Goal: Task Accomplishment & Management: Manage account settings

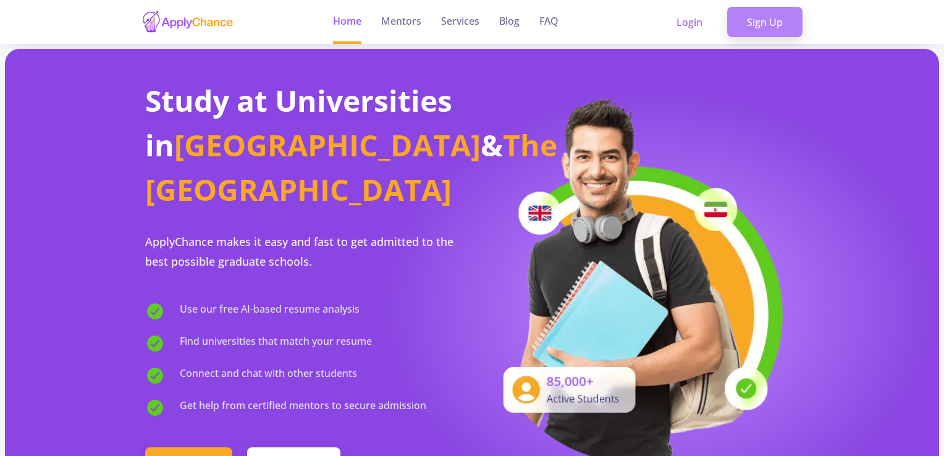
click at [771, 21] on link "Sign Up" at bounding box center [764, 22] width 75 height 31
click at [765, 23] on link "Sign Up" at bounding box center [764, 22] width 75 height 31
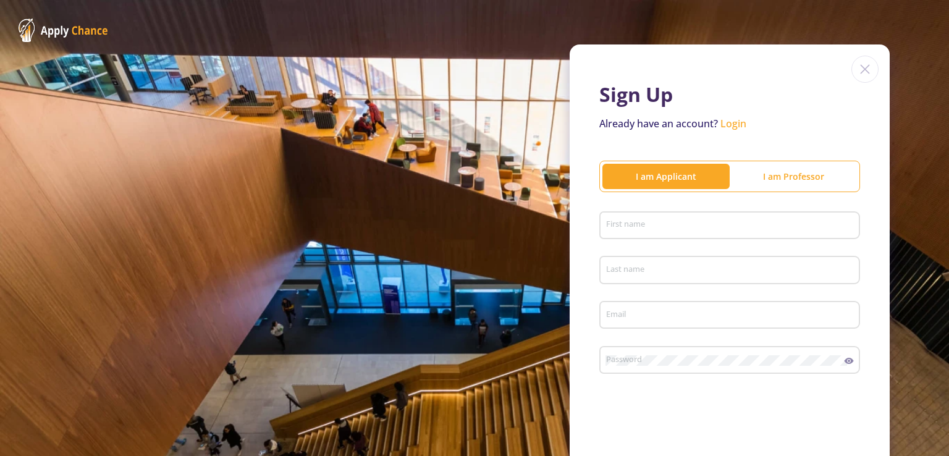
scroll to position [62, 0]
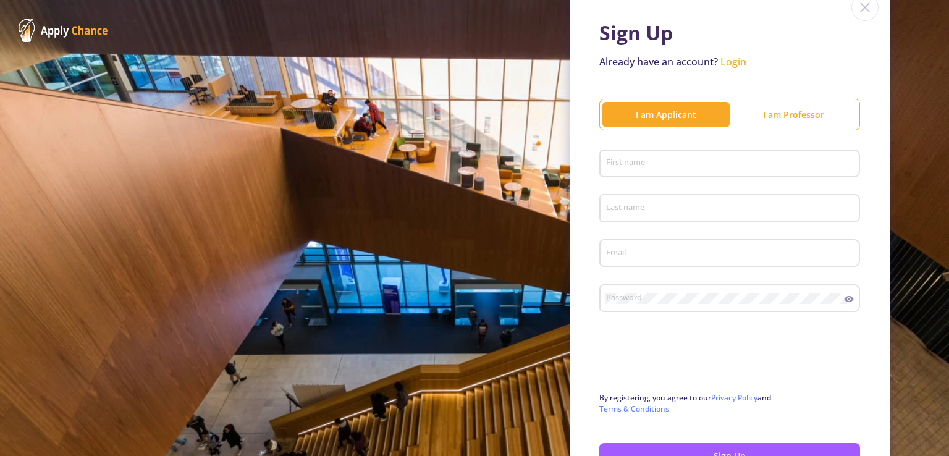
click at [633, 156] on div "First name" at bounding box center [730, 161] width 249 height 32
type input "h"
type input "HamidReza"
click at [618, 208] on input "Last name" at bounding box center [732, 208] width 252 height 11
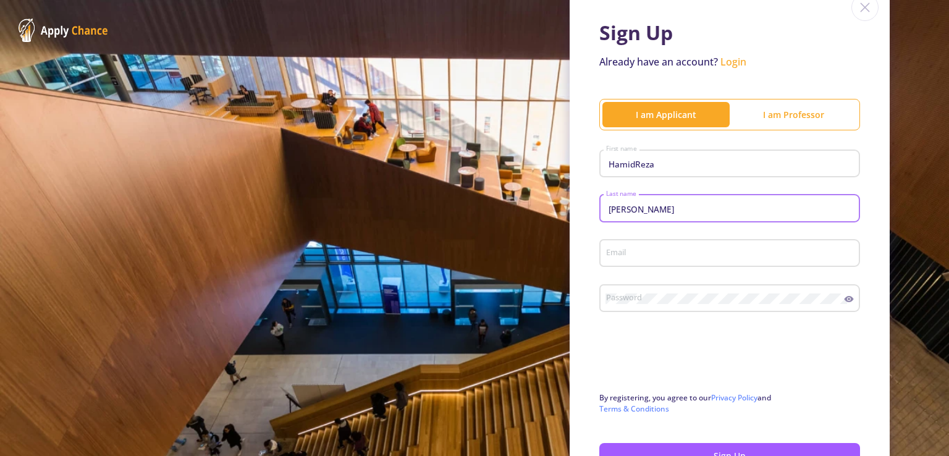
type input "TaghiPour"
click at [620, 253] on input "Email" at bounding box center [732, 253] width 252 height 11
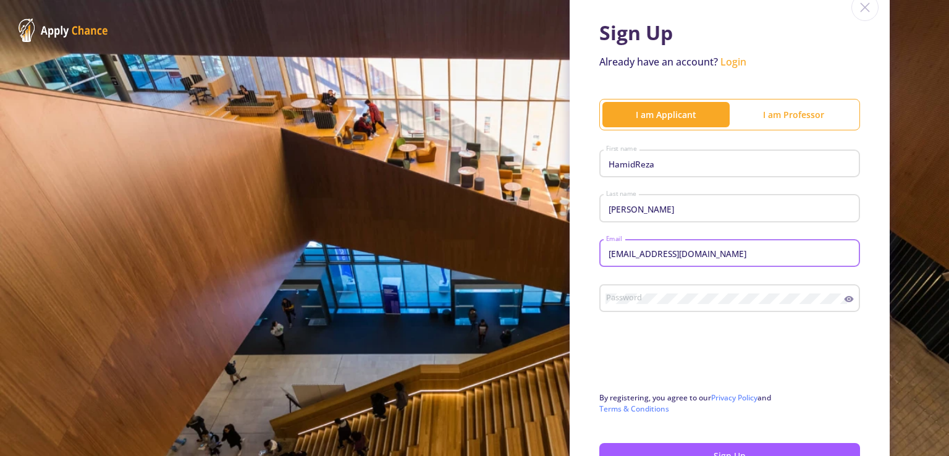
type input "[EMAIL_ADDRESS][DOMAIN_NAME]"
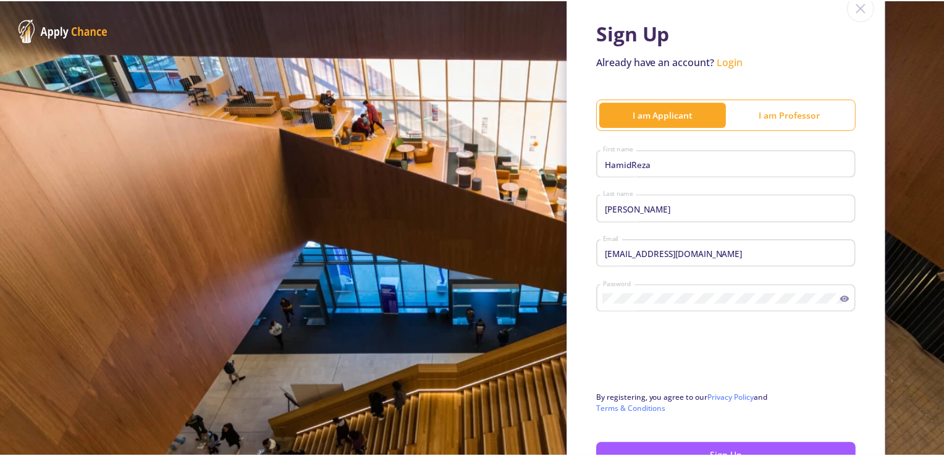
scroll to position [150, 0]
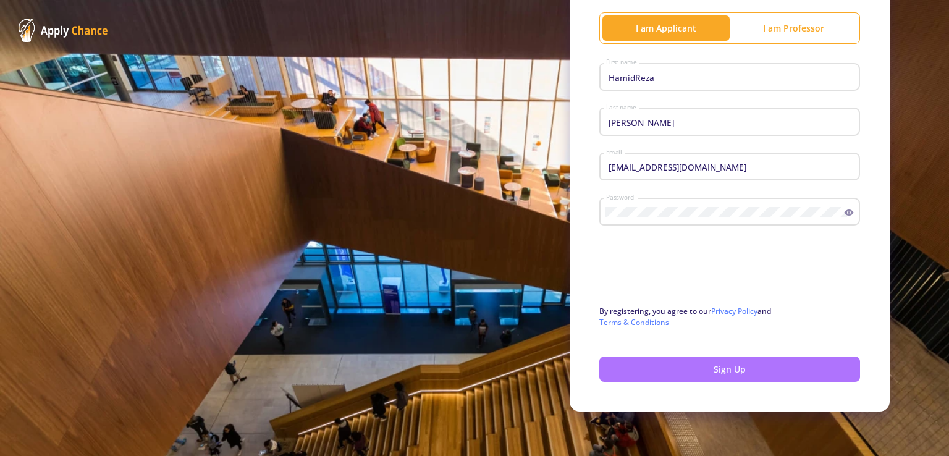
click at [737, 366] on button "Sign Up" at bounding box center [729, 369] width 261 height 25
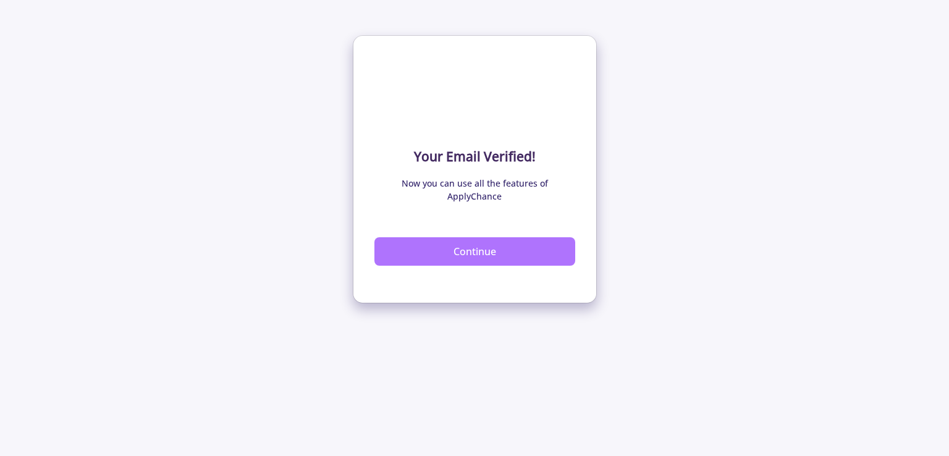
click at [466, 253] on button "Continue" at bounding box center [474, 251] width 201 height 28
click at [487, 253] on button "Continue" at bounding box center [474, 251] width 201 height 28
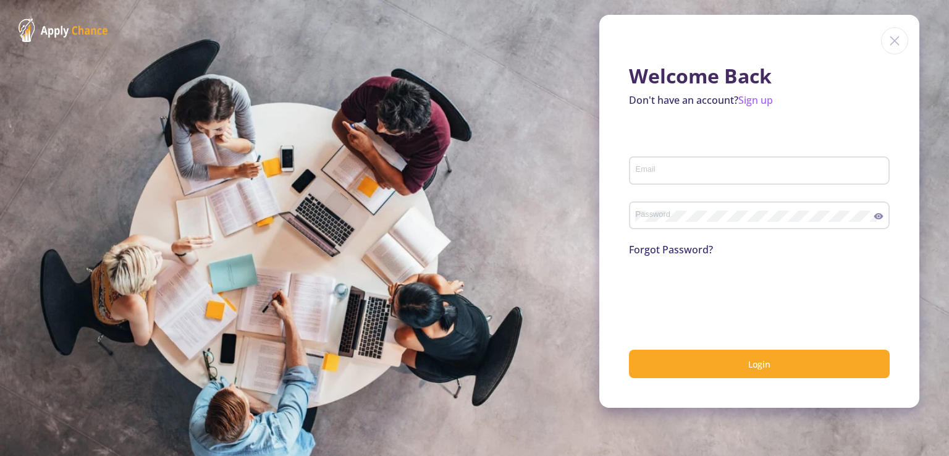
click at [661, 174] on input "Email" at bounding box center [761, 171] width 252 height 11
type input "[EMAIL_ADDRESS][DOMAIN_NAME]"
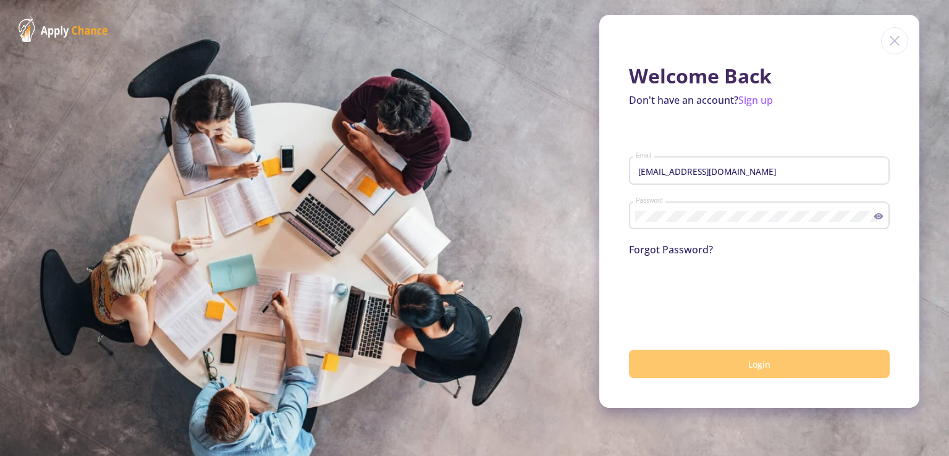
click at [732, 360] on button "Login" at bounding box center [759, 364] width 261 height 29
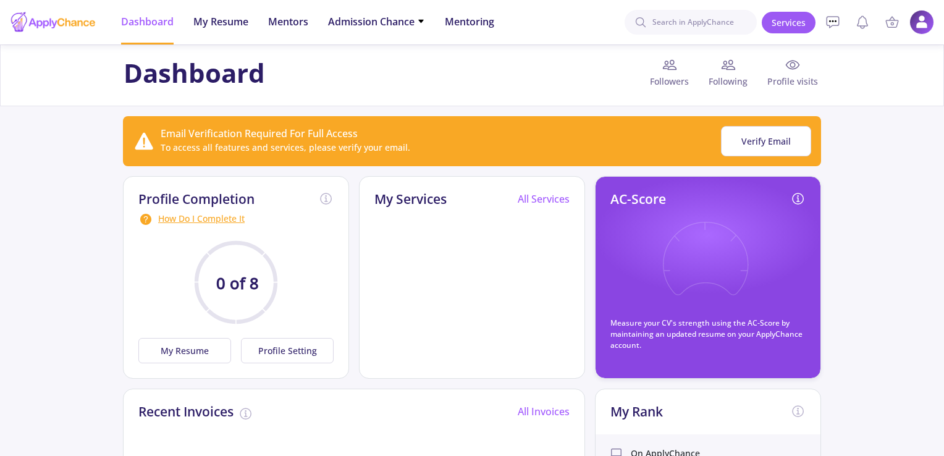
click at [756, 145] on button "Verify Email" at bounding box center [766, 141] width 90 height 30
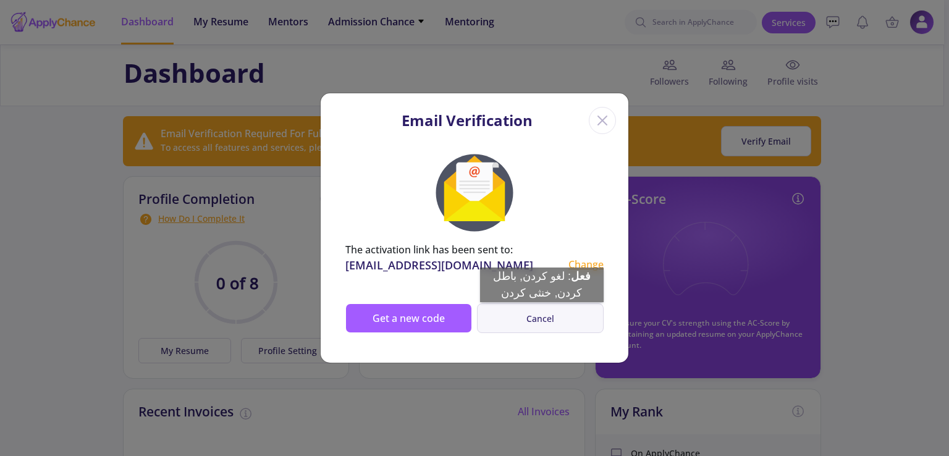
click at [542, 314] on button "Cancel" at bounding box center [540, 318] width 127 height 30
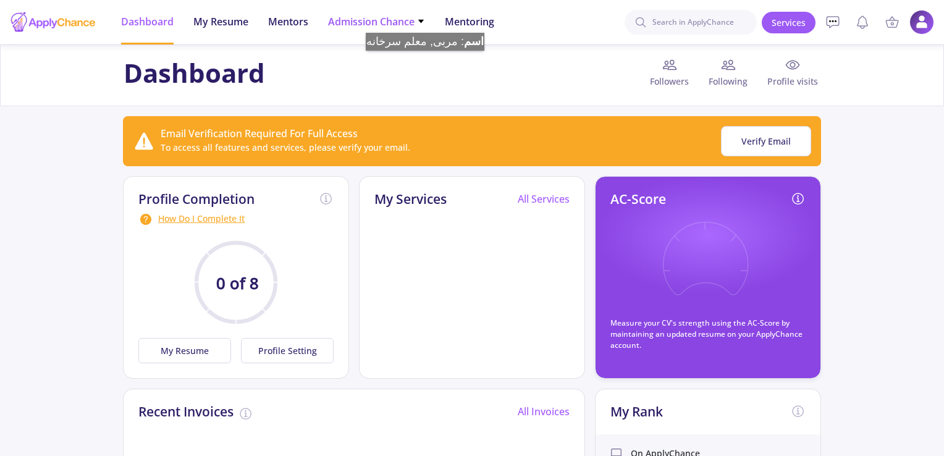
click at [425, 20] on icon at bounding box center [421, 21] width 8 height 8
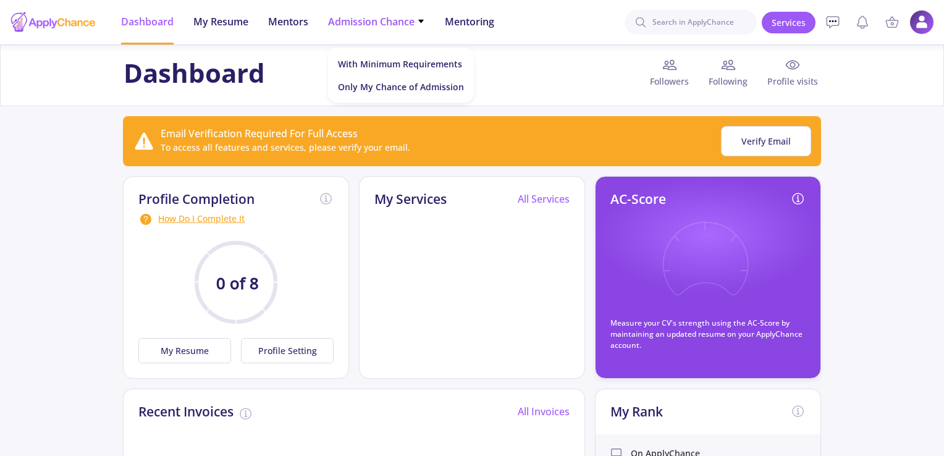
click at [423, 20] on icon at bounding box center [420, 21] width 5 height 3
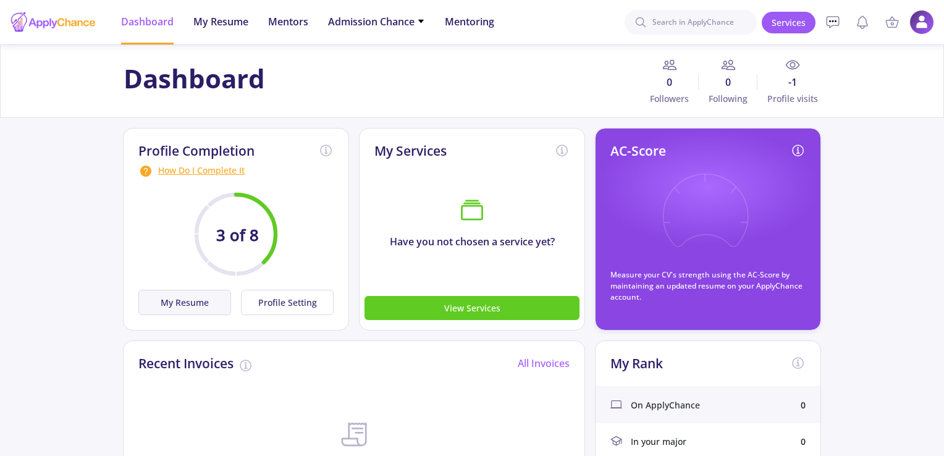
click at [182, 298] on button "My Resume" at bounding box center [184, 302] width 93 height 25
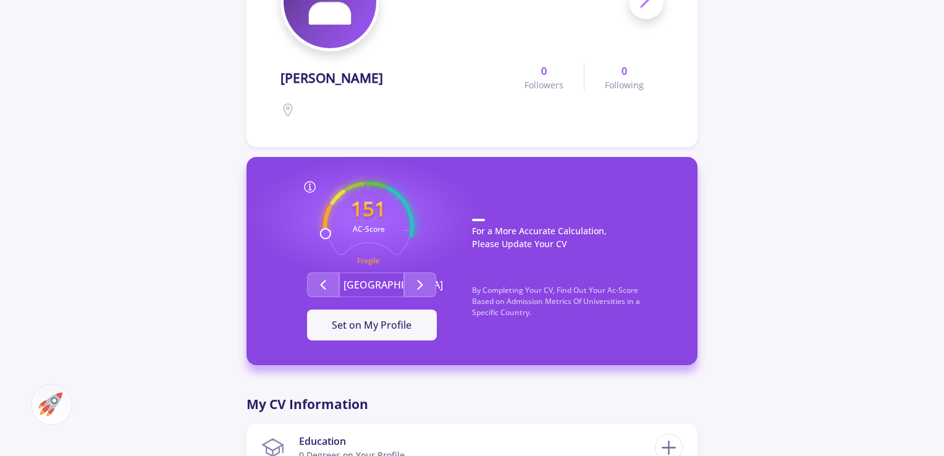
scroll to position [247, 0]
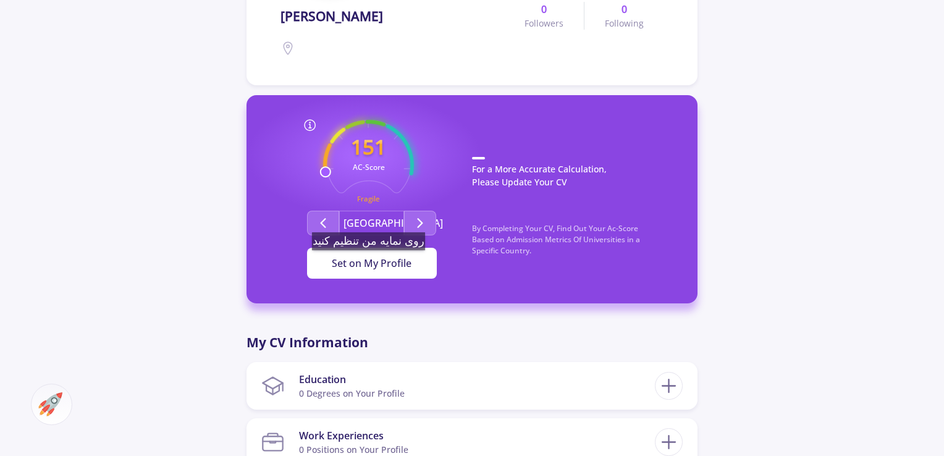
click at [374, 263] on span "Set on My Profile" at bounding box center [372, 263] width 80 height 14
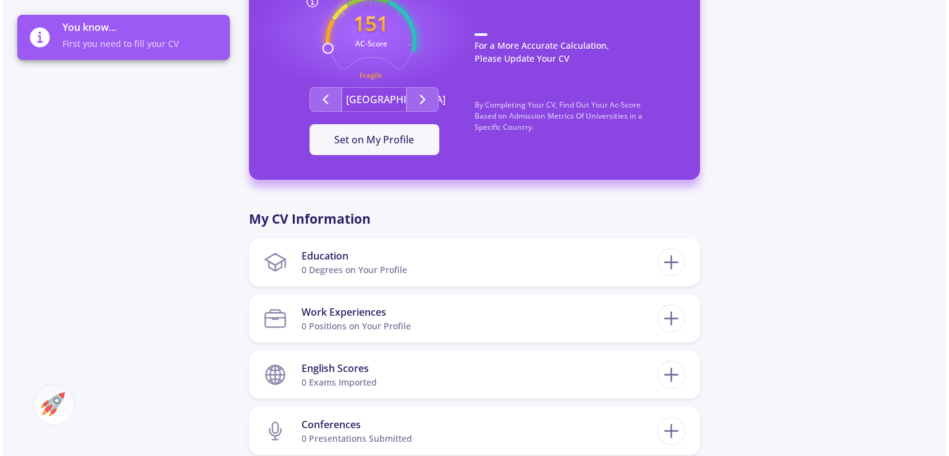
scroll to position [433, 0]
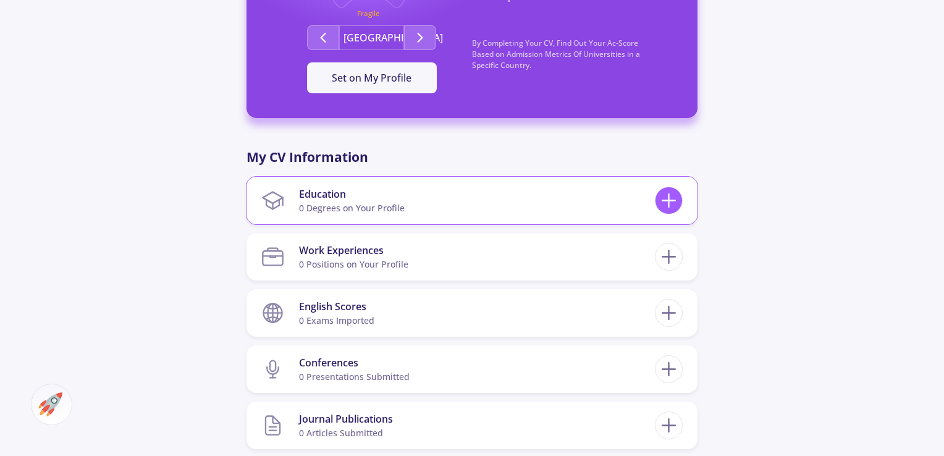
click at [670, 203] on icon at bounding box center [668, 200] width 23 height 23
checkbox input "false"
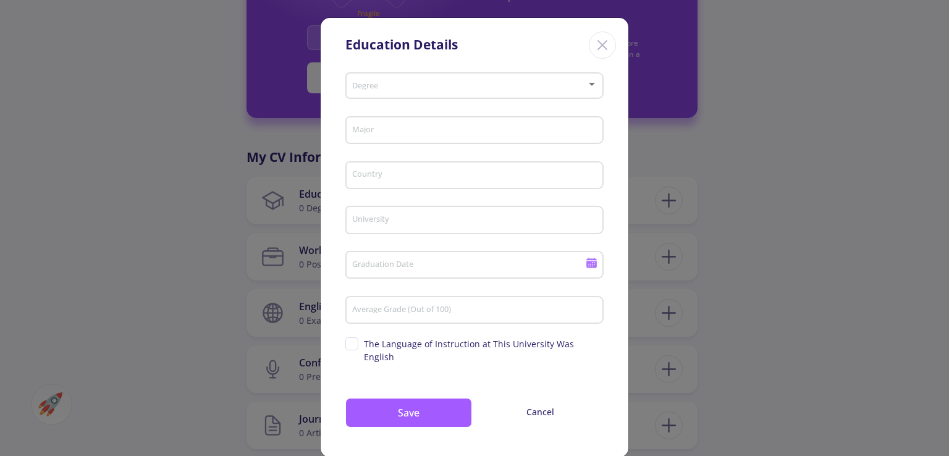
click at [407, 79] on div "Degree" at bounding box center [475, 83] width 247 height 31
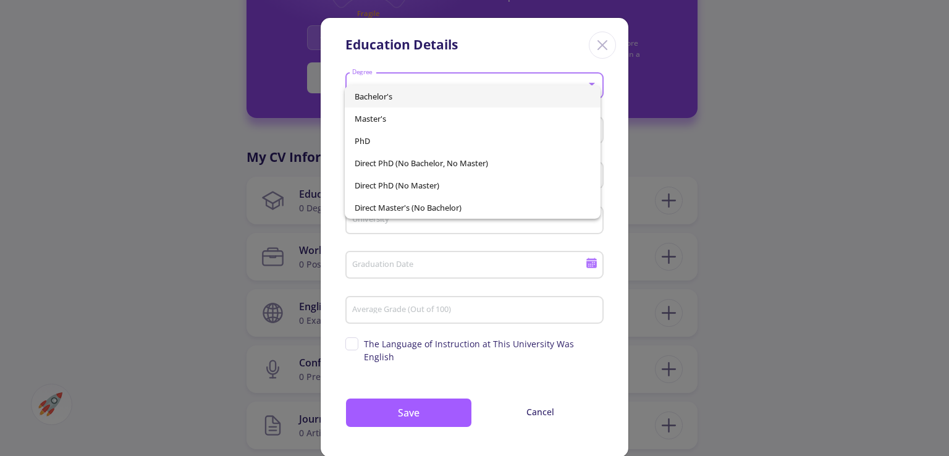
click at [397, 95] on span "Bachelor's" at bounding box center [472, 96] width 235 height 22
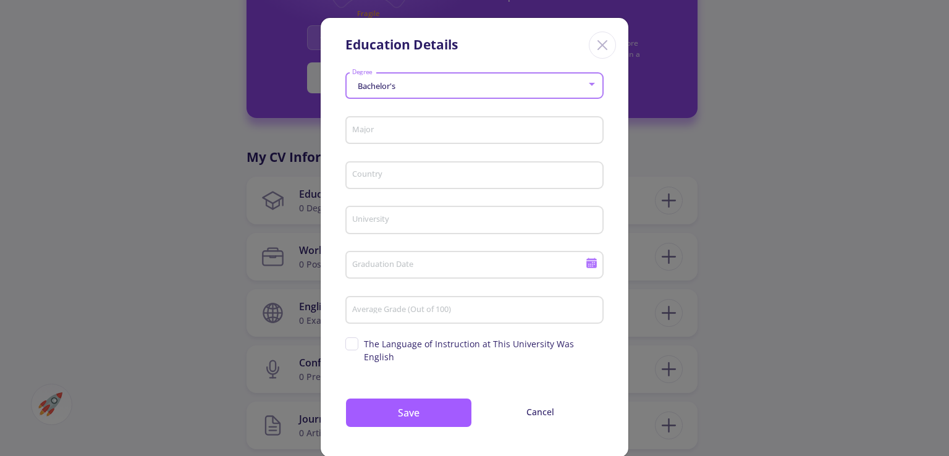
click at [397, 133] on input "Major" at bounding box center [477, 130] width 250 height 11
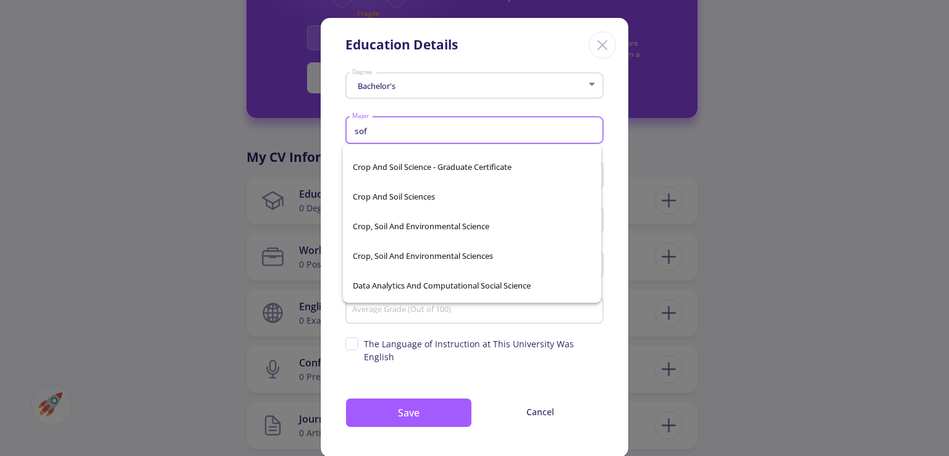
scroll to position [198, 0]
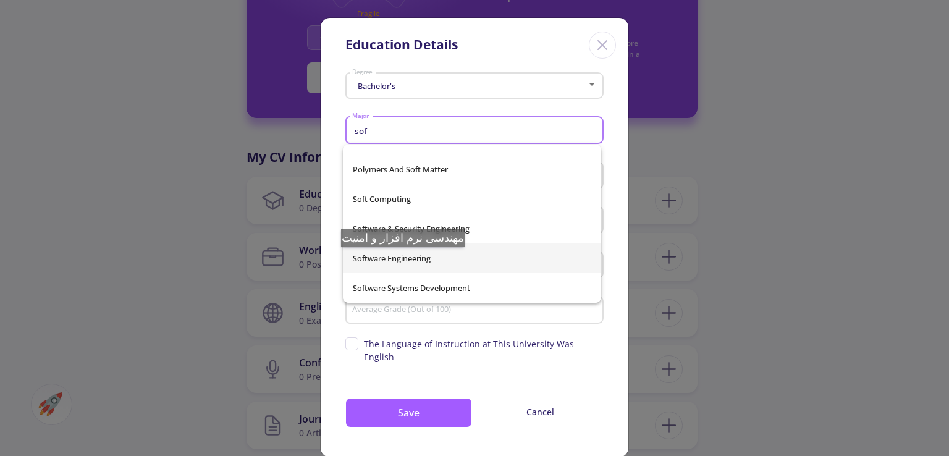
click at [403, 260] on span "Software Engineering" at bounding box center [472, 258] width 238 height 30
type input "Software Engineering"
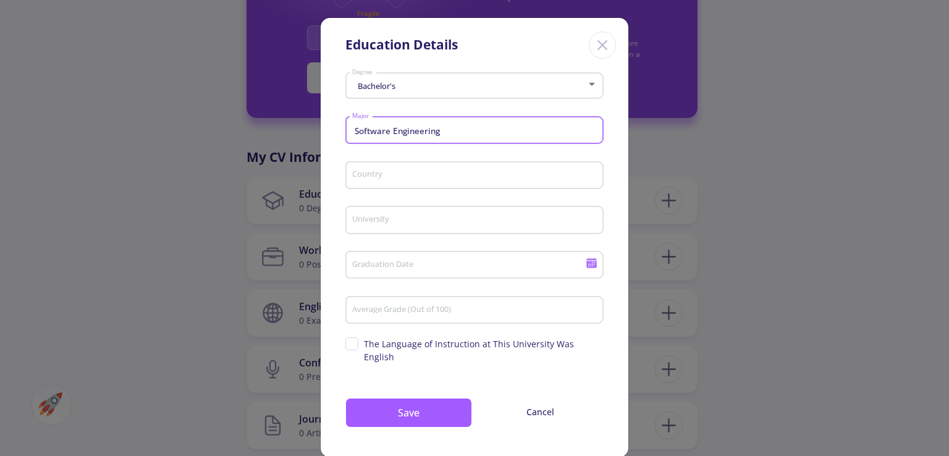
click at [400, 177] on input "Country" at bounding box center [477, 176] width 250 height 11
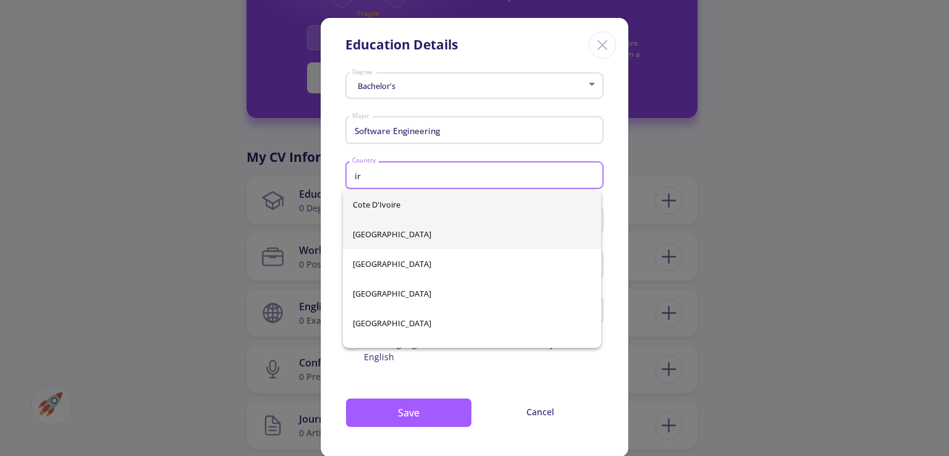
click at [366, 239] on span "Iran" at bounding box center [472, 234] width 238 height 30
type input "Iran"
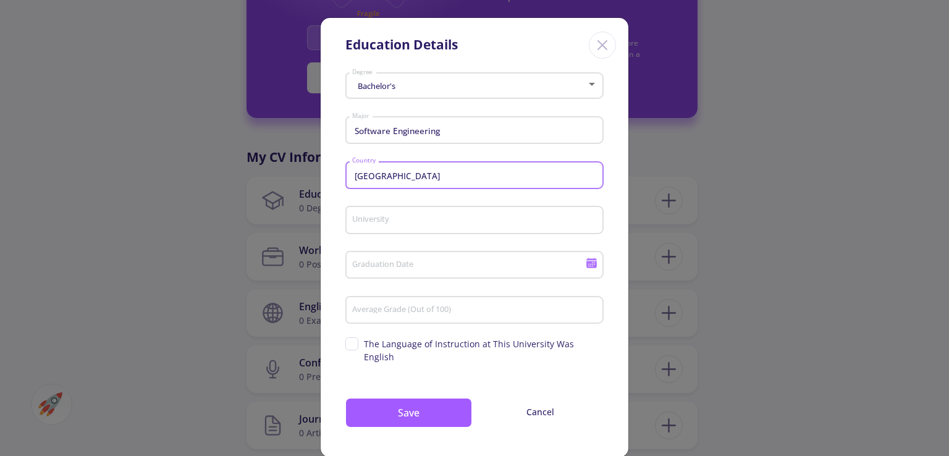
click at [395, 227] on div "University" at bounding box center [475, 217] width 247 height 32
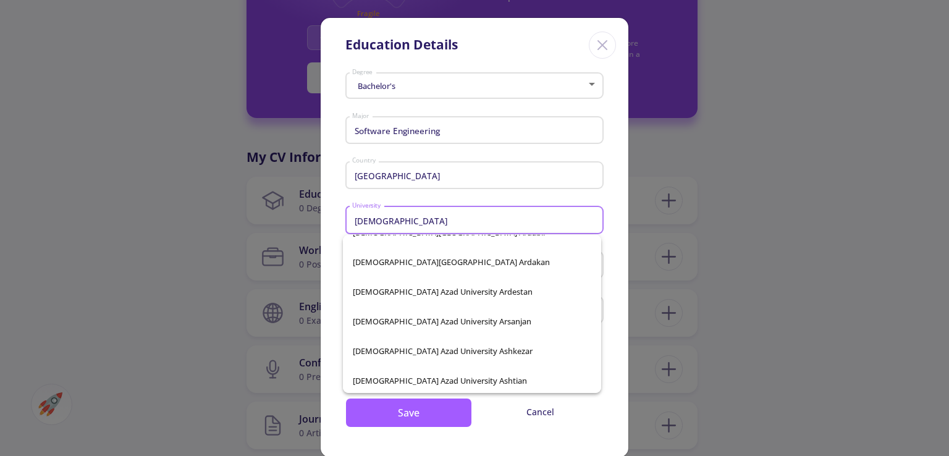
scroll to position [30, 0]
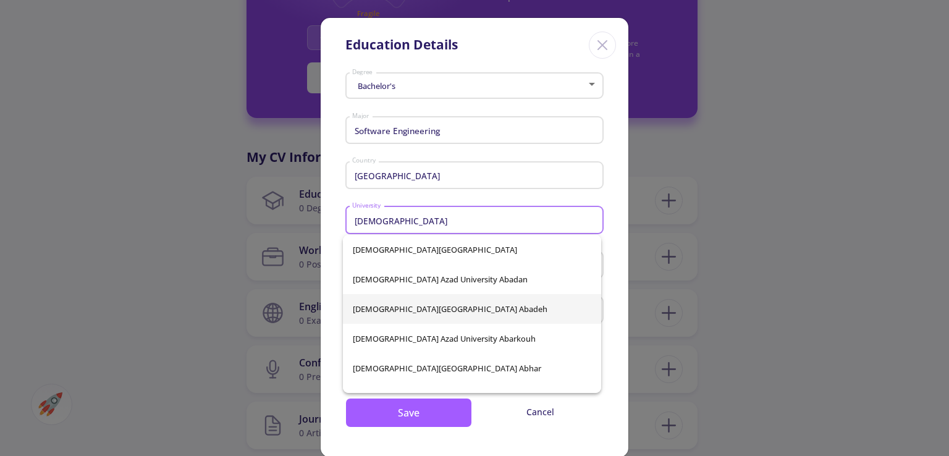
click at [441, 224] on input "islamic" at bounding box center [477, 220] width 250 height 11
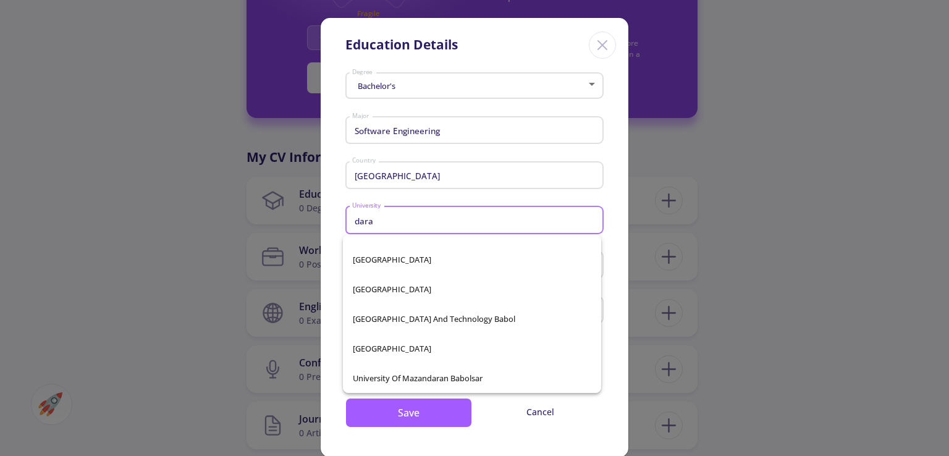
scroll to position [0, 0]
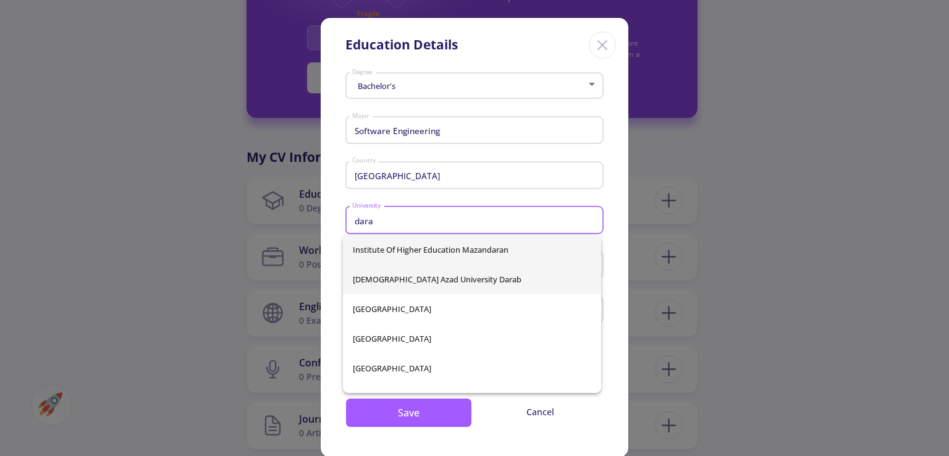
click at [441, 275] on span "Islamic Azad University Darab" at bounding box center [472, 279] width 238 height 30
type input "Islamic Azad University Darab"
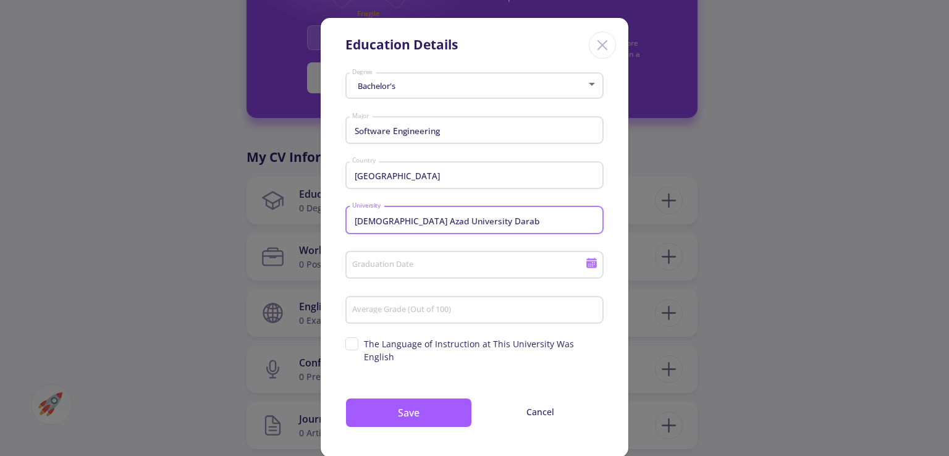
click at [486, 269] on input "Graduation Date" at bounding box center [471, 265] width 238 height 11
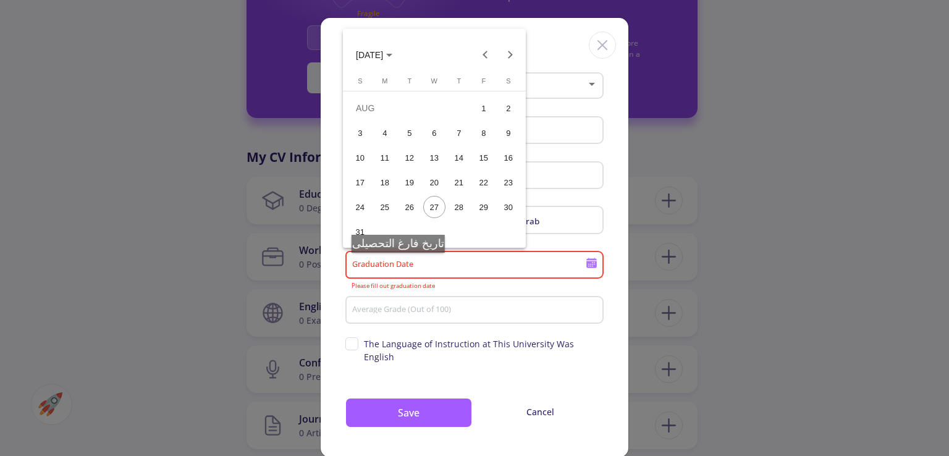
click at [405, 265] on div at bounding box center [474, 228] width 949 height 456
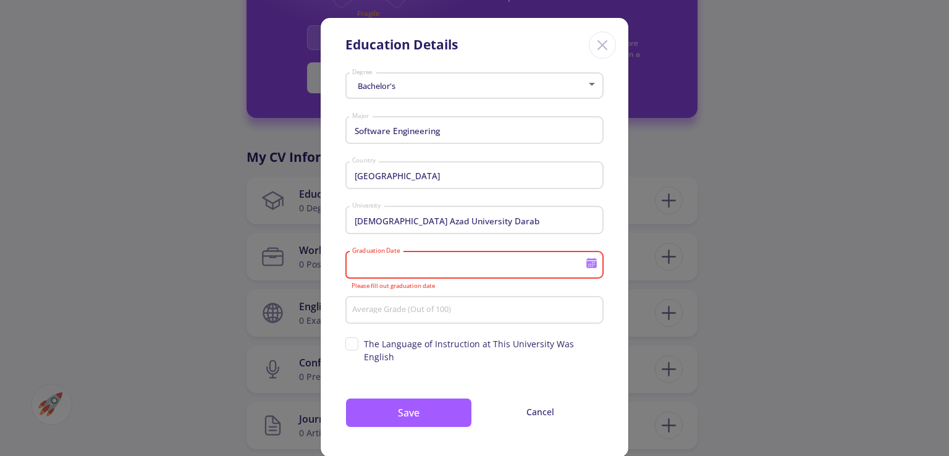
click at [423, 264] on input "Graduation Date" at bounding box center [471, 265] width 238 height 11
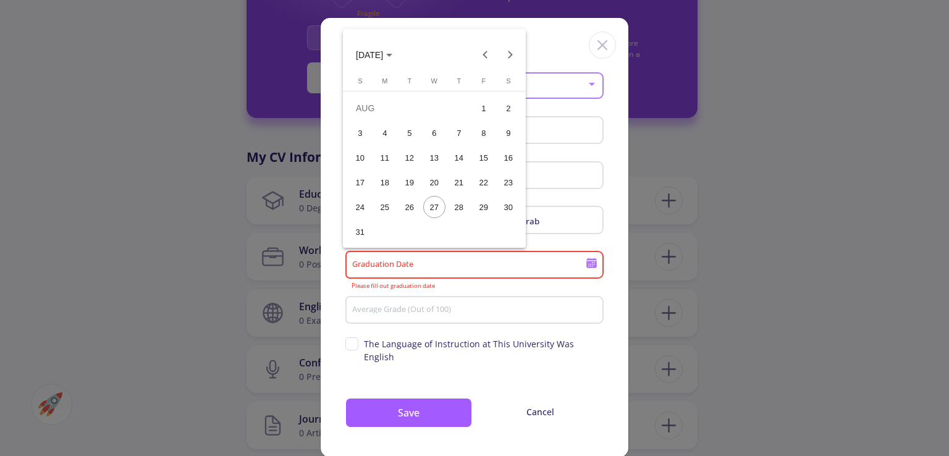
click at [423, 264] on div at bounding box center [474, 228] width 949 height 456
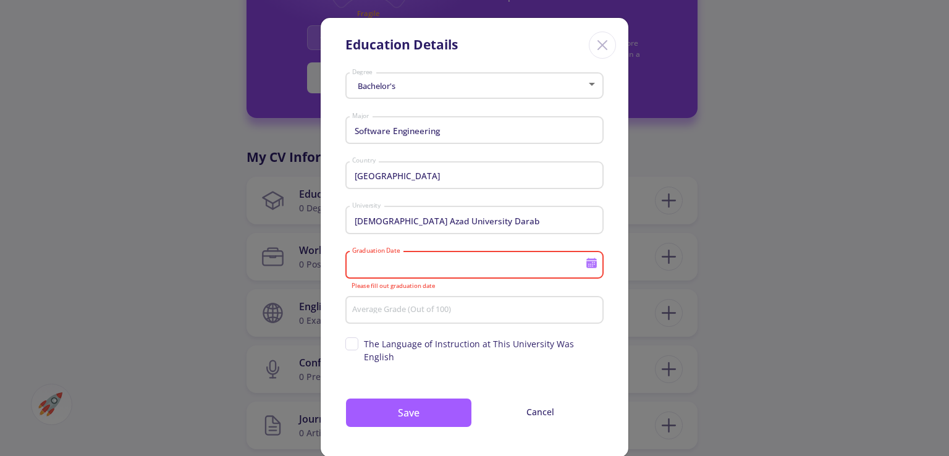
click at [467, 305] on div "Average Grade (Out of 100)" at bounding box center [475, 308] width 247 height 32
click at [425, 270] on input "Graduation Date" at bounding box center [471, 265] width 238 height 11
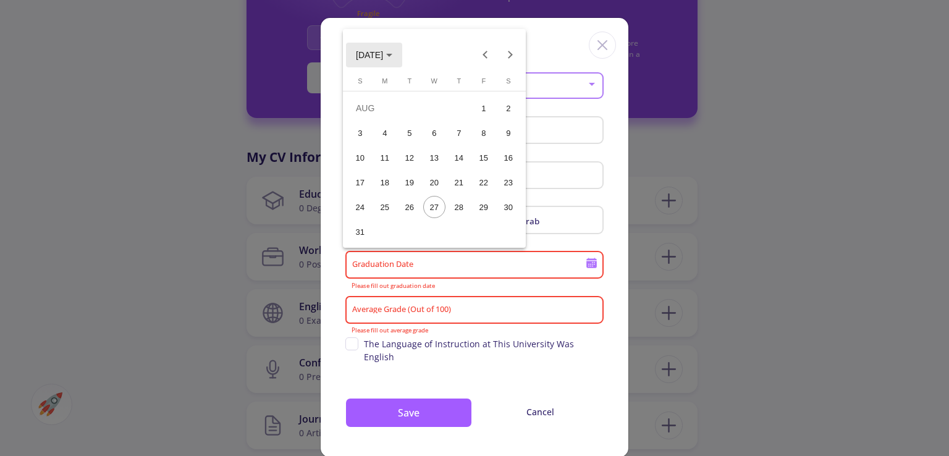
click at [392, 55] on icon "Choose month and year" at bounding box center [389, 55] width 6 height 3
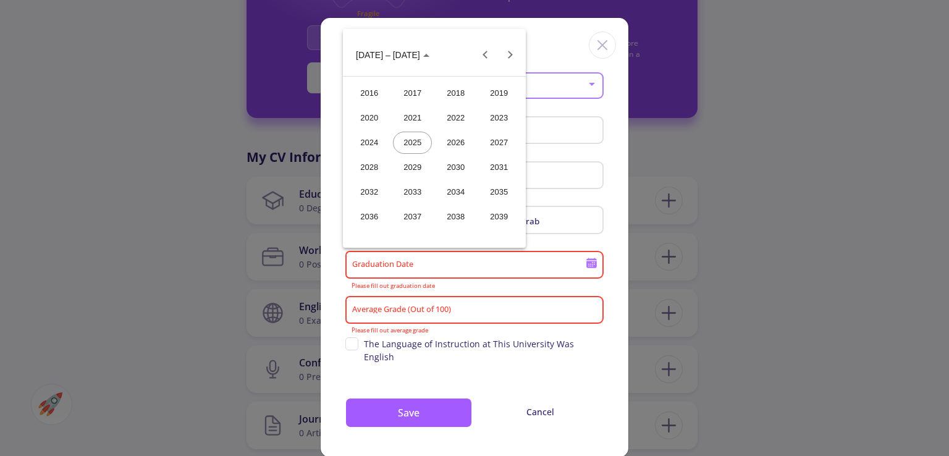
click at [457, 141] on div "2026" at bounding box center [455, 143] width 39 height 22
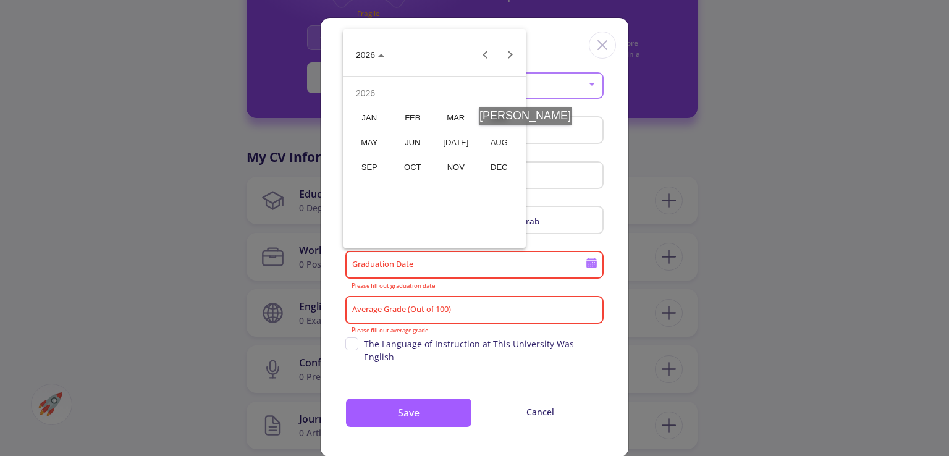
click at [506, 137] on div "AUG" at bounding box center [498, 143] width 39 height 22
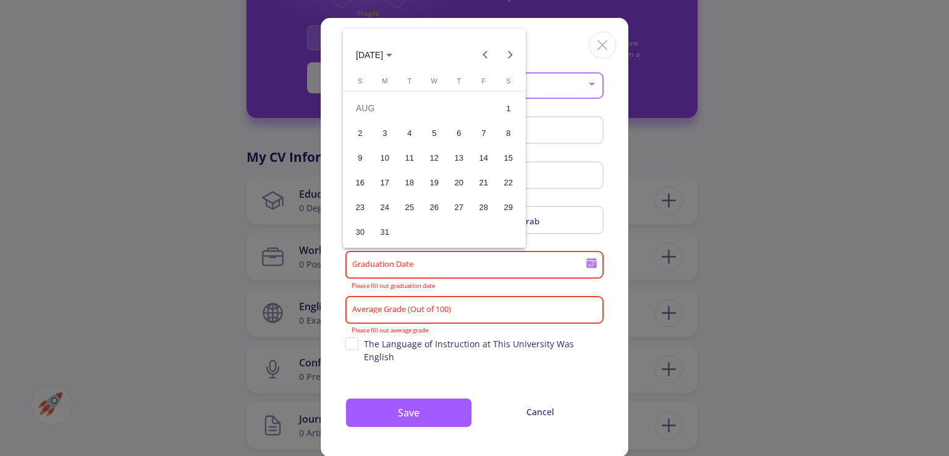
click at [463, 185] on div "20" at bounding box center [459, 182] width 22 height 22
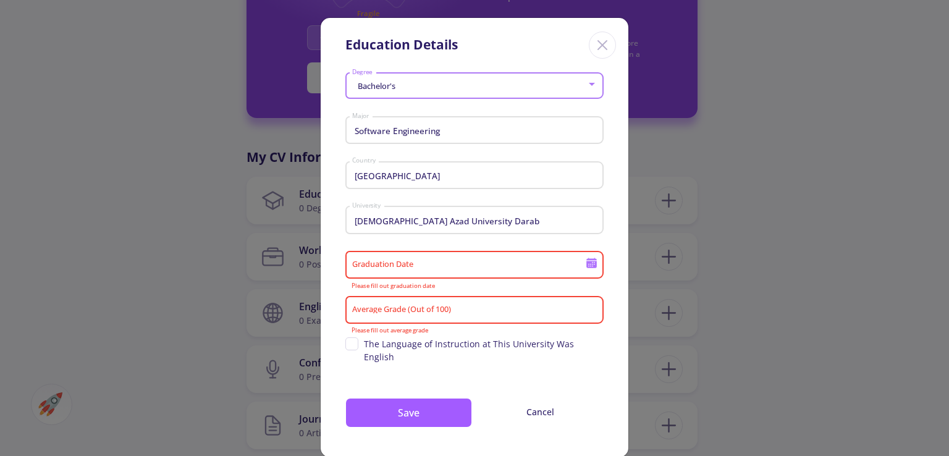
type input "8/20/2026"
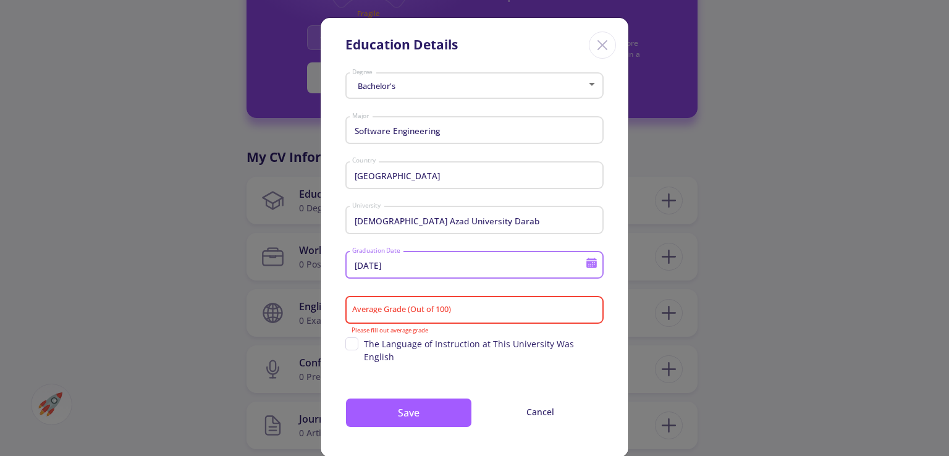
click at [434, 286] on div "8/20/2026 Graduation Date" at bounding box center [474, 268] width 258 height 41
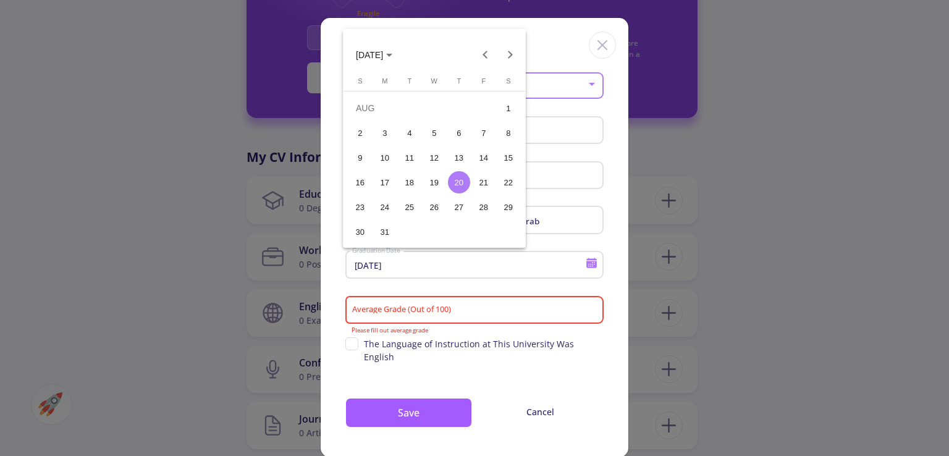
click at [434, 285] on div at bounding box center [474, 228] width 949 height 456
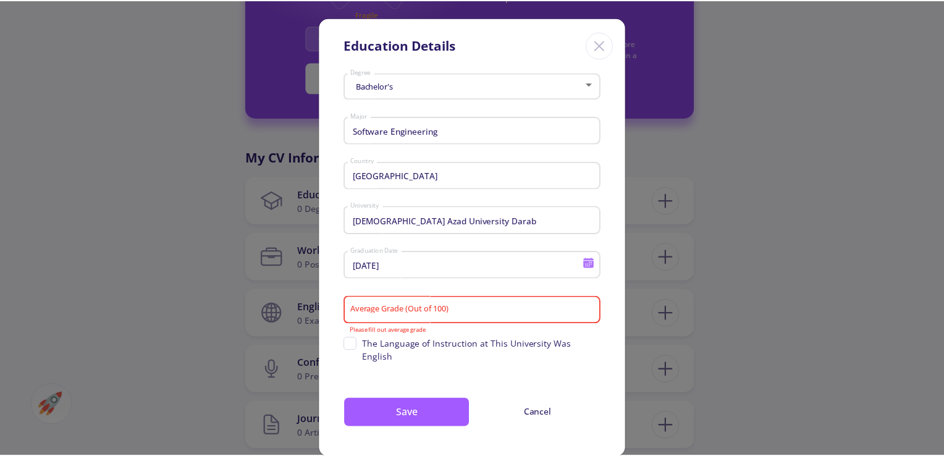
scroll to position [20, 0]
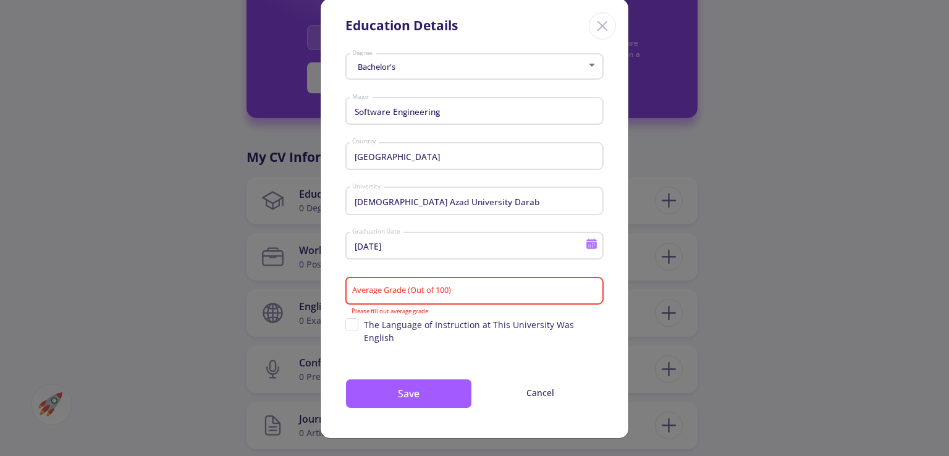
click at [424, 284] on div "Average Grade (Out of 100)" at bounding box center [475, 288] width 247 height 32
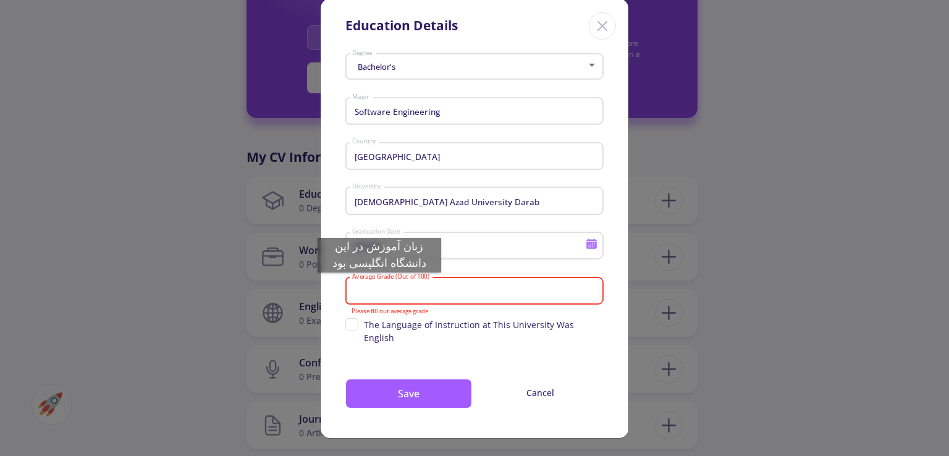
click at [379, 285] on div "Average Grade (Out of 100)" at bounding box center [475, 288] width 247 height 32
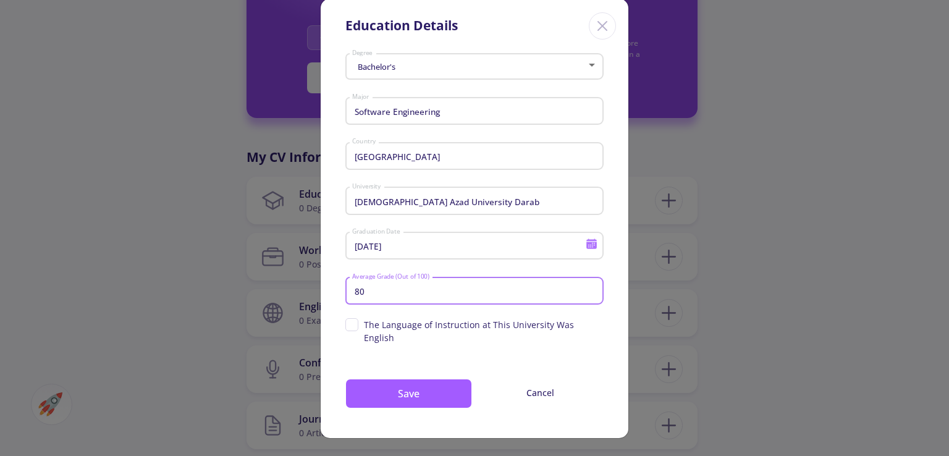
type input "80"
click at [407, 261] on div "8/20/2026 Graduation Date" at bounding box center [474, 249] width 258 height 41
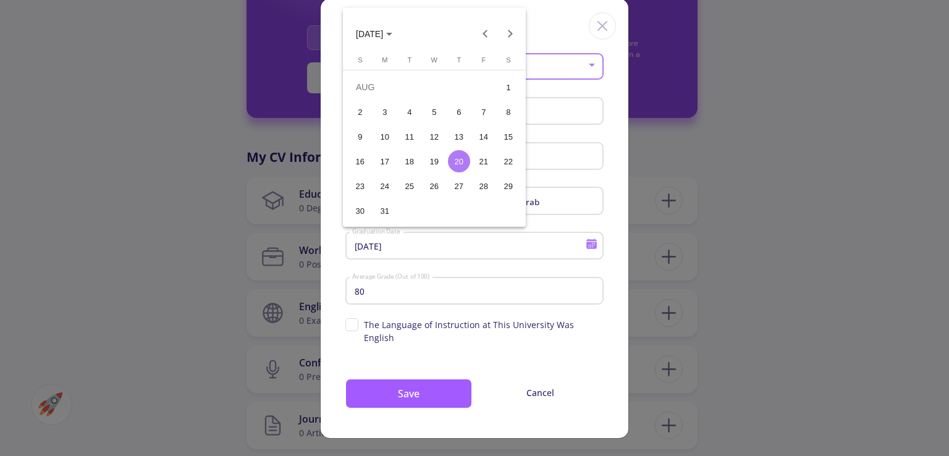
click at [603, 339] on div at bounding box center [474, 228] width 949 height 456
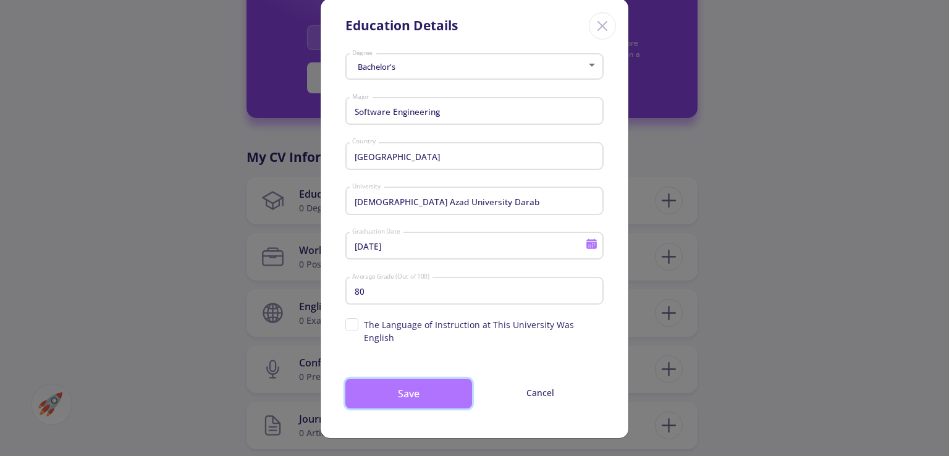
click at [406, 392] on button "Save" at bounding box center [408, 394] width 127 height 30
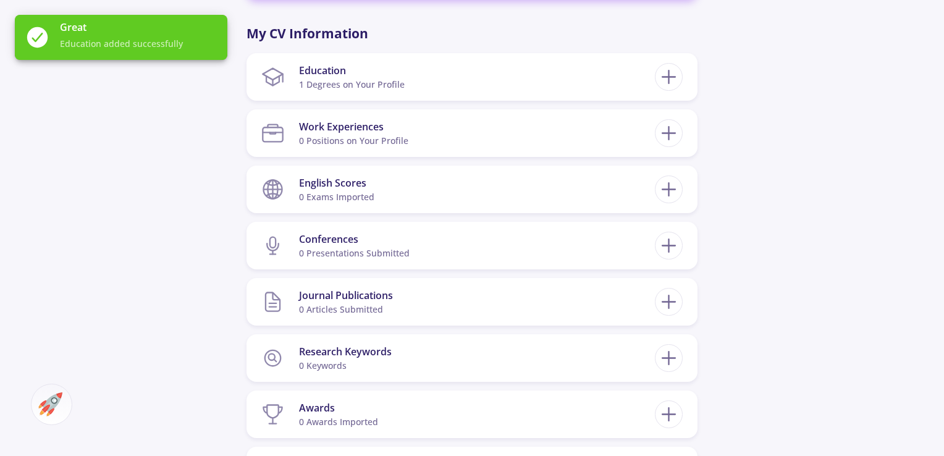
scroll to position [494, 0]
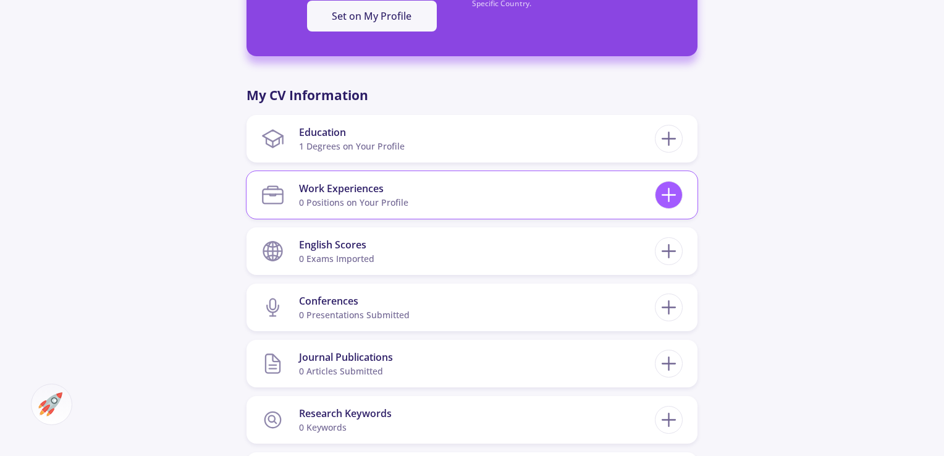
click at [669, 196] on line at bounding box center [669, 194] width 0 height 13
checkbox input "false"
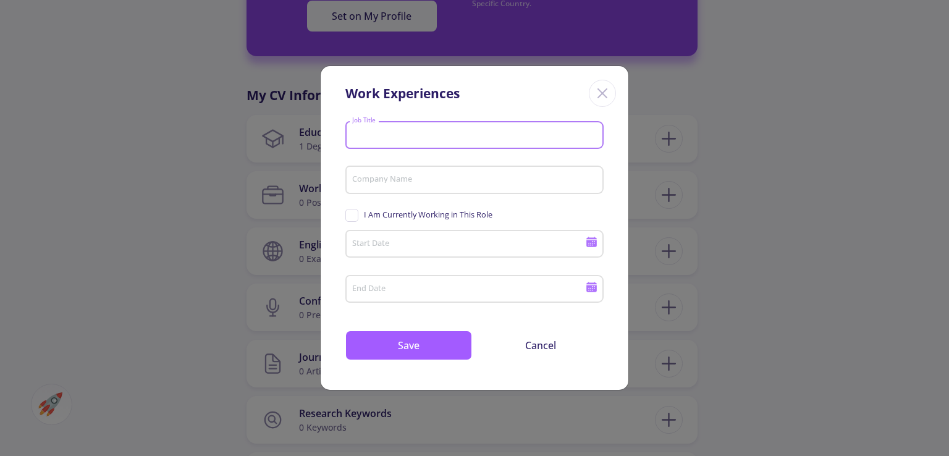
click at [408, 134] on input "Job Title" at bounding box center [477, 135] width 250 height 11
click at [601, 100] on icon "Close" at bounding box center [603, 93] width 20 height 20
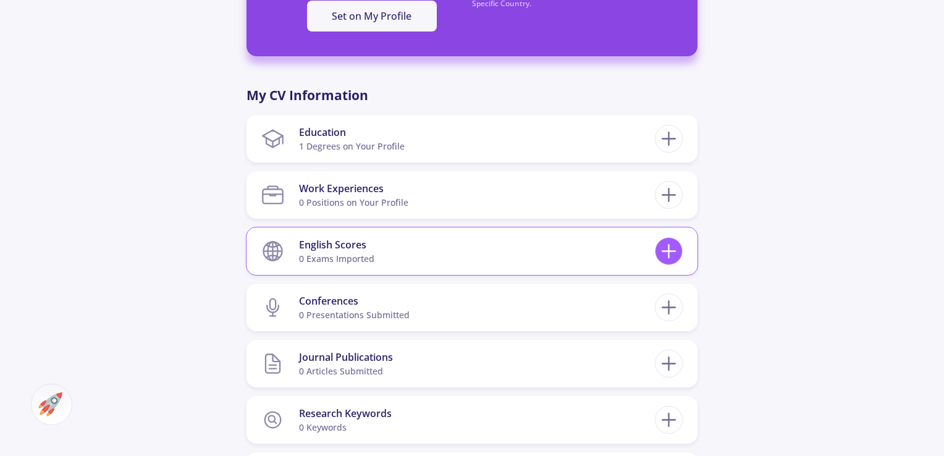
click at [664, 247] on icon at bounding box center [668, 251] width 23 height 23
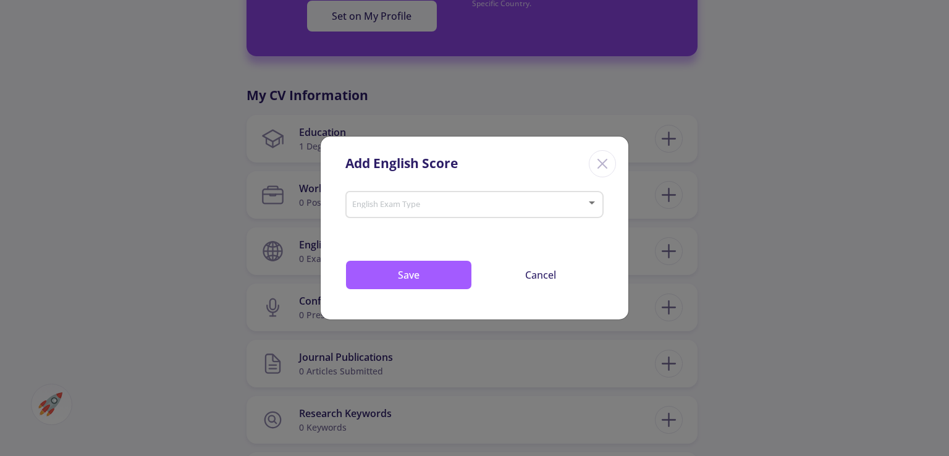
click at [413, 206] on span at bounding box center [471, 204] width 232 height 9
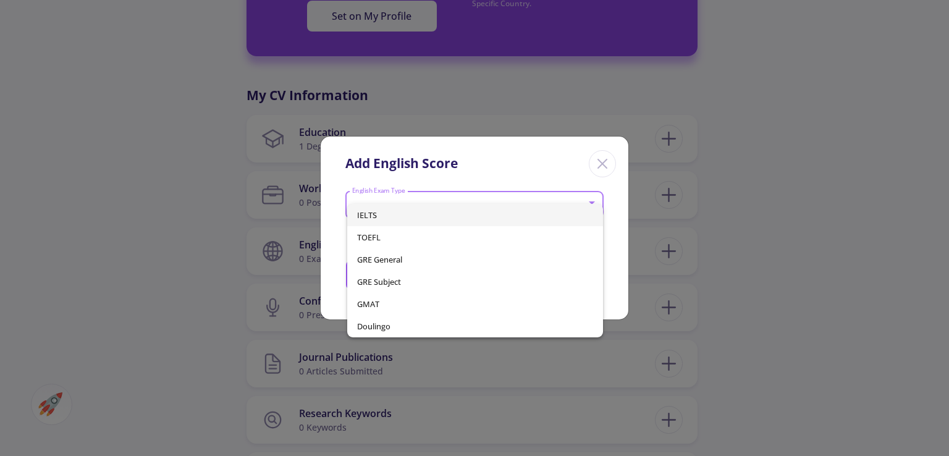
click at [401, 216] on span "IELTS" at bounding box center [474, 215] width 235 height 22
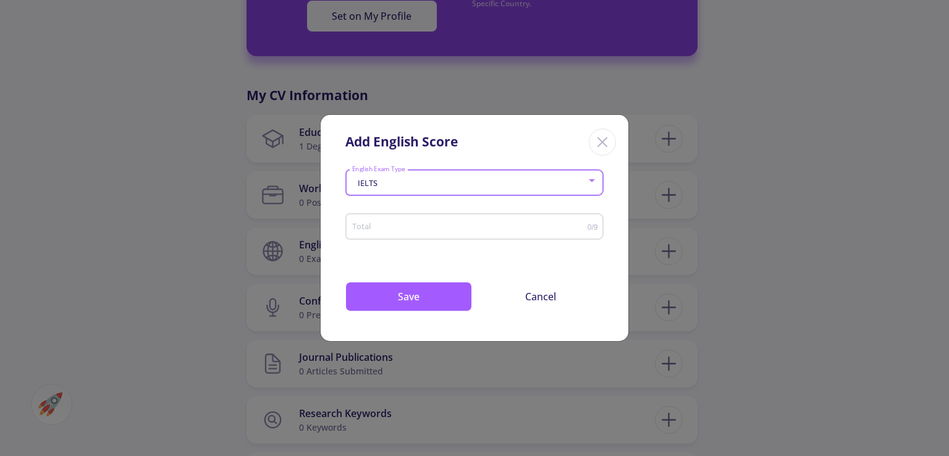
click at [407, 227] on input "Total" at bounding box center [470, 226] width 236 height 9
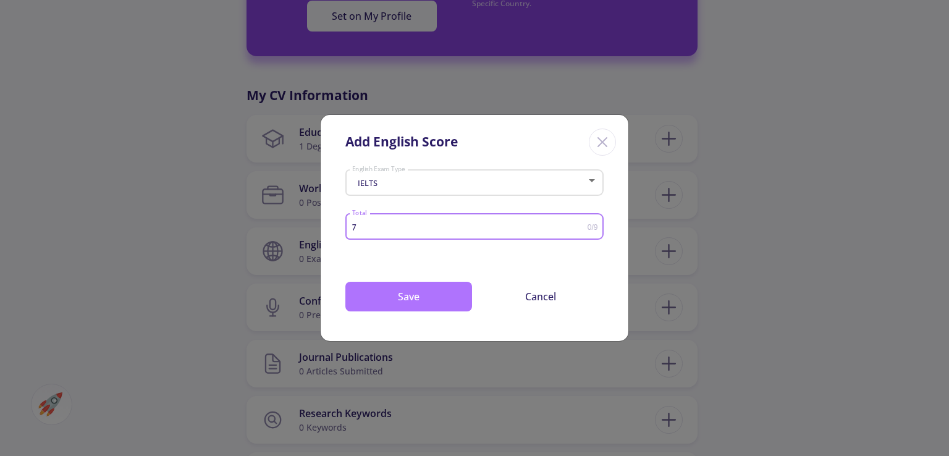
type input "7"
click at [405, 294] on button "Save" at bounding box center [408, 297] width 127 height 30
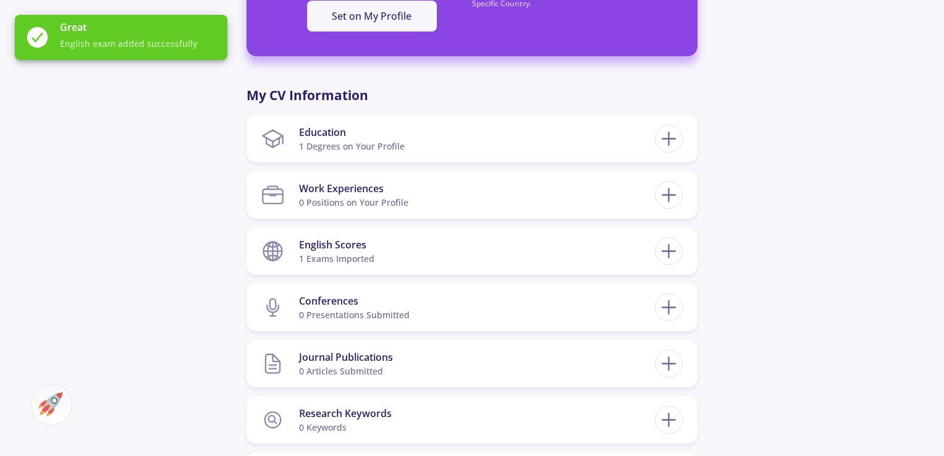
scroll to position [556, 0]
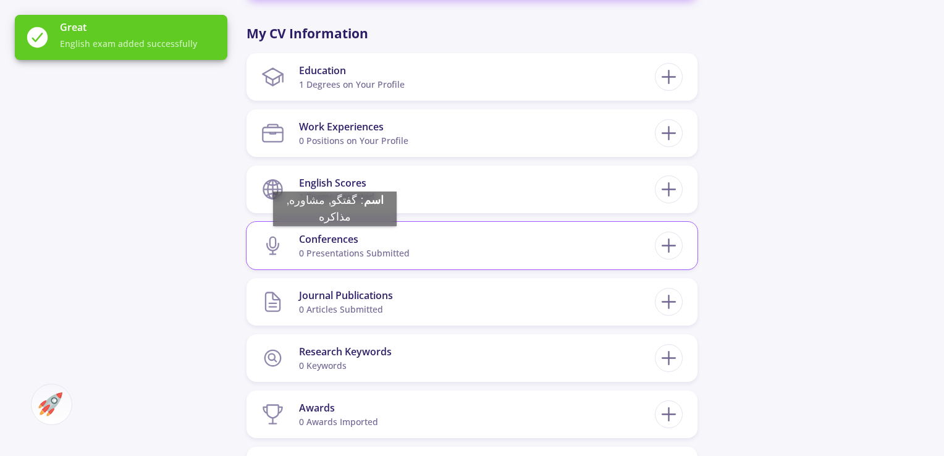
click at [335, 238] on div "Conferences" at bounding box center [354, 239] width 111 height 15
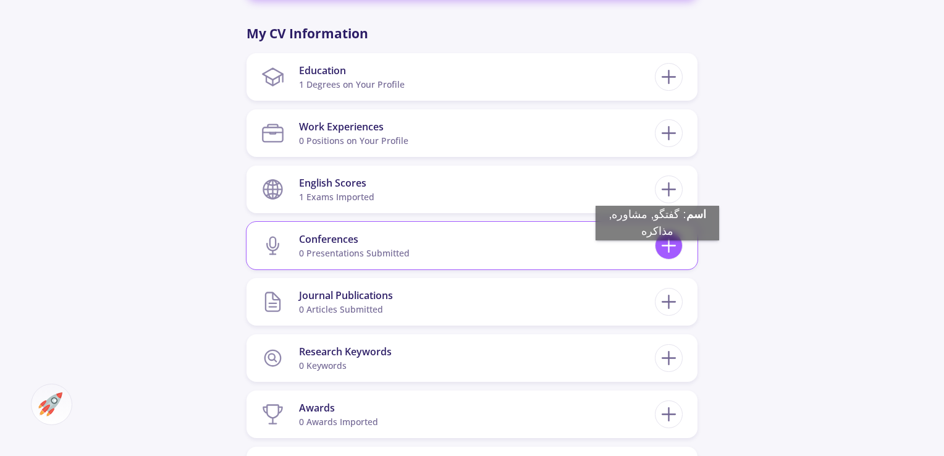
click at [667, 246] on line at bounding box center [668, 246] width 13 height 0
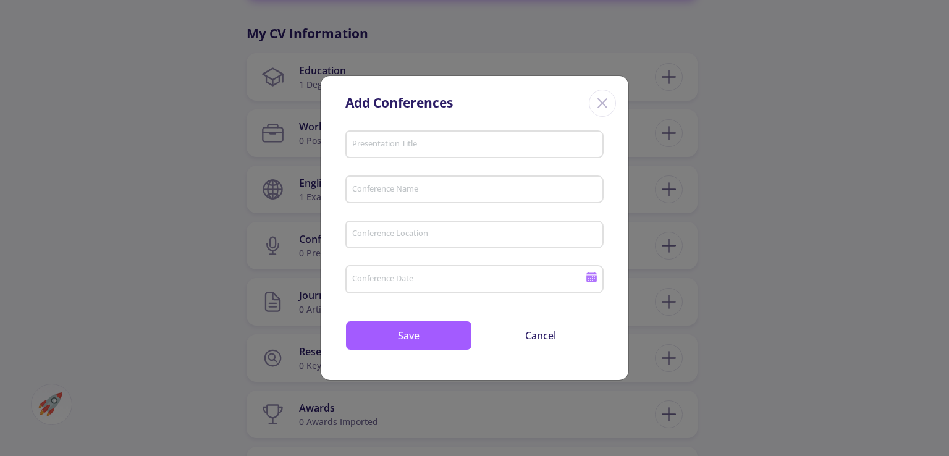
click at [604, 99] on icon "Close" at bounding box center [603, 103] width 20 height 20
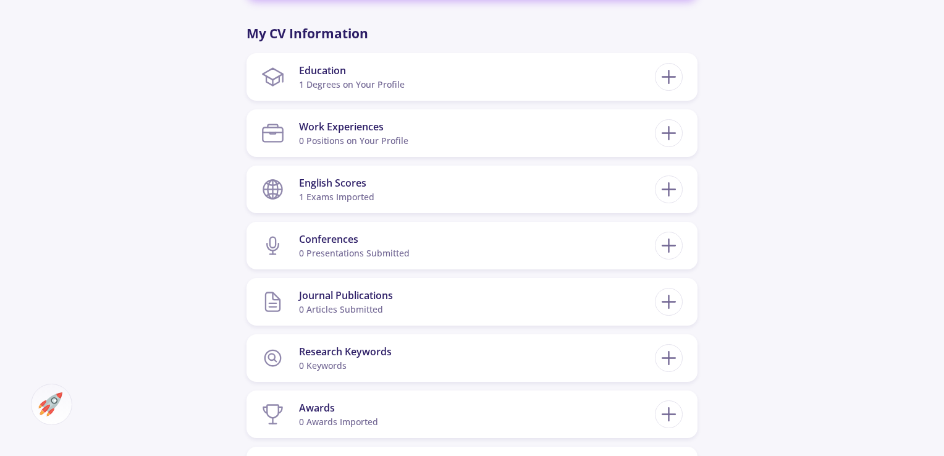
scroll to position [618, 0]
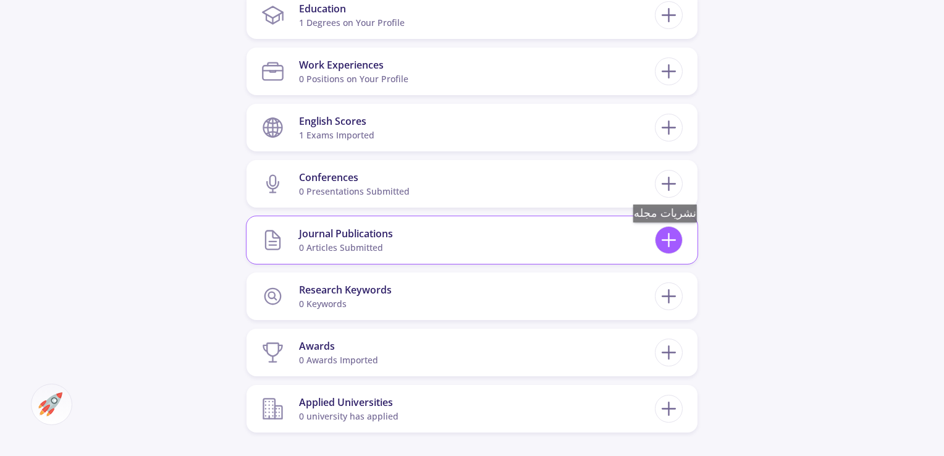
click at [670, 235] on icon at bounding box center [668, 240] width 23 height 23
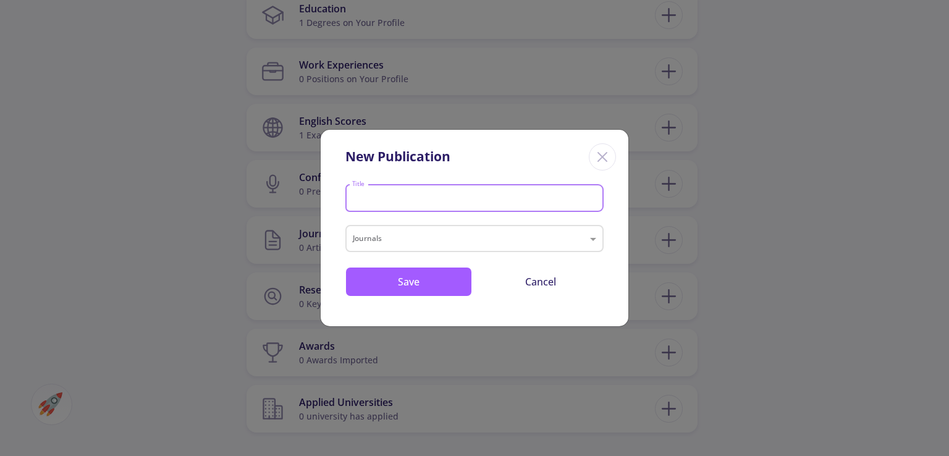
click at [425, 194] on input "Title" at bounding box center [477, 198] width 250 height 11
click at [415, 250] on div "Journals" at bounding box center [474, 238] width 258 height 27
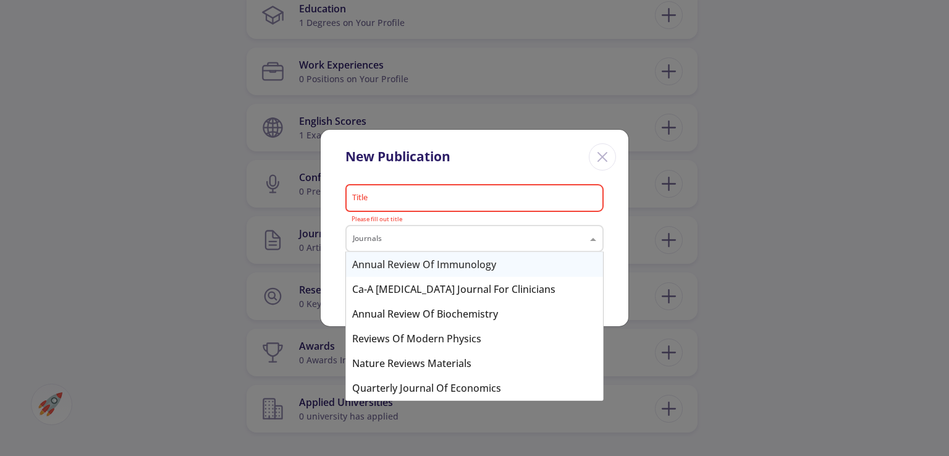
click at [415, 233] on input "text" at bounding box center [462, 239] width 219 height 15
click at [405, 183] on div "Title" at bounding box center [475, 196] width 247 height 32
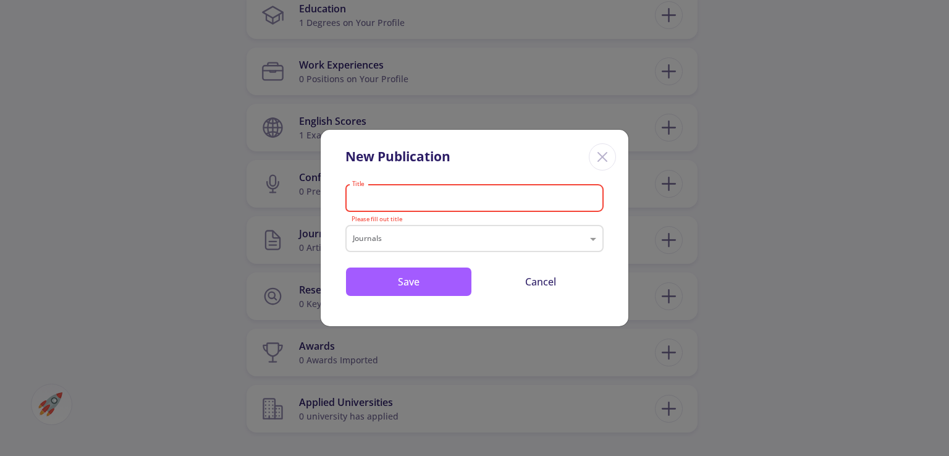
click at [603, 158] on line "Close" at bounding box center [602, 157] width 9 height 9
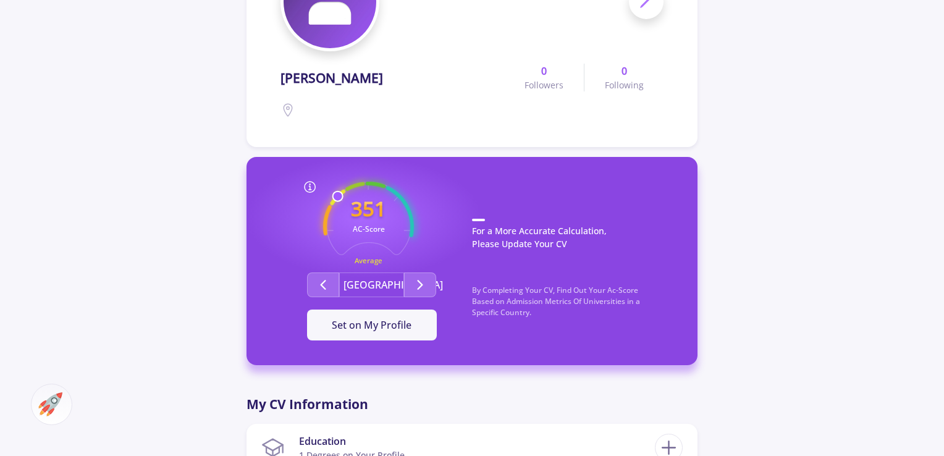
scroll to position [309, 0]
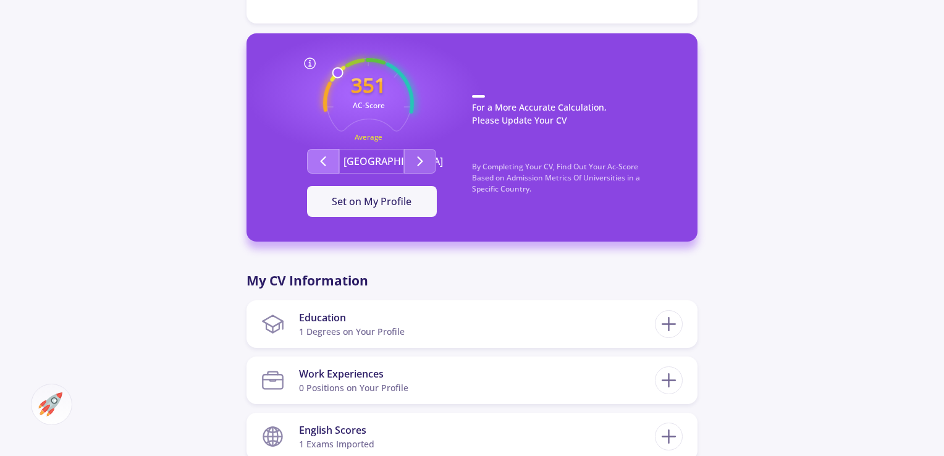
click at [329, 164] on icon "Second group" at bounding box center [323, 161] width 15 height 15
click at [413, 159] on icon "Second group" at bounding box center [420, 161] width 15 height 15
click at [415, 160] on icon "Second group" at bounding box center [420, 161] width 15 height 15
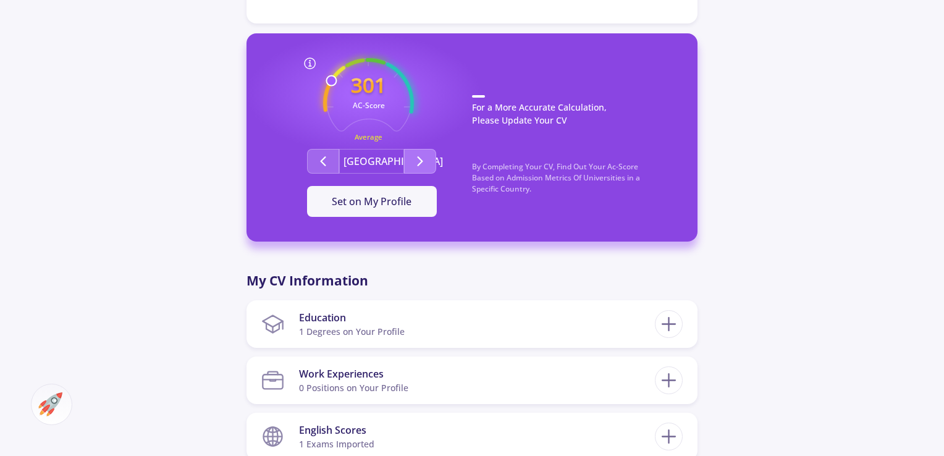
click at [415, 160] on icon "Second group" at bounding box center [420, 161] width 15 height 15
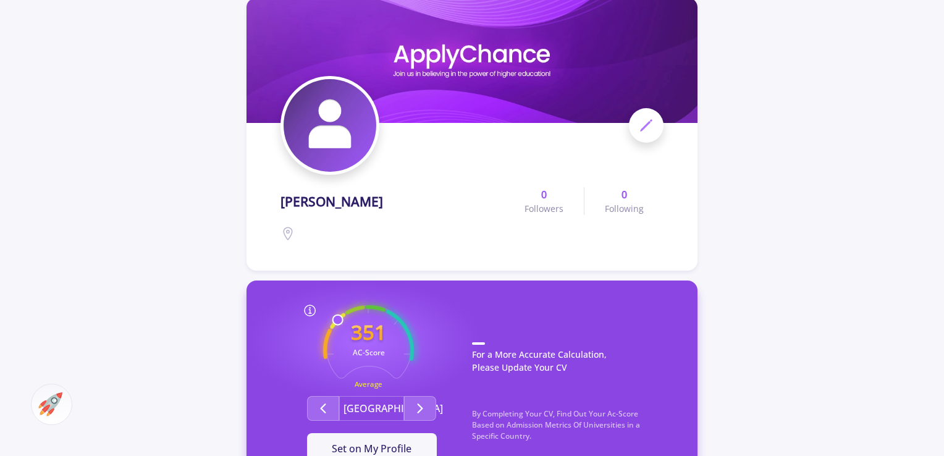
scroll to position [0, 0]
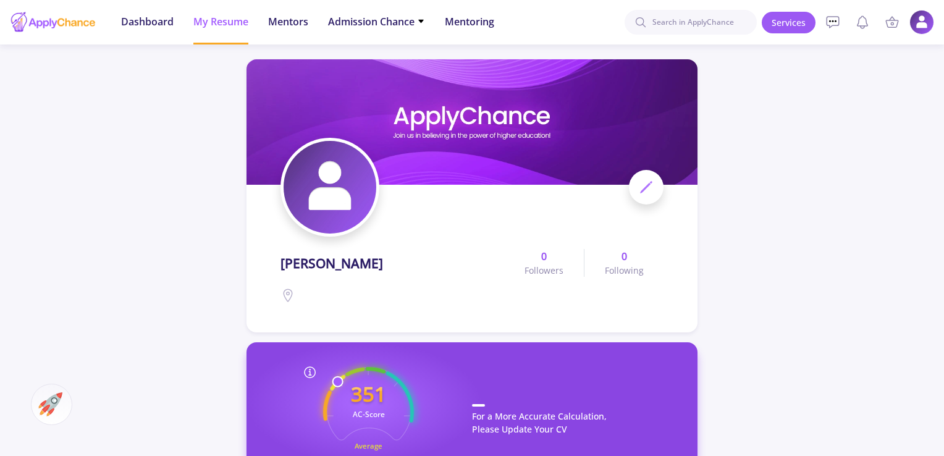
click at [648, 187] on icon at bounding box center [646, 187] width 15 height 15
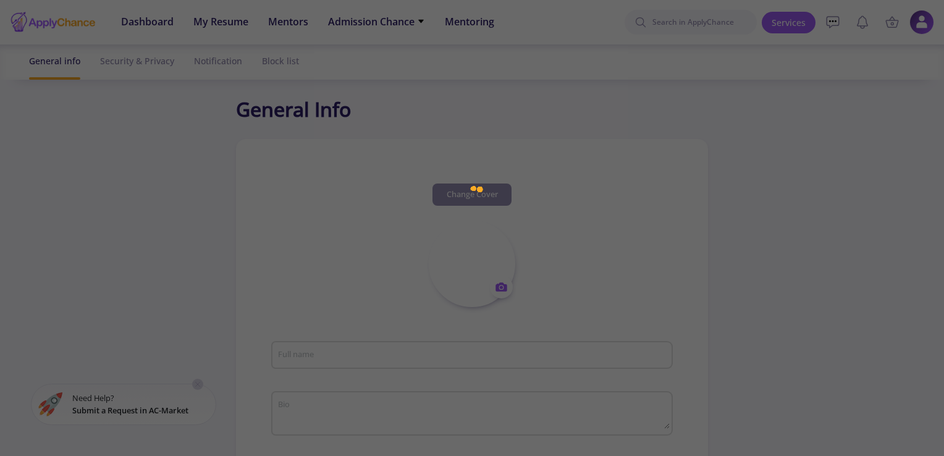
type input "HamidReza TaghiPour"
type input "HamidRezaTaghiPour"
type input "[EMAIL_ADDRESS][DOMAIN_NAME]"
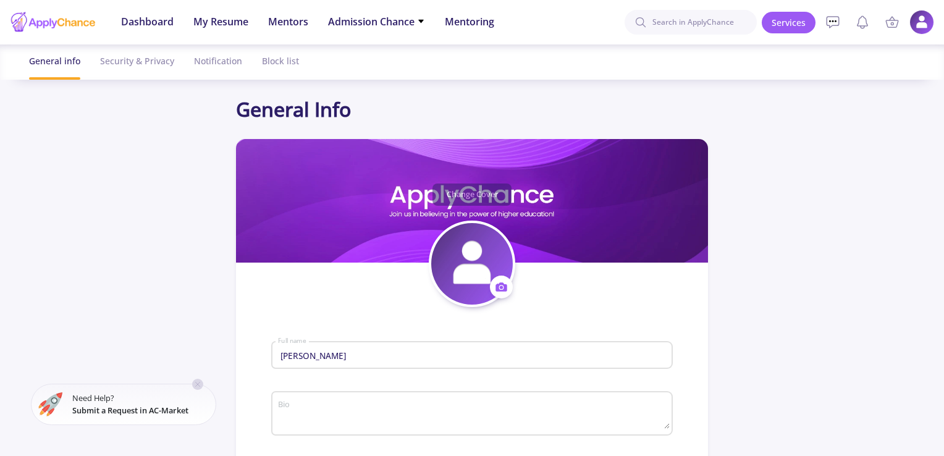
click at [502, 289] on icon at bounding box center [501, 287] width 13 height 13
click at [526, 319] on button "Change photo" at bounding box center [559, 326] width 137 height 32
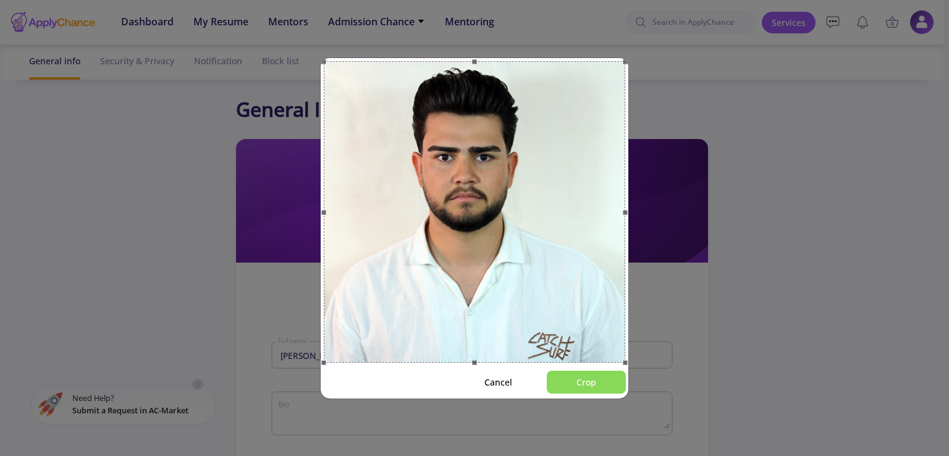
click at [584, 381] on button "Crop" at bounding box center [586, 382] width 79 height 23
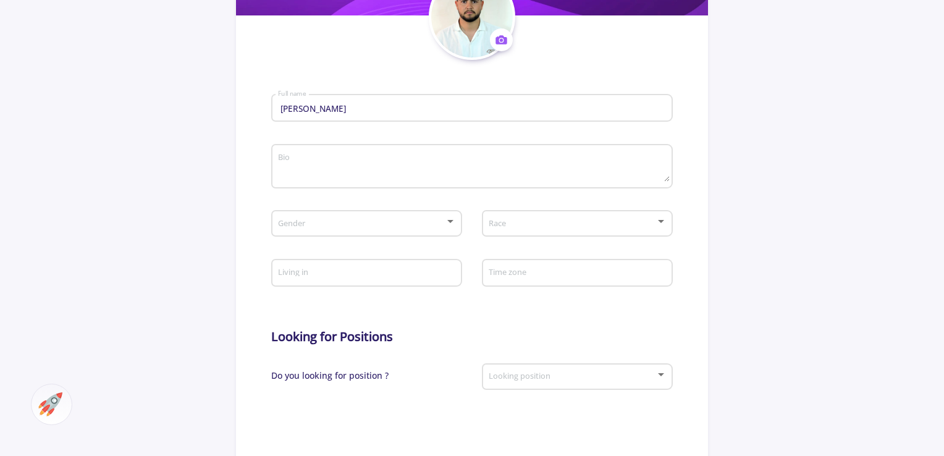
scroll to position [309, 0]
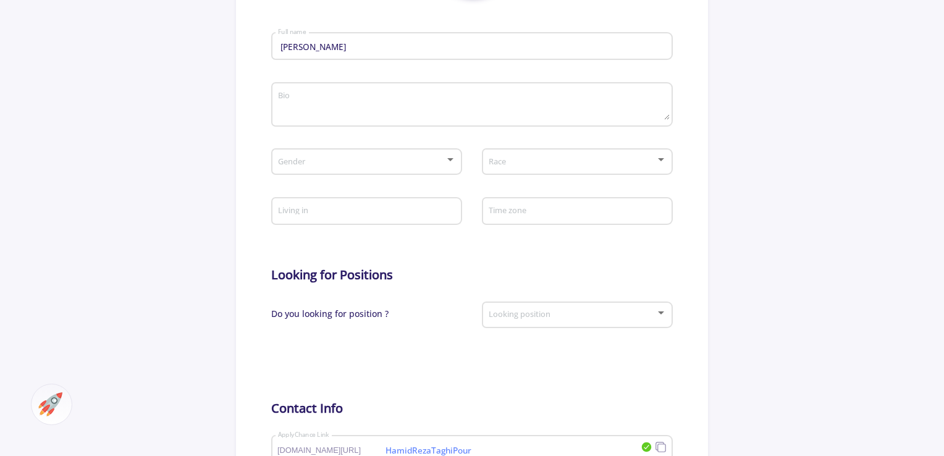
click at [444, 154] on div "Gender" at bounding box center [366, 159] width 179 height 31
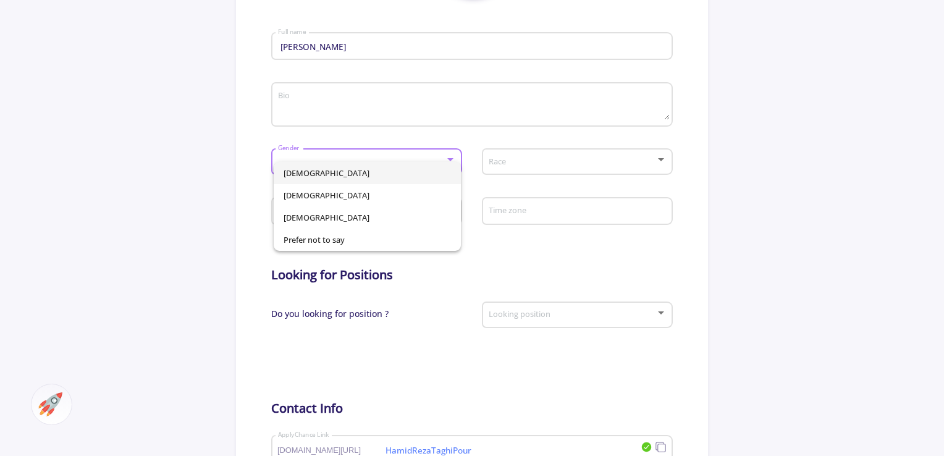
click at [352, 174] on span "Male" at bounding box center [368, 173] width 168 height 22
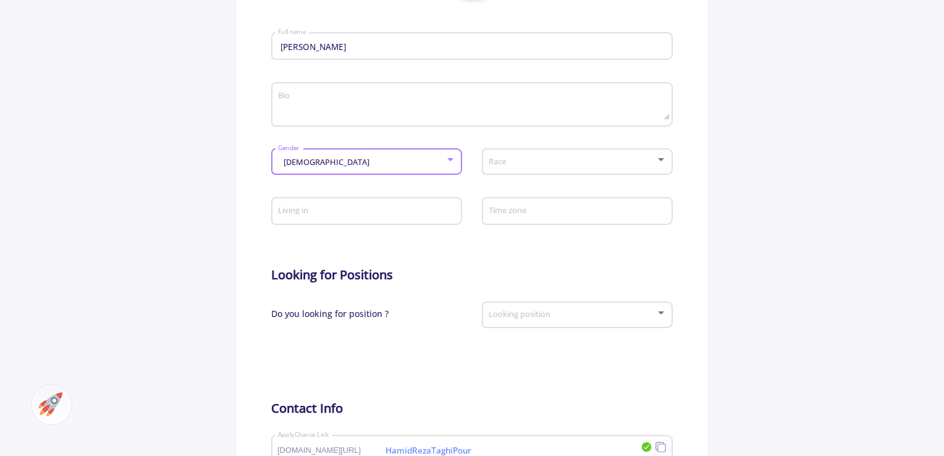
click at [562, 166] on span at bounding box center [573, 162] width 165 height 9
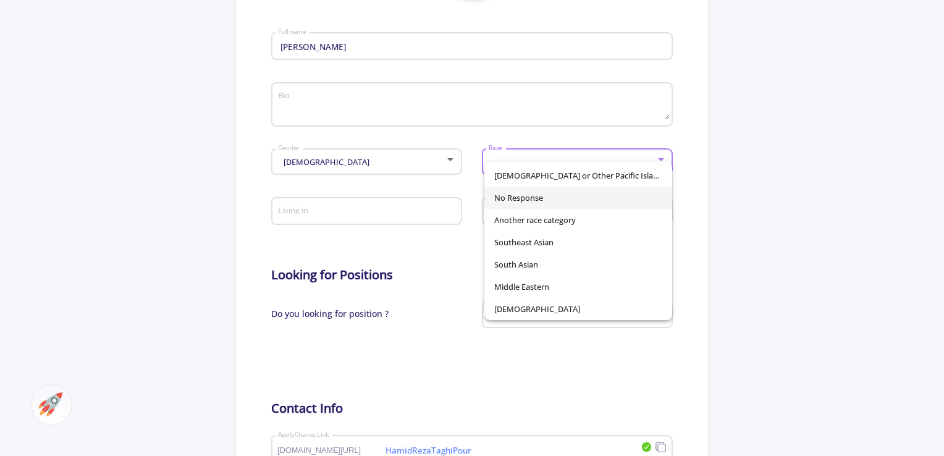
scroll to position [0, 0]
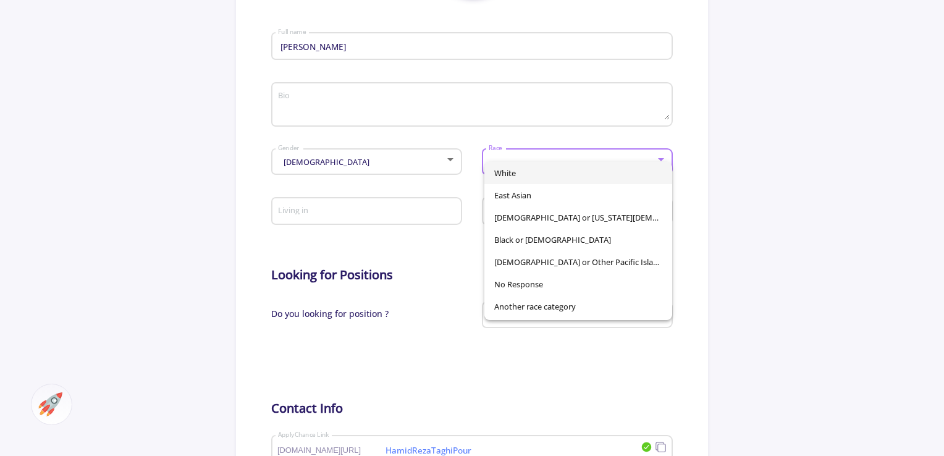
click at [444, 251] on div at bounding box center [472, 228] width 944 height 456
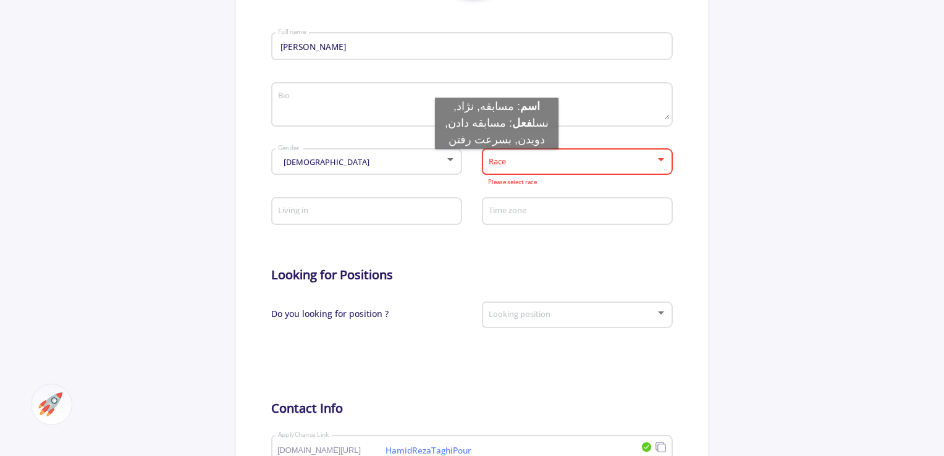
click at [497, 161] on span at bounding box center [573, 162] width 165 height 9
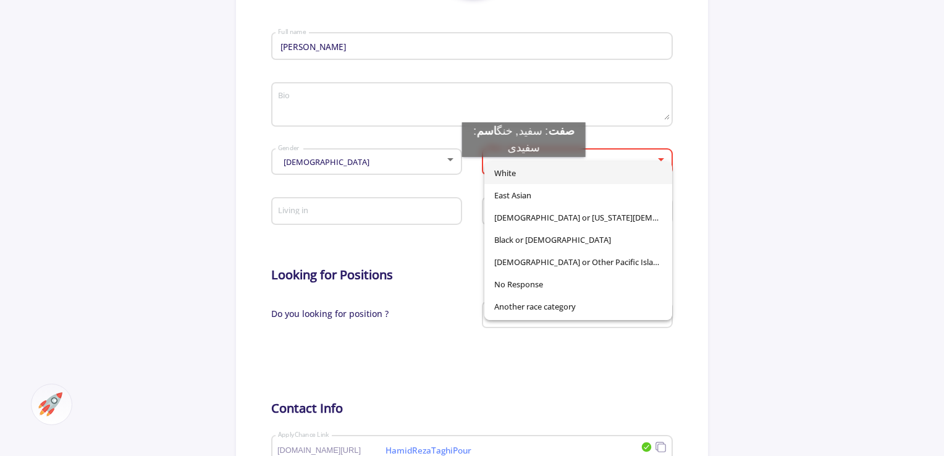
click at [510, 169] on span "White" at bounding box center [578, 173] width 168 height 22
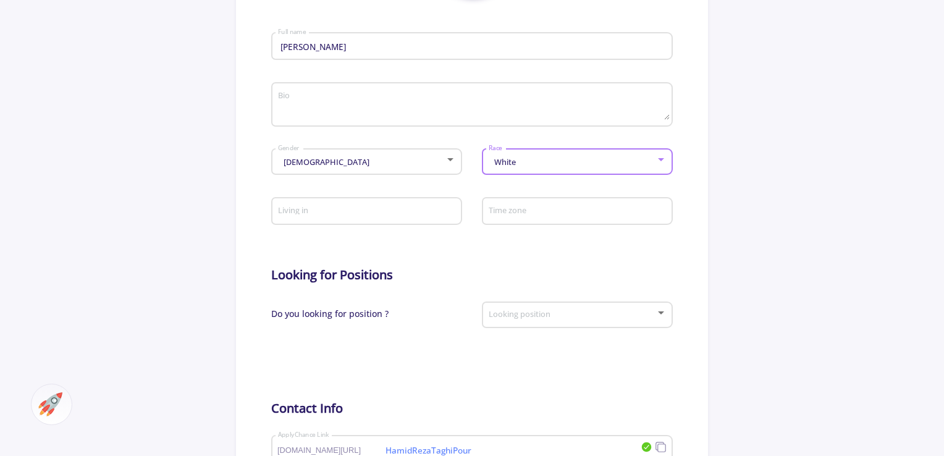
click at [475, 190] on div "Living in Time zone" at bounding box center [471, 213] width 401 height 50
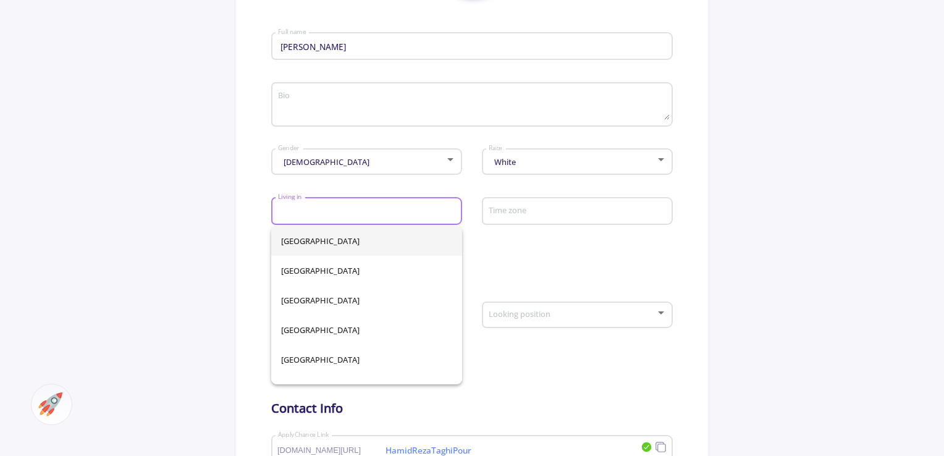
click at [430, 213] on input "Living in" at bounding box center [368, 211] width 182 height 11
click at [310, 274] on span "Iran" at bounding box center [366, 271] width 171 height 30
type input "Iran"
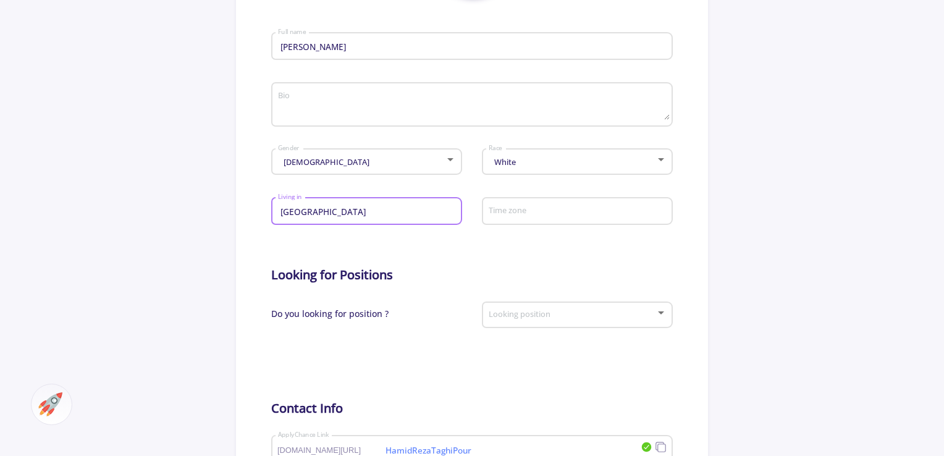
click at [539, 213] on input "Time zone" at bounding box center [579, 211] width 182 height 11
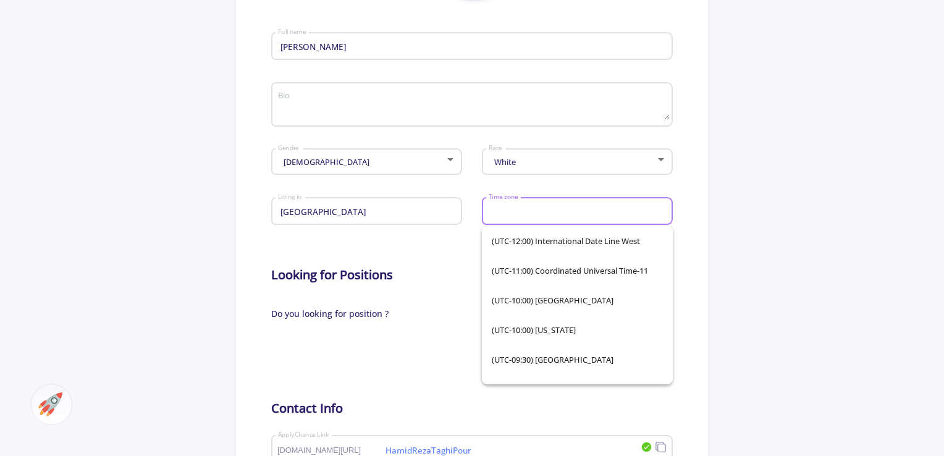
click at [420, 263] on form "HamidReza TaghiPour Full name Bio Male Gender White Race Iran Living in Time zo…" at bounding box center [471, 316] width 401 height 636
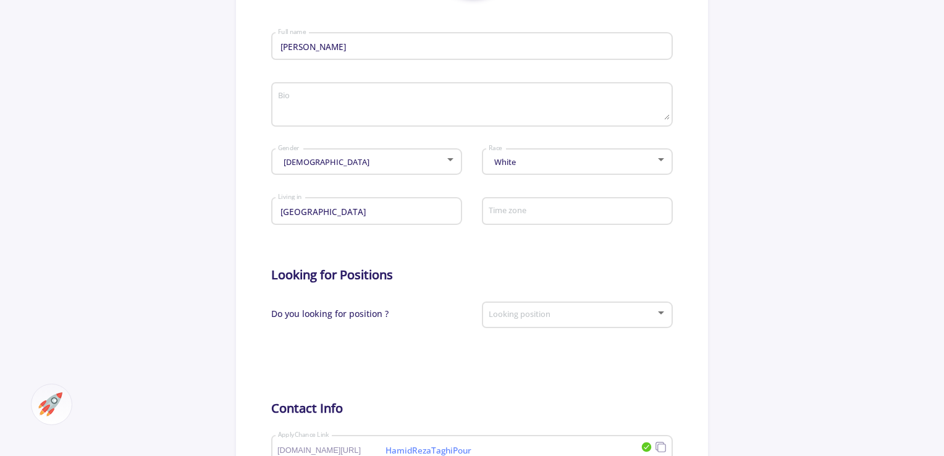
click at [507, 225] on div "Time zone" at bounding box center [577, 209] width 179 height 32
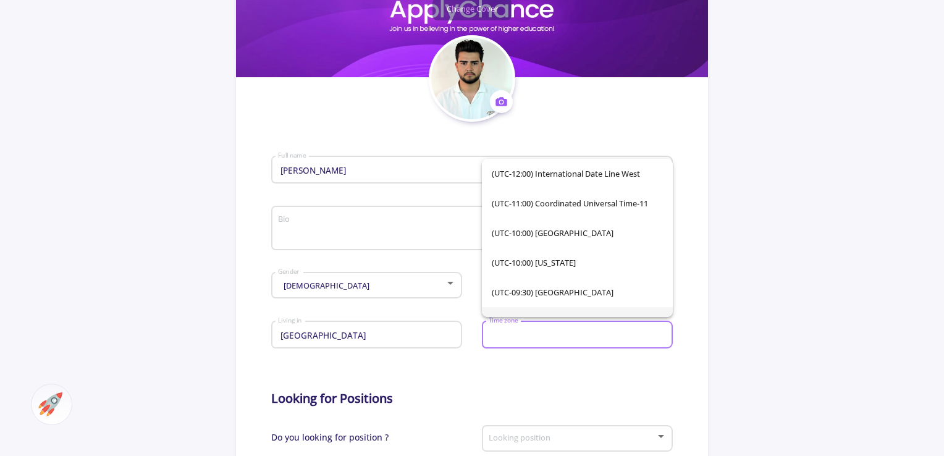
scroll to position [247, 0]
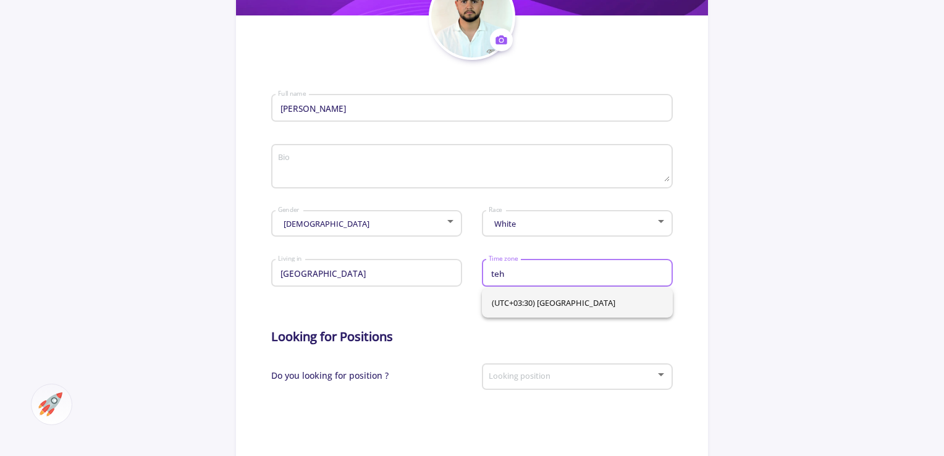
type input "teh"
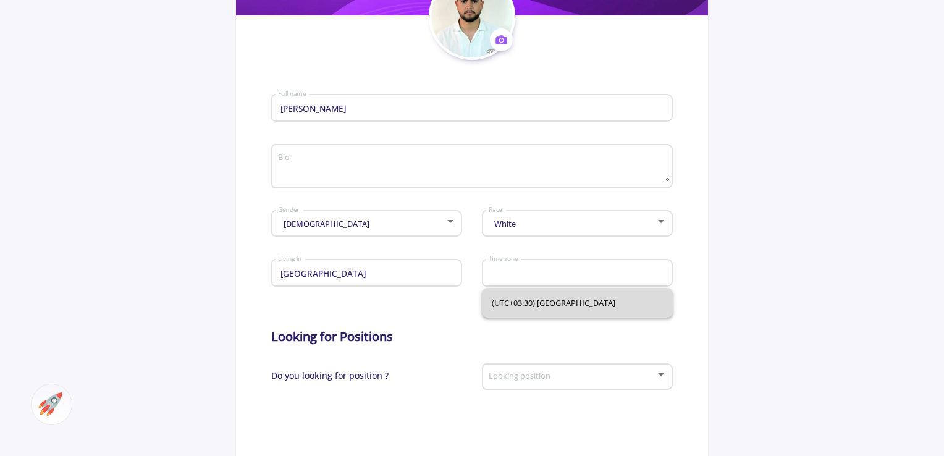
click at [564, 303] on span "(UTC+03:30) Tehran" at bounding box center [577, 303] width 171 height 30
type input "(UTC+03:30) Tehran"
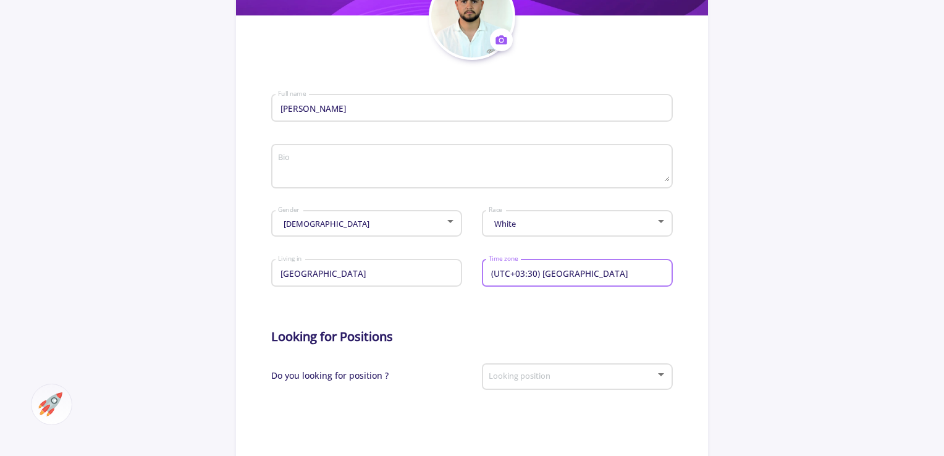
click at [518, 306] on form "HamidReza TaghiPour Full name Bio Male Gender White Race Iran Living in (UTC+03…" at bounding box center [471, 378] width 401 height 636
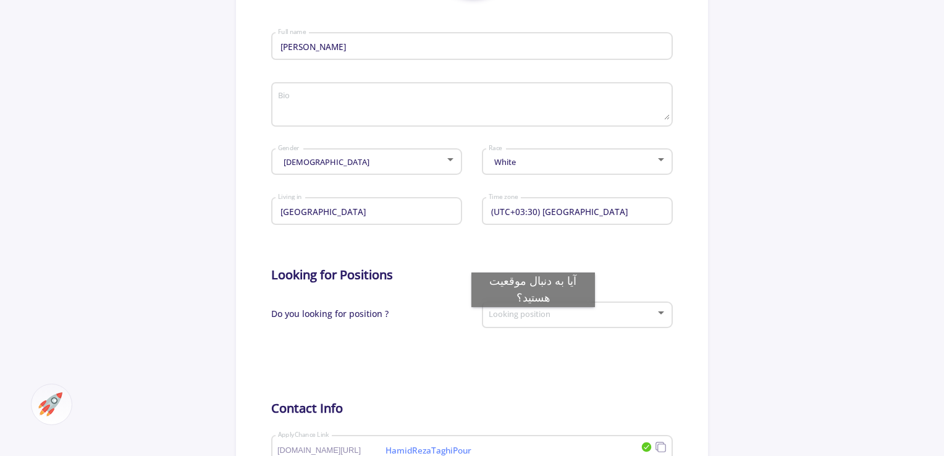
click at [533, 319] on span at bounding box center [573, 315] width 165 height 9
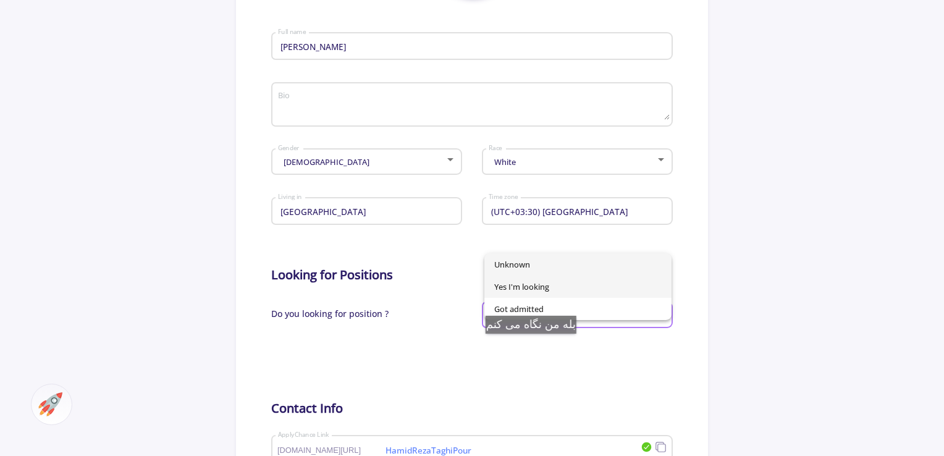
scroll to position [371, 0]
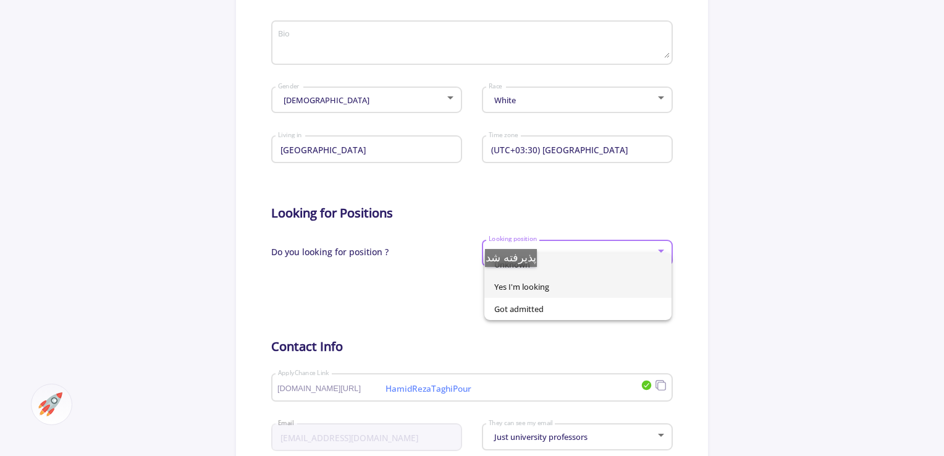
click at [517, 279] on span "Yes I'm looking" at bounding box center [578, 287] width 168 height 22
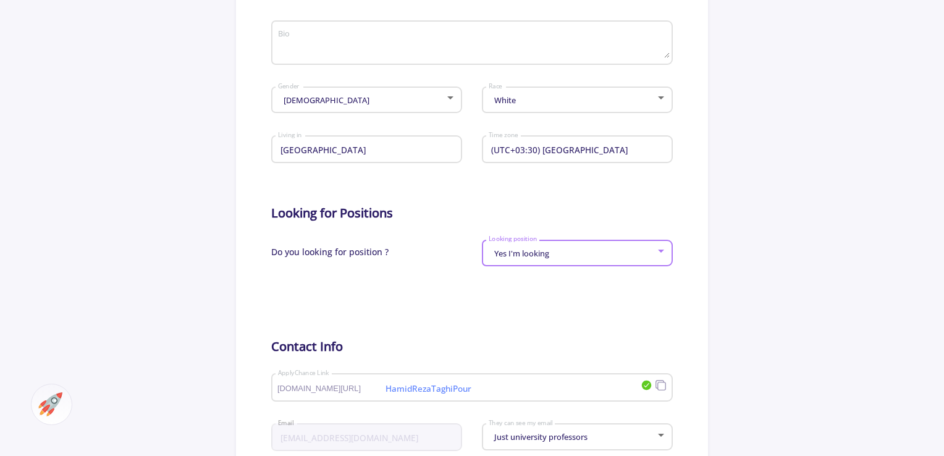
click at [521, 291] on div at bounding box center [471, 294] width 401 height 31
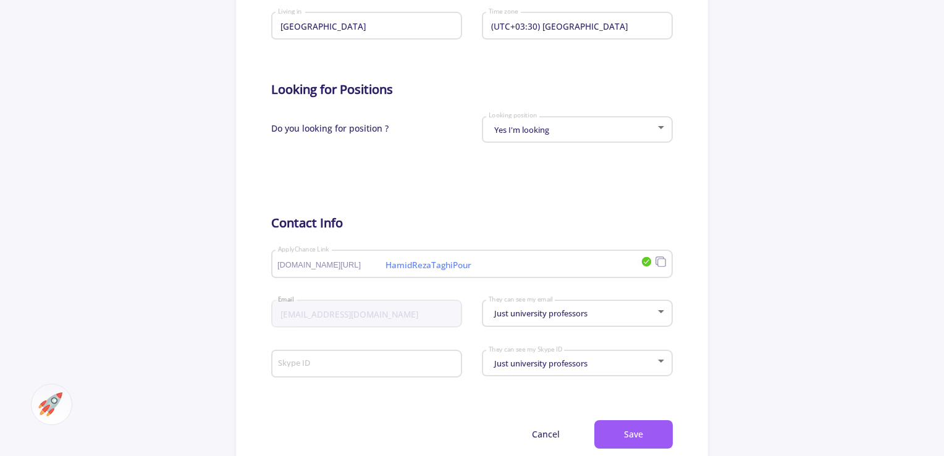
scroll to position [556, 0]
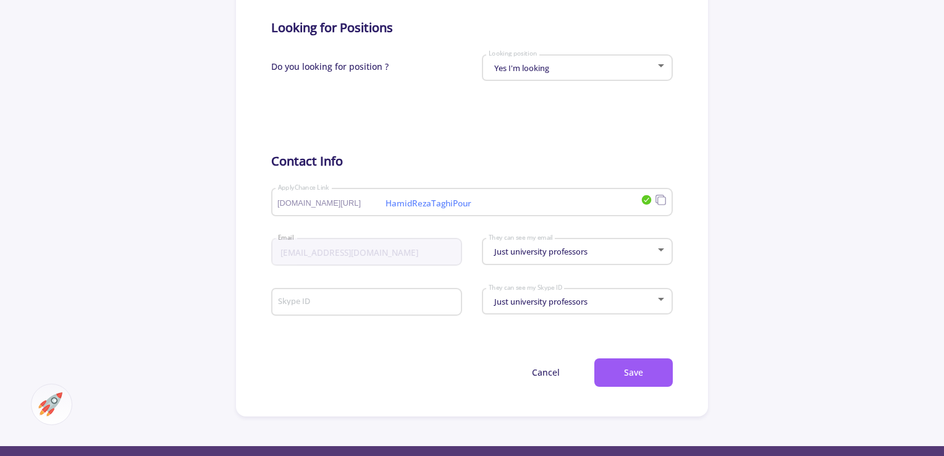
click at [605, 253] on div "Just university professors" at bounding box center [572, 251] width 168 height 9
click at [540, 354] on div at bounding box center [472, 228] width 944 height 456
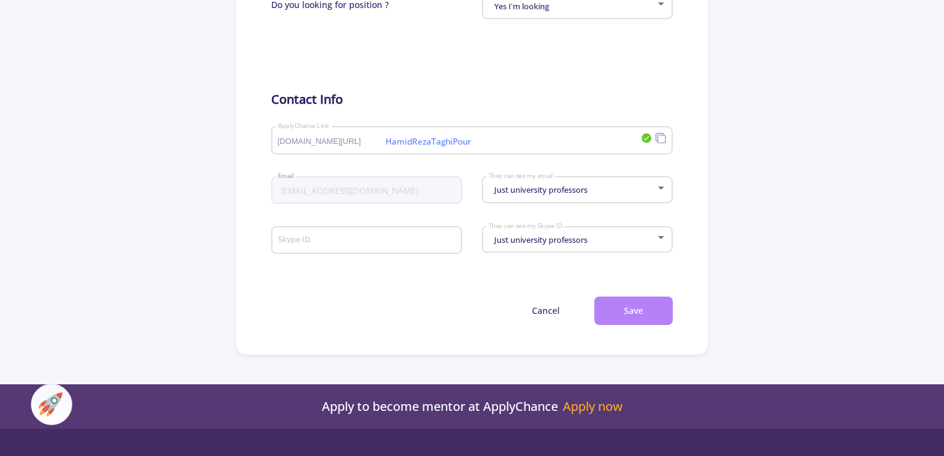
click at [633, 312] on button "Save" at bounding box center [633, 311] width 78 height 29
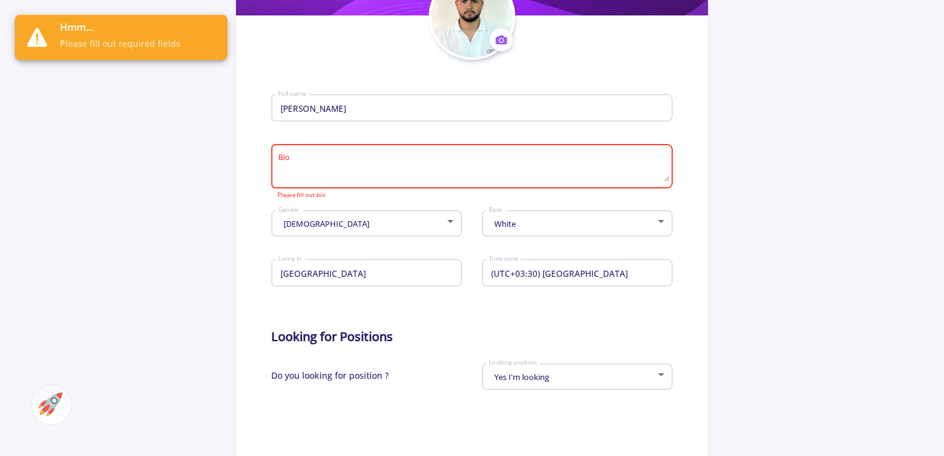
scroll to position [185, 0]
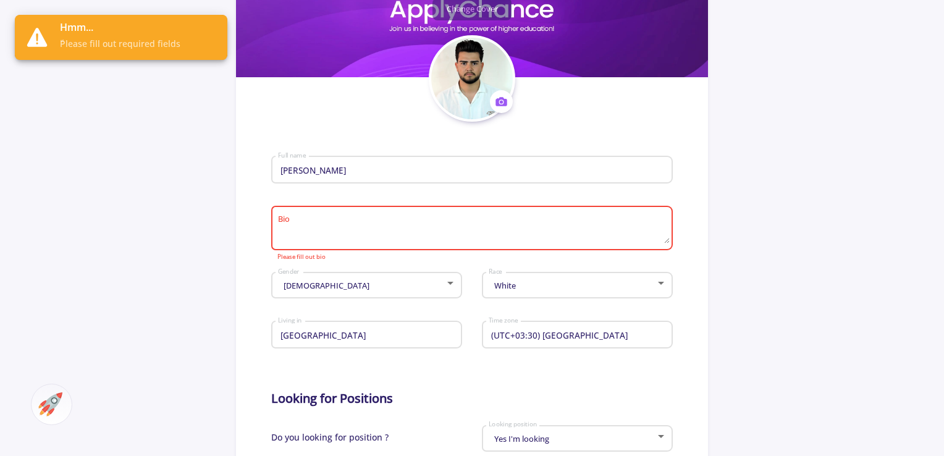
click at [313, 206] on div "Bio" at bounding box center [471, 225] width 389 height 49
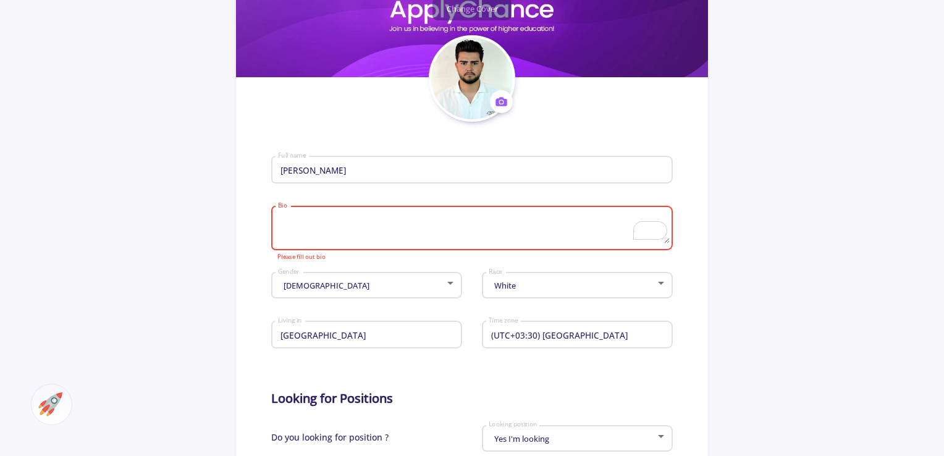
paste textarea "I am Hamid Reza, a 23-year-old senior undergraduate student in Software Enginee…"
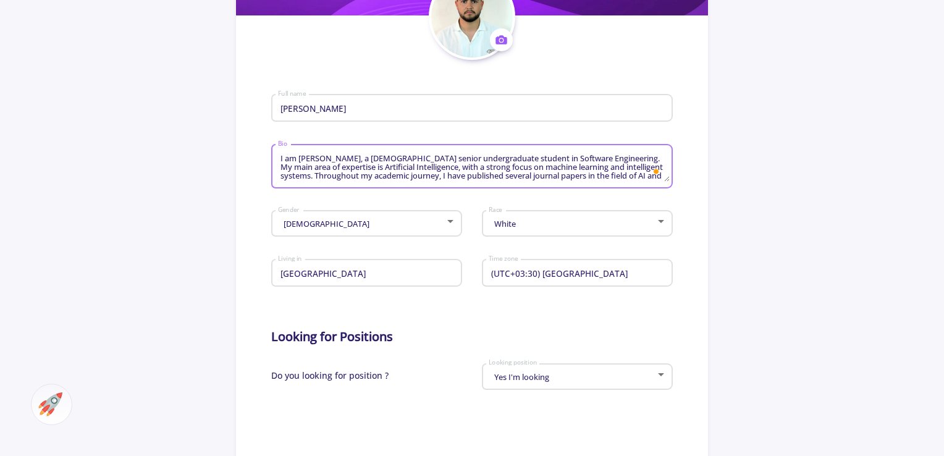
scroll to position [35, 0]
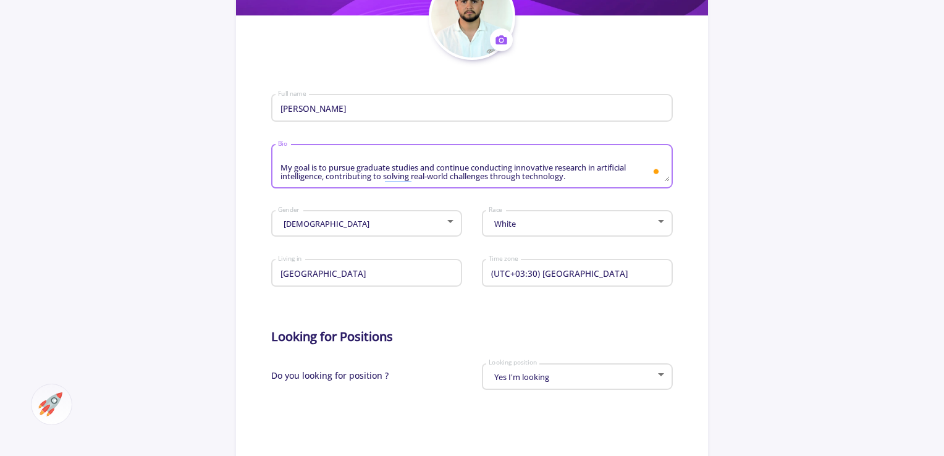
type textarea "I am Hamid Reza, a 23-year-old senior undergraduate student in Software Enginee…"
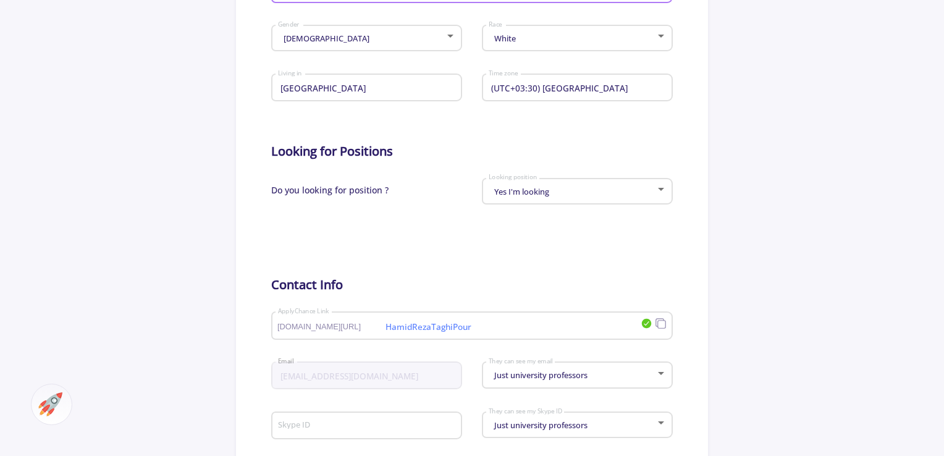
scroll to position [618, 0]
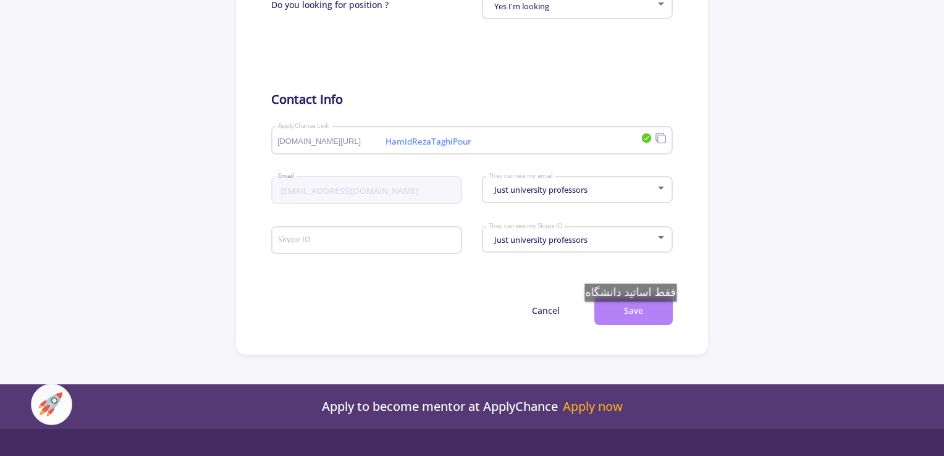
click at [638, 314] on button "Save" at bounding box center [633, 311] width 78 height 29
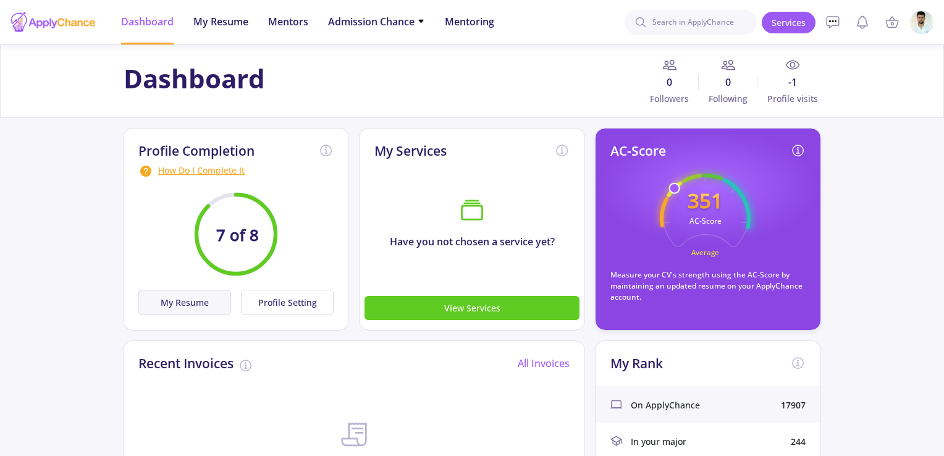
click at [193, 299] on button "My Resume" at bounding box center [184, 302] width 93 height 25
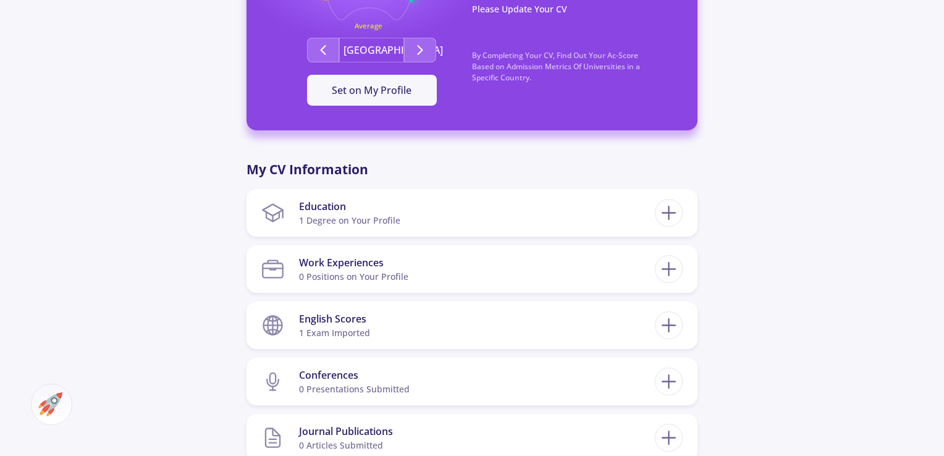
scroll to position [652, 0]
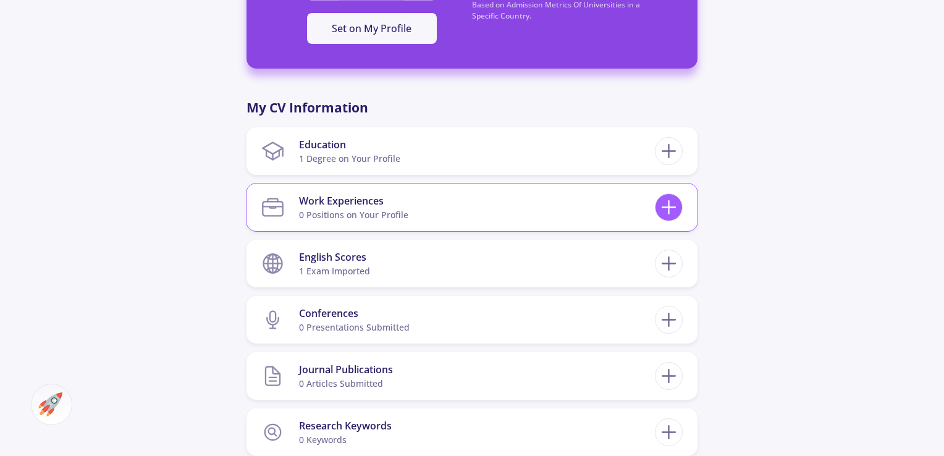
click at [667, 208] on line at bounding box center [668, 208] width 13 height 0
checkbox input "false"
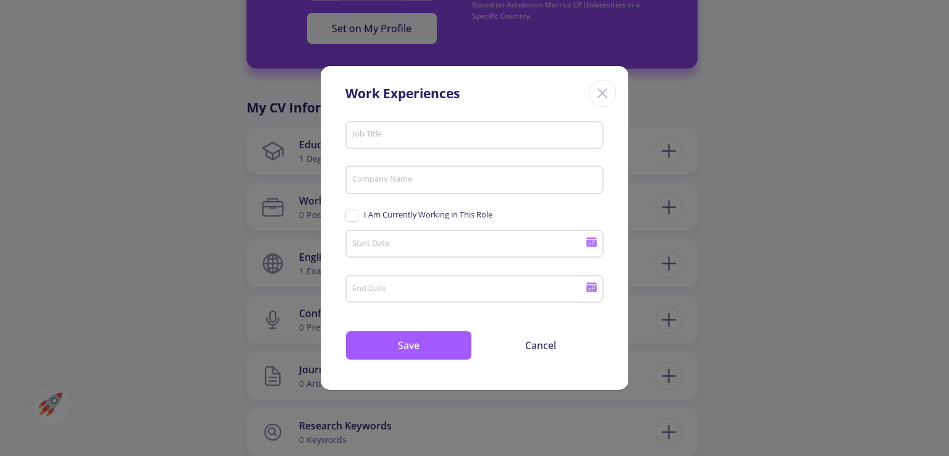
click at [405, 130] on input "Job Title" at bounding box center [477, 135] width 250 height 11
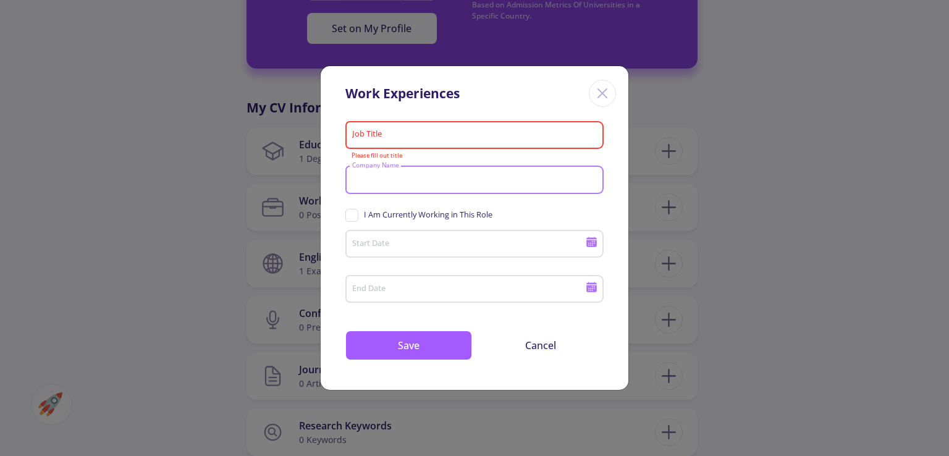
click at [408, 182] on input "Company Name" at bounding box center [477, 180] width 250 height 11
click at [397, 123] on div "Job Title" at bounding box center [475, 132] width 247 height 32
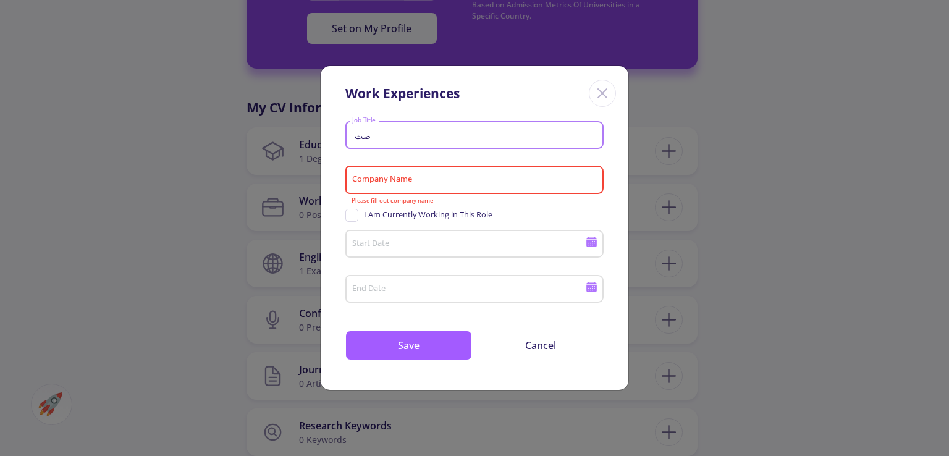
type input "ص"
type input "w"
type input "W"
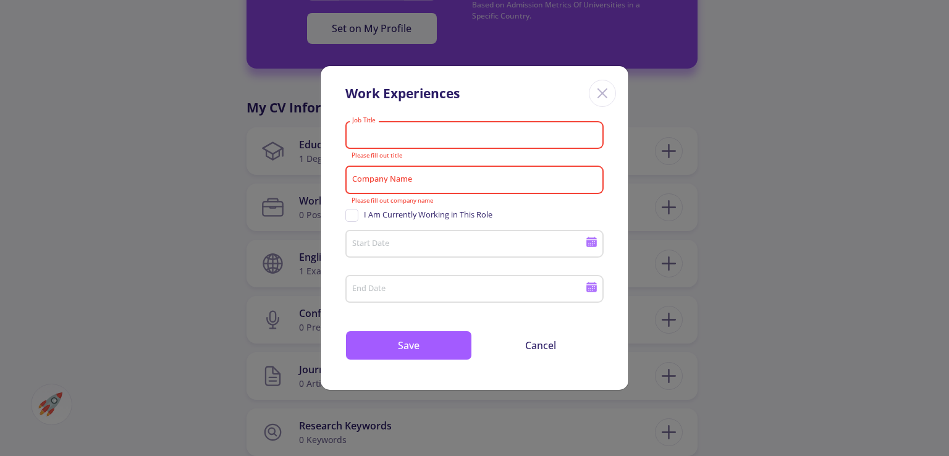
paste input "WordPress Website Design"
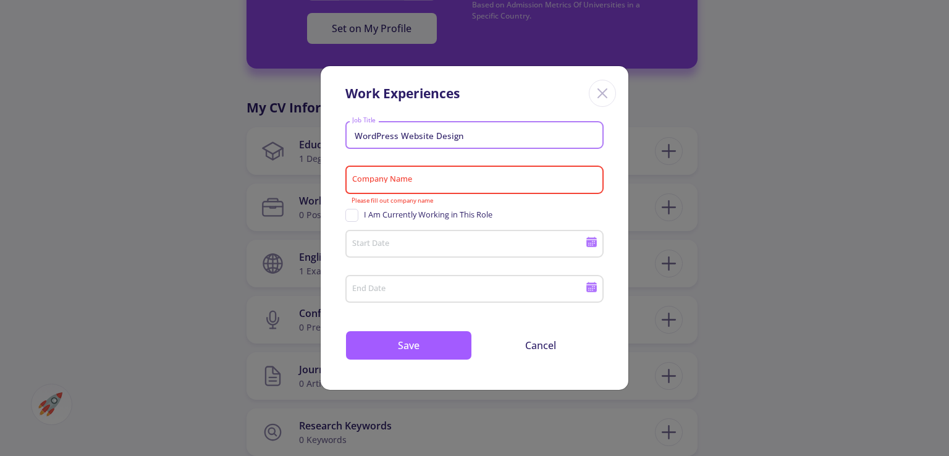
type input "WordPress Website Design"
click at [395, 167] on div "Company Name" at bounding box center [475, 177] width 247 height 32
paste input "Chakavak Shahr"
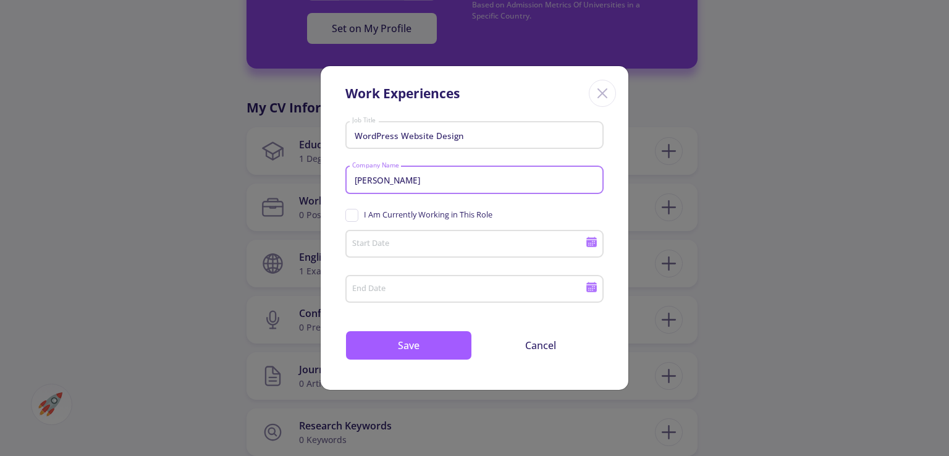
type input "Chakavak Shahr"
click at [418, 242] on input "Start Date" at bounding box center [471, 244] width 238 height 11
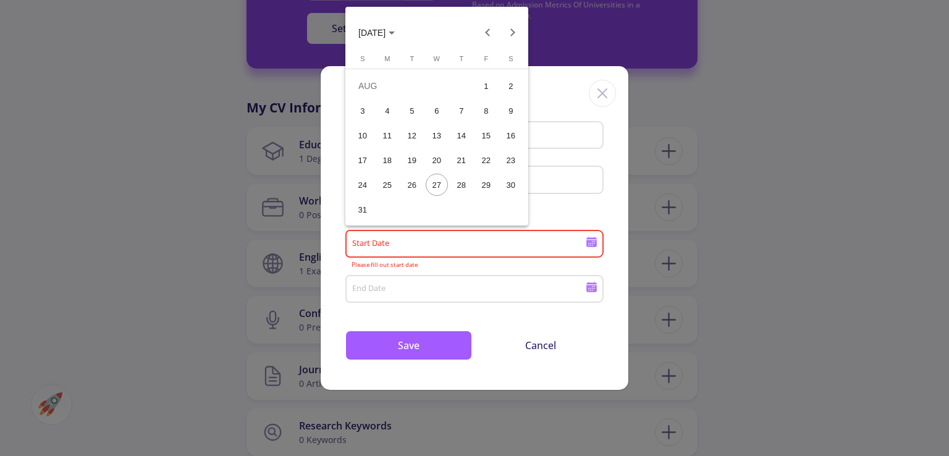
click at [395, 34] on icon "Choose month and year" at bounding box center [392, 33] width 6 height 3
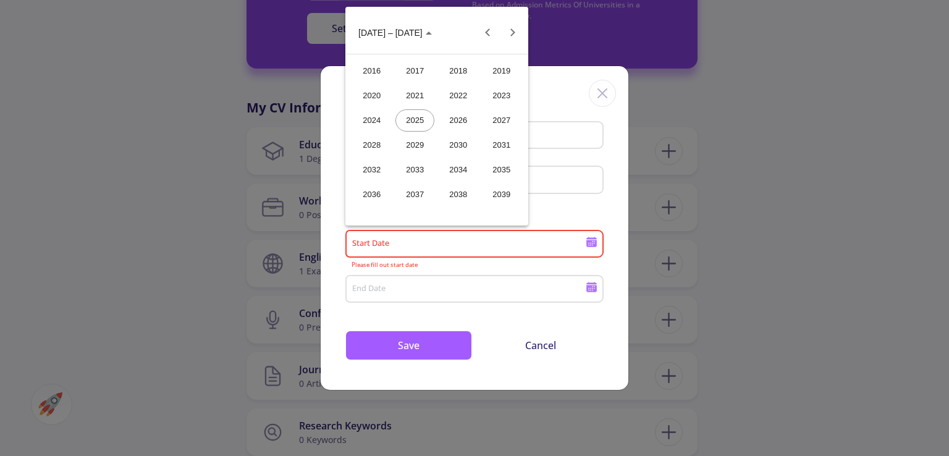
click at [504, 90] on div "2023" at bounding box center [501, 96] width 39 height 22
click at [377, 141] on div "SEP" at bounding box center [371, 145] width 39 height 22
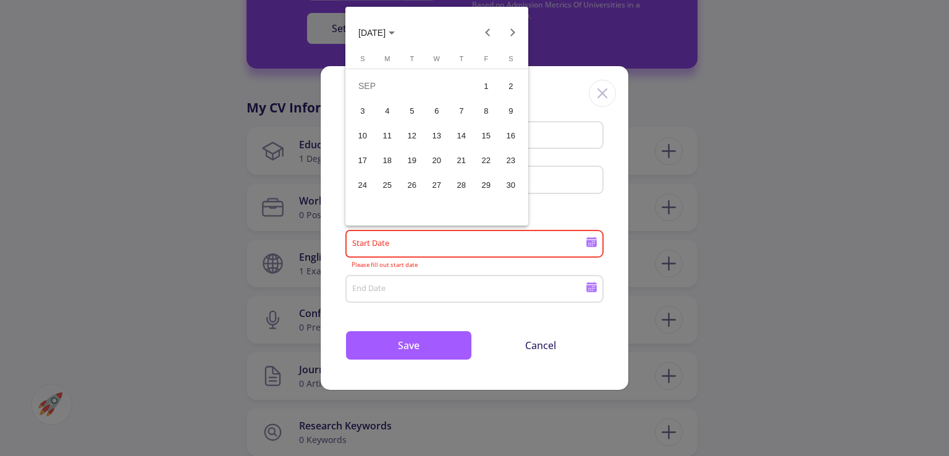
click at [435, 159] on div "20" at bounding box center [437, 160] width 22 height 22
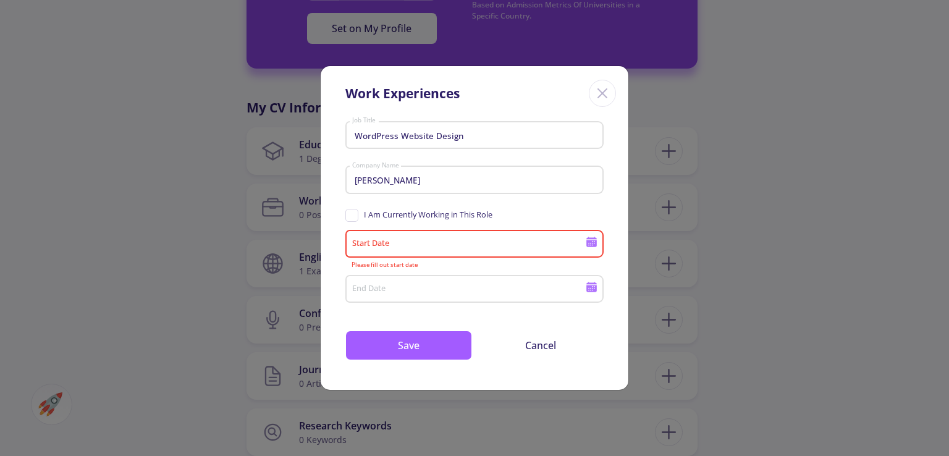
type input "9/20/2023"
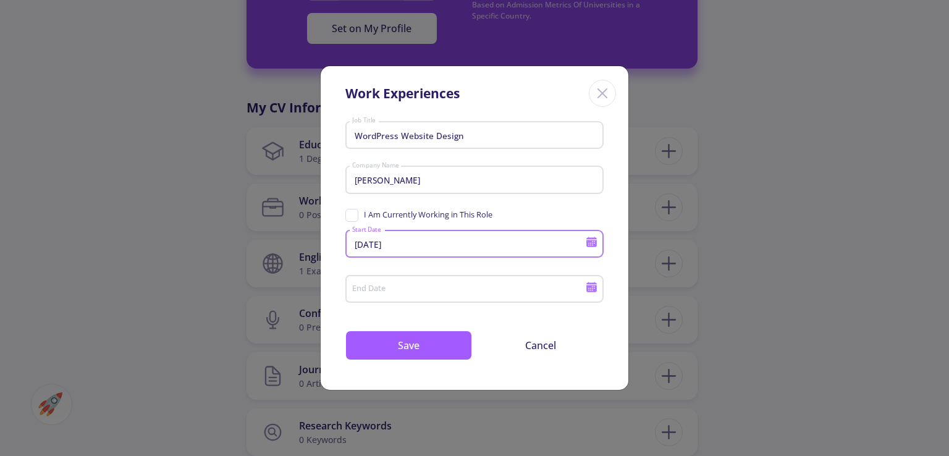
click at [398, 289] on input "End Date" at bounding box center [471, 289] width 238 height 11
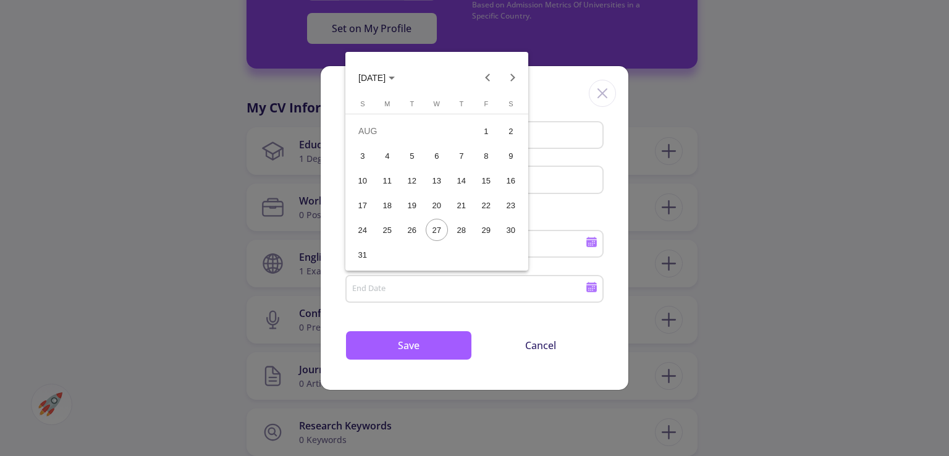
click at [386, 75] on span "AUG 2025" at bounding box center [371, 79] width 27 height 10
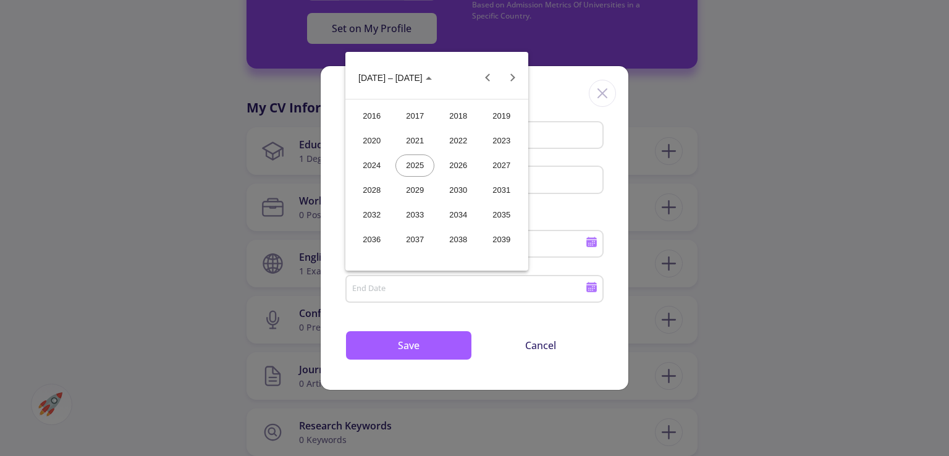
click at [498, 139] on div "2023" at bounding box center [501, 141] width 39 height 22
click at [465, 188] on div "NOV" at bounding box center [458, 190] width 39 height 22
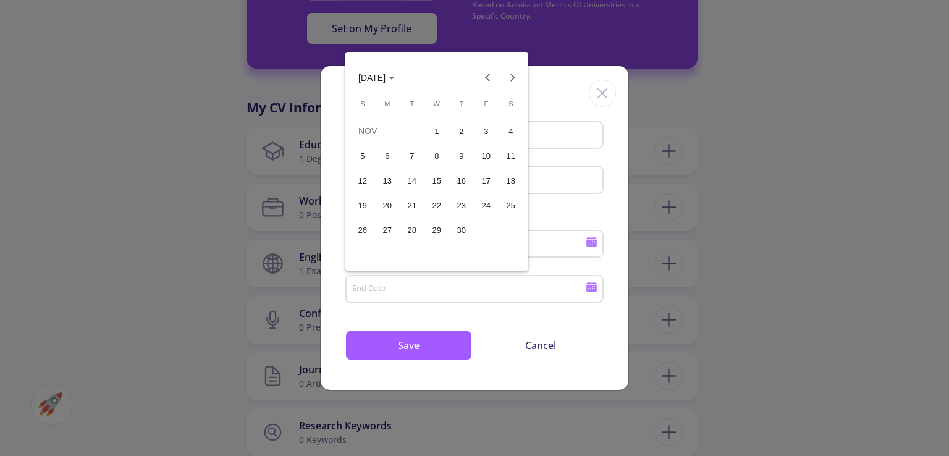
click at [514, 202] on div "25" at bounding box center [511, 205] width 22 height 22
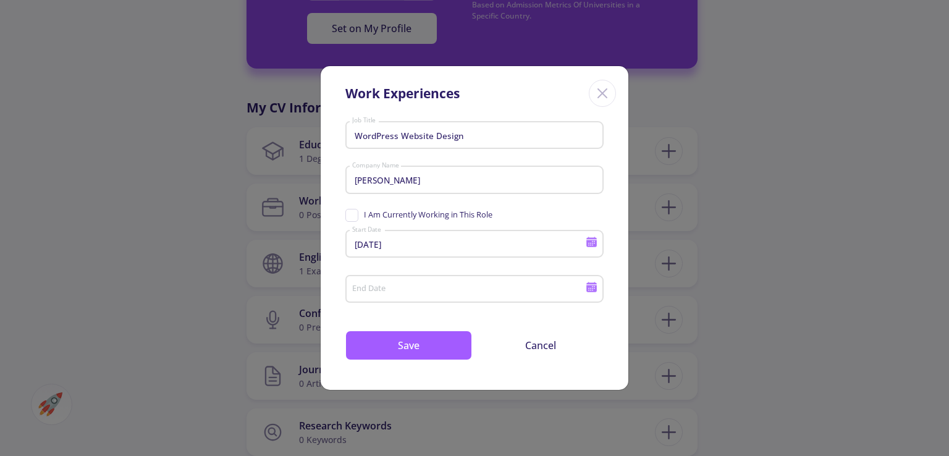
type input "11/25/2023"
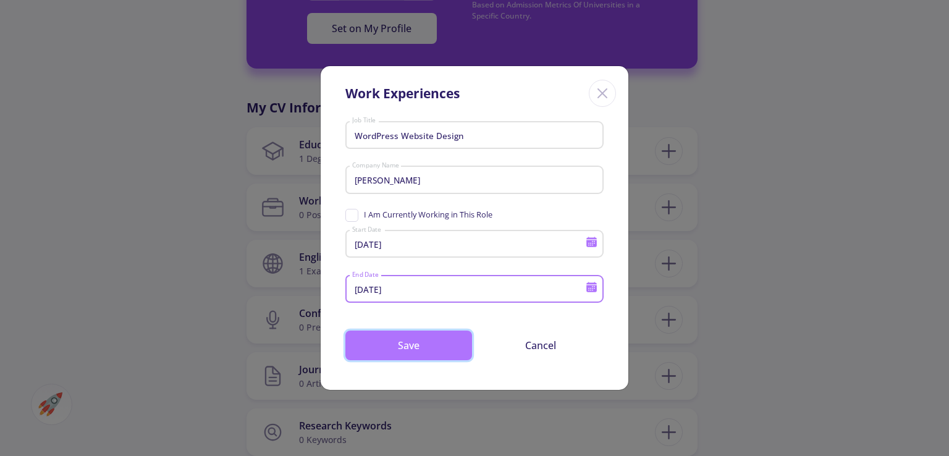
click at [421, 348] on button "Save" at bounding box center [408, 346] width 127 height 30
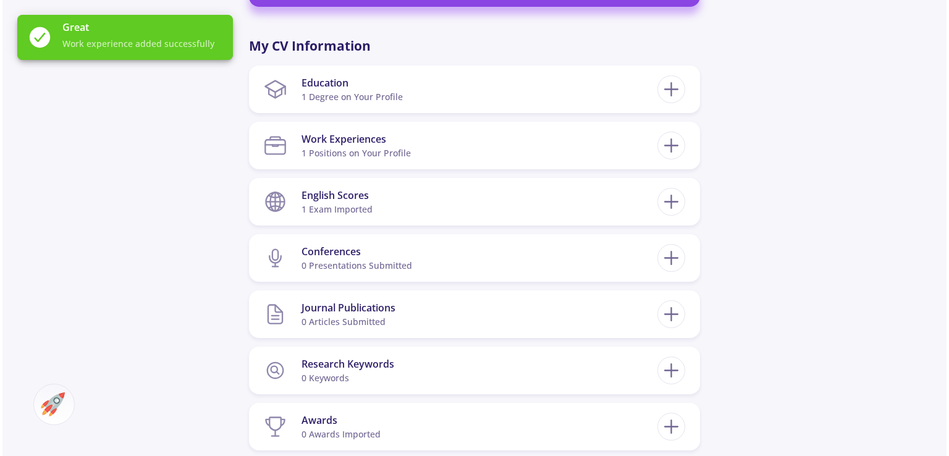
scroll to position [776, 0]
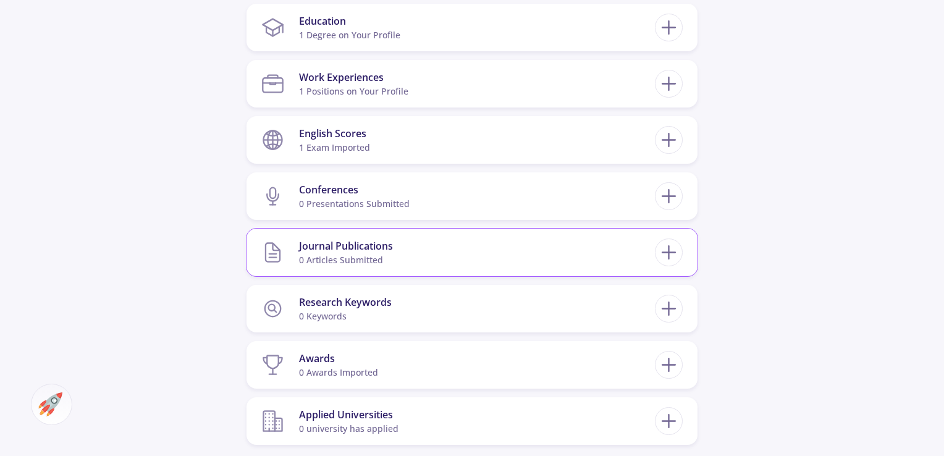
click at [350, 243] on div "Journal Publications" at bounding box center [346, 245] width 94 height 15
click at [650, 268] on section "Journal Publications 0 articles submitted" at bounding box center [458, 253] width 394 height 38
click at [666, 250] on icon at bounding box center [668, 252] width 23 height 23
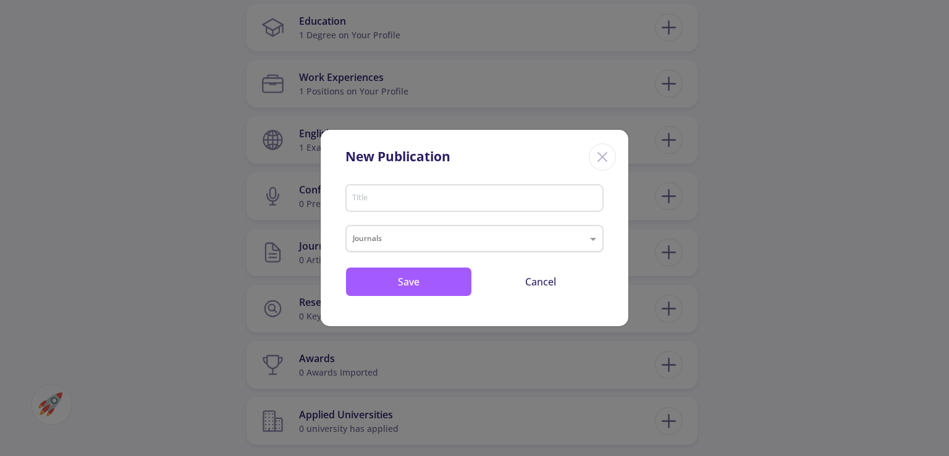
click at [539, 243] on input "text" at bounding box center [462, 239] width 219 height 15
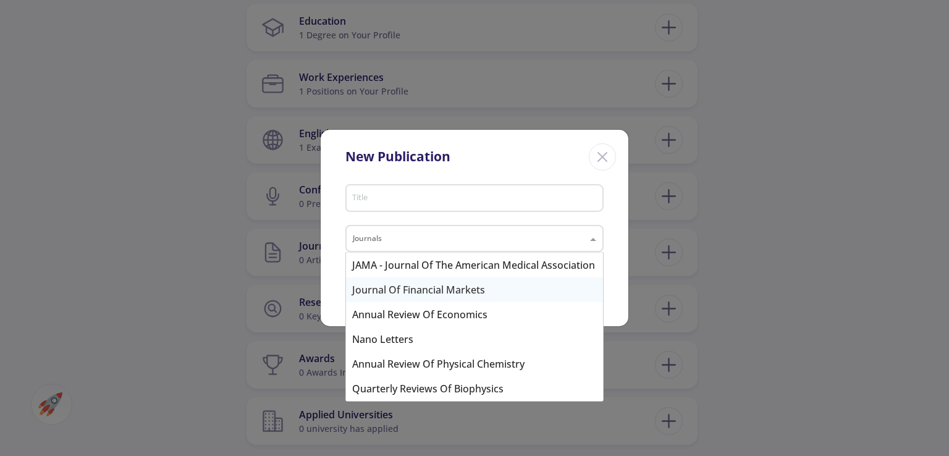
scroll to position [1211, 0]
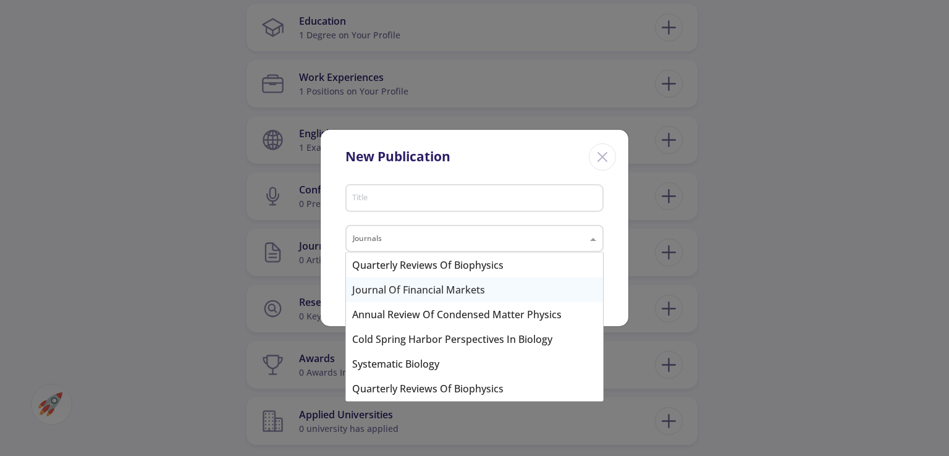
type input "ت"
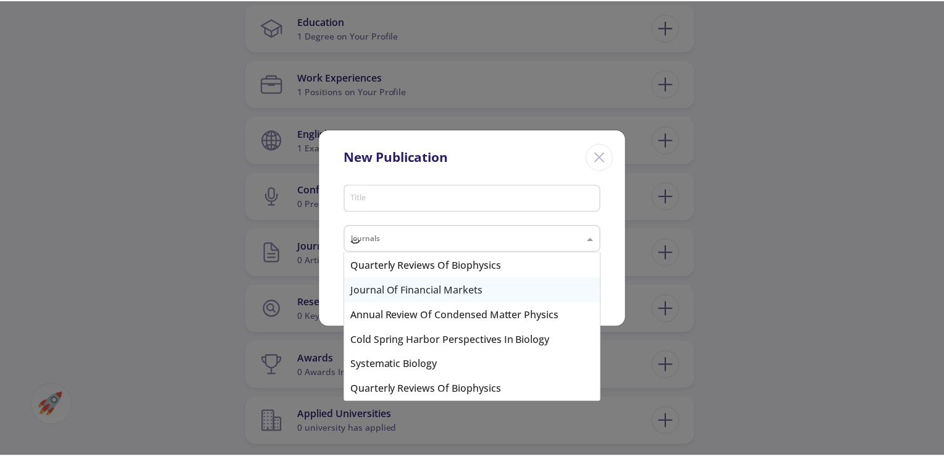
scroll to position [0, 0]
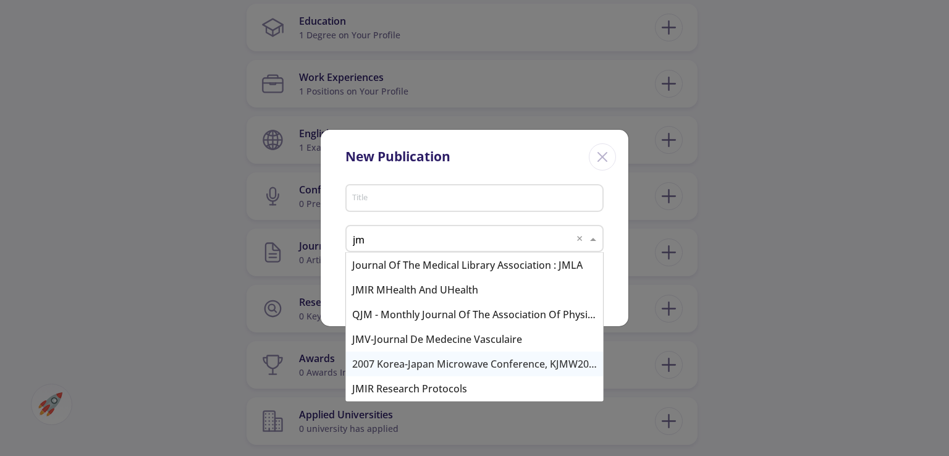
type input "j"
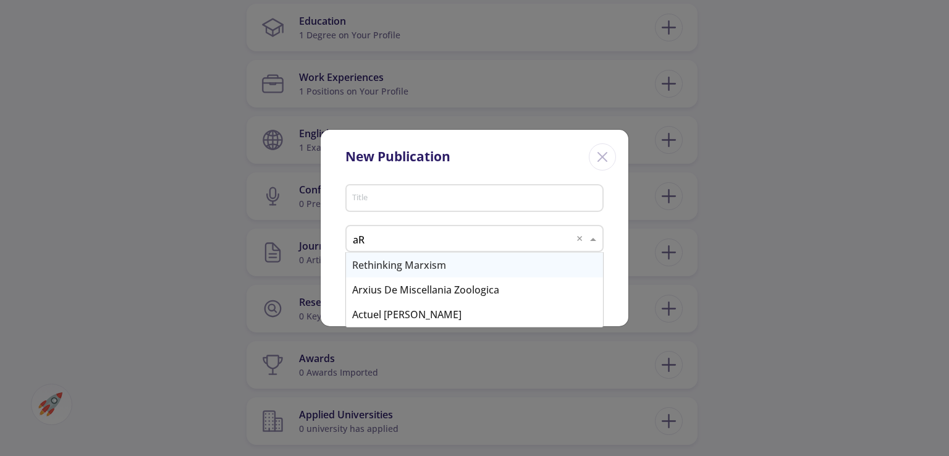
type input "a"
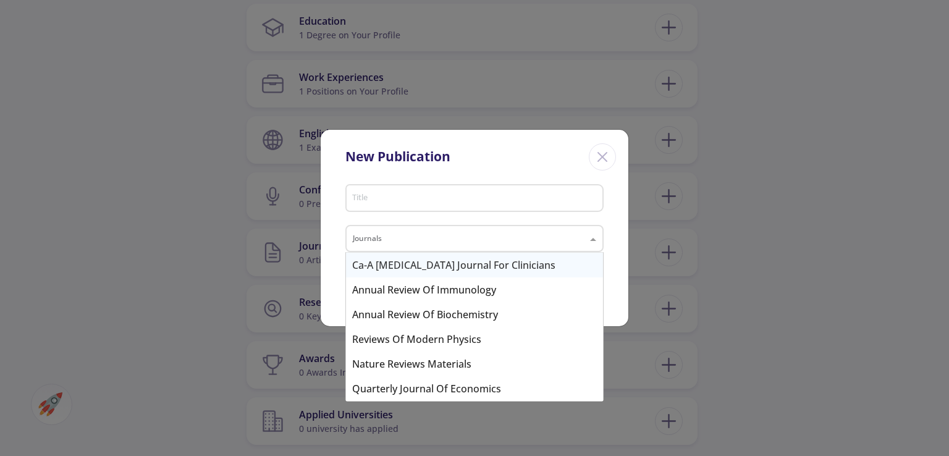
click at [418, 164] on div "New Publication" at bounding box center [397, 157] width 105 height 20
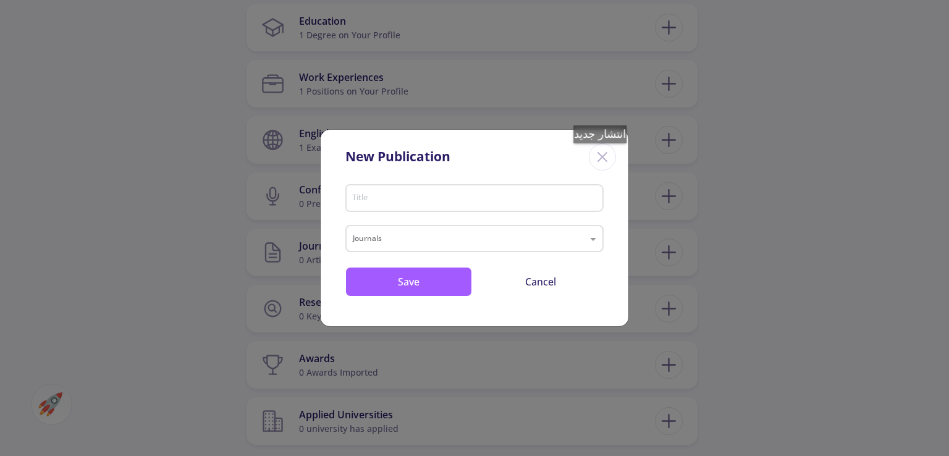
click at [606, 156] on icon "Close" at bounding box center [603, 157] width 20 height 20
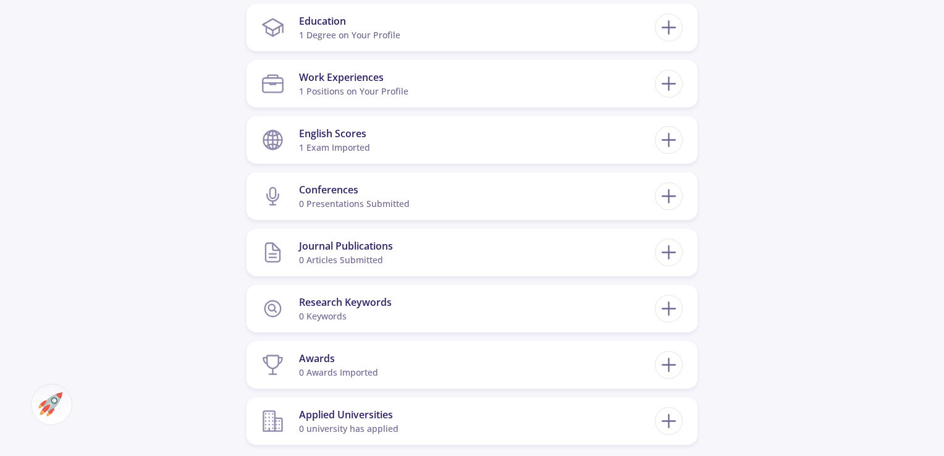
scroll to position [838, 0]
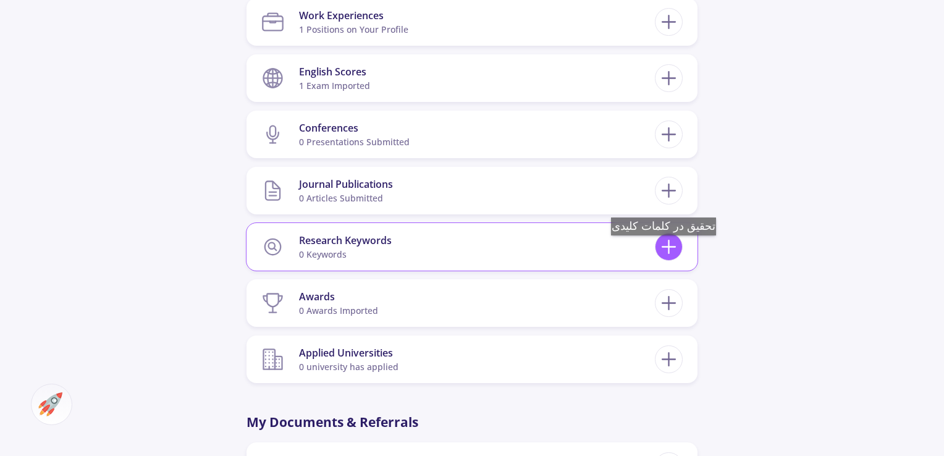
click at [670, 248] on icon at bounding box center [668, 246] width 23 height 23
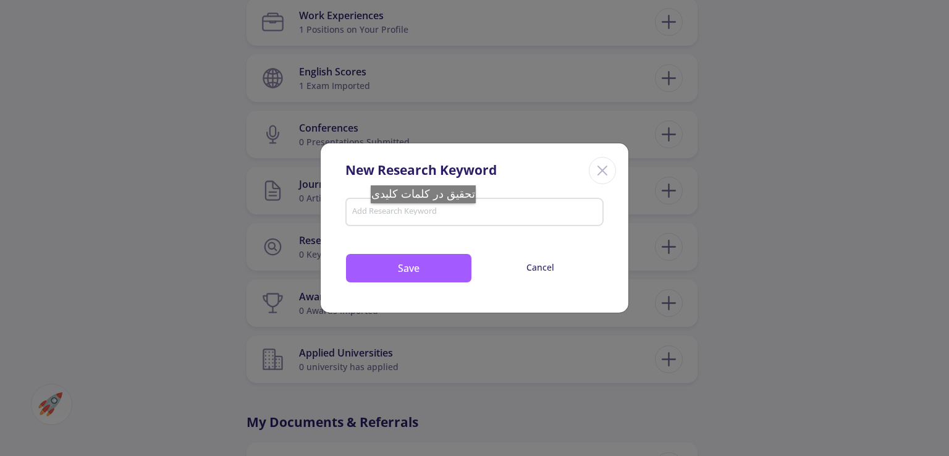
click at [430, 216] on input "Add Research Keyword" at bounding box center [475, 213] width 247 height 11
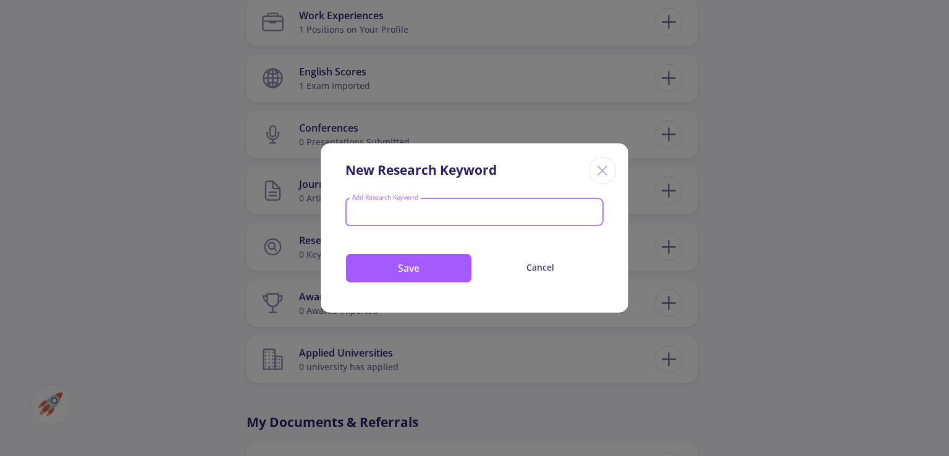
click at [596, 169] on icon "Close" at bounding box center [603, 171] width 20 height 20
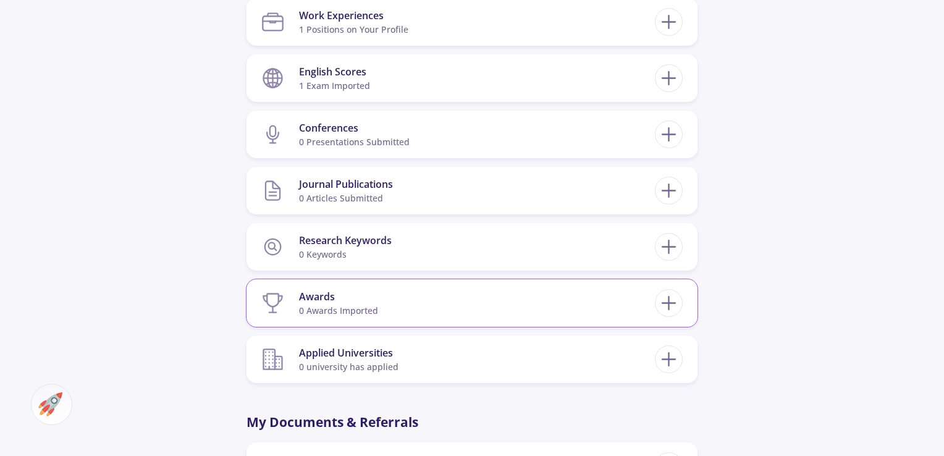
click at [326, 295] on div "Awards" at bounding box center [338, 296] width 79 height 15
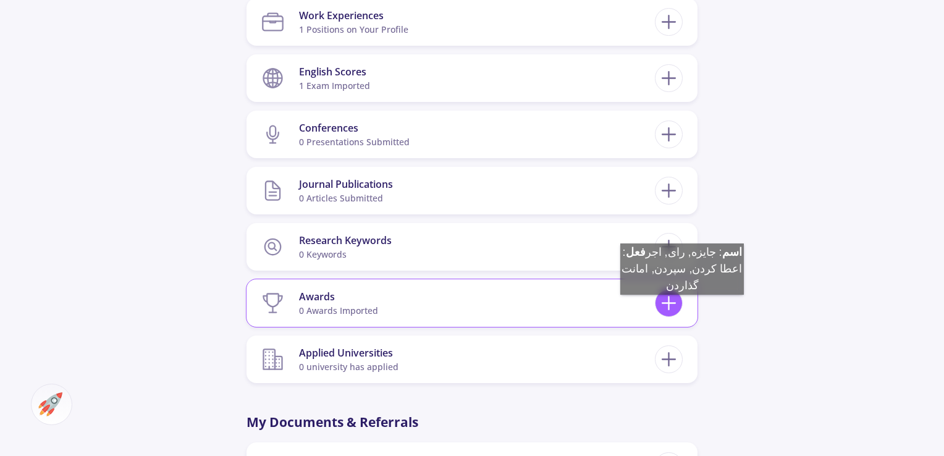
click at [677, 302] on icon at bounding box center [668, 303] width 23 height 23
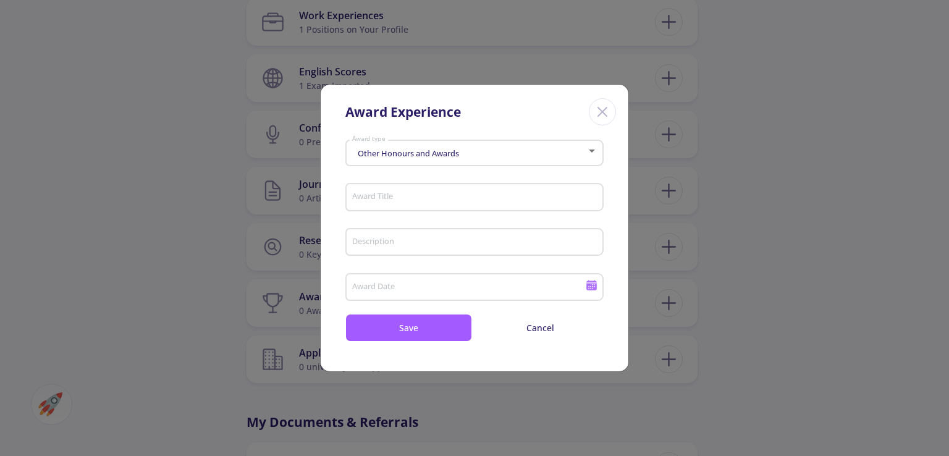
click at [469, 154] on div "Other Honours and Awards" at bounding box center [469, 153] width 235 height 9
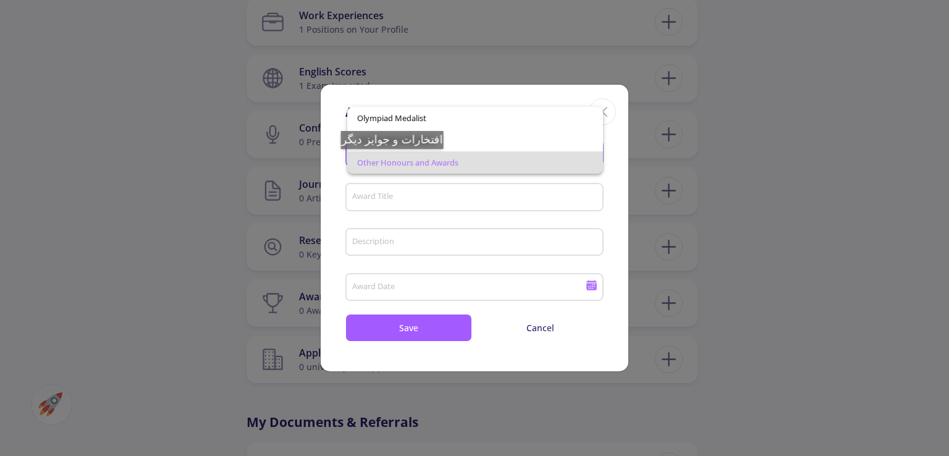
click at [397, 161] on span "Other Honours and Awards" at bounding box center [474, 162] width 235 height 22
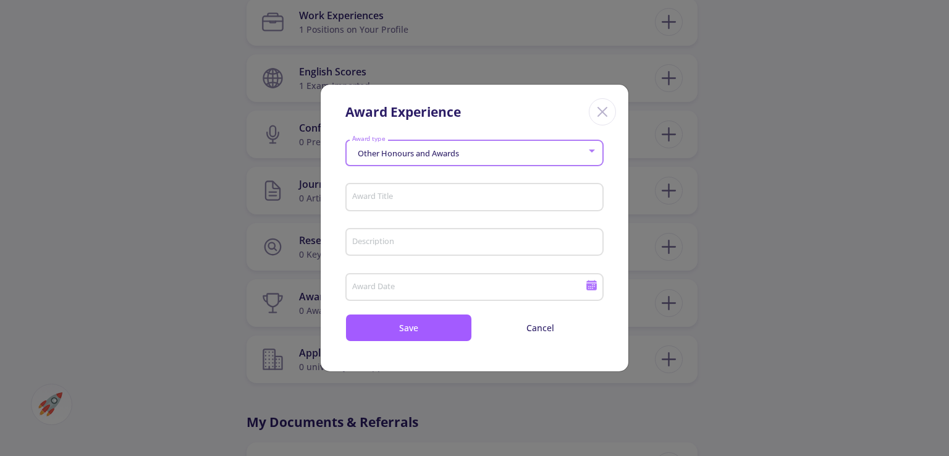
click at [389, 196] on input "Award Title" at bounding box center [477, 197] width 250 height 11
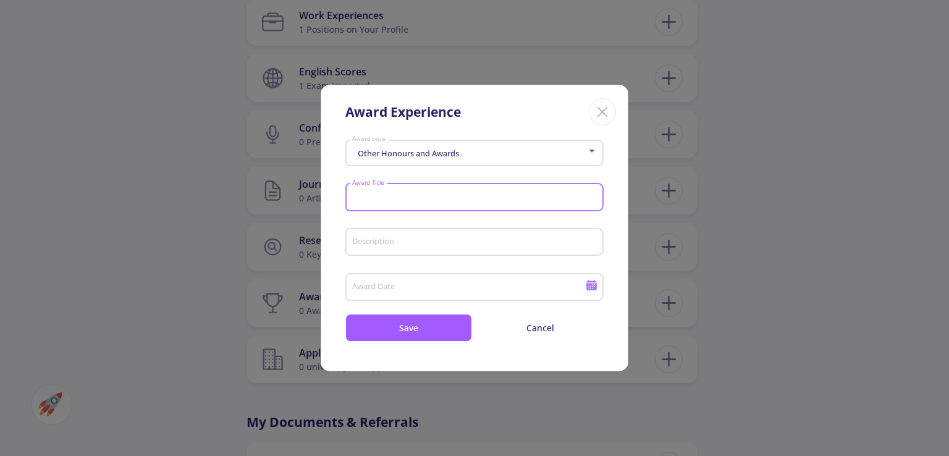
click at [404, 242] on input "Description" at bounding box center [477, 242] width 250 height 11
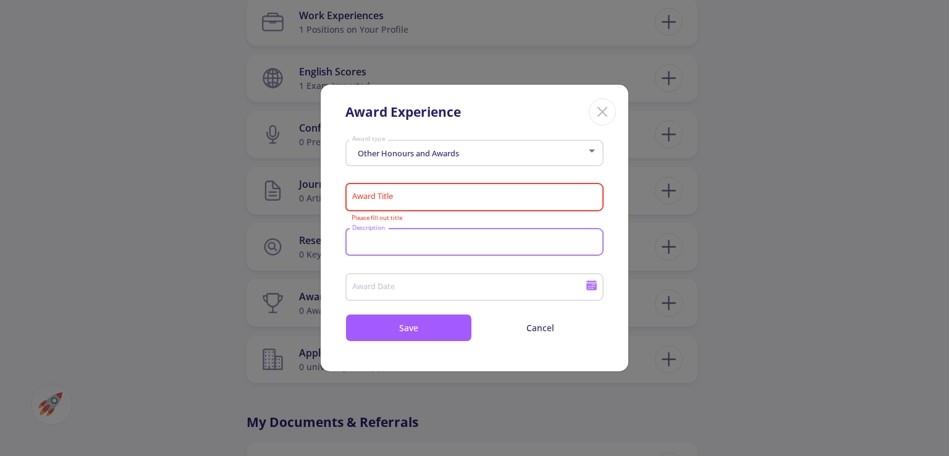
click at [408, 196] on input "Award Title" at bounding box center [477, 197] width 250 height 11
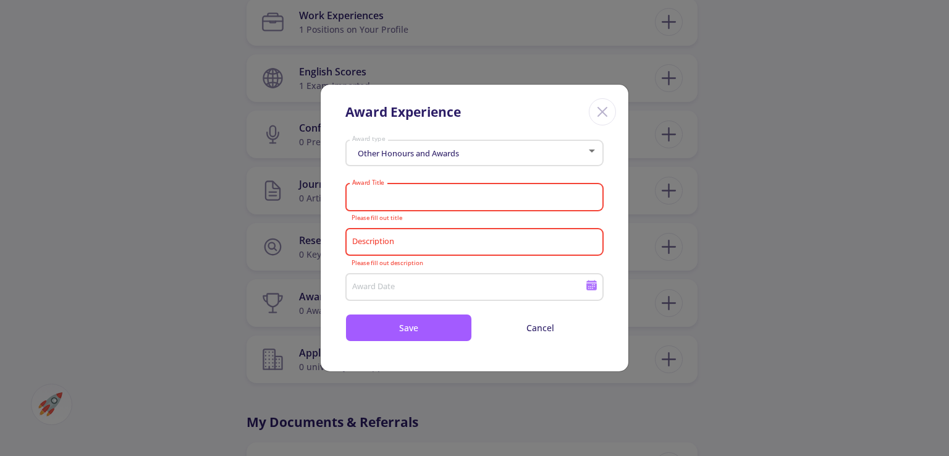
click at [402, 287] on input "Award Date" at bounding box center [471, 287] width 238 height 11
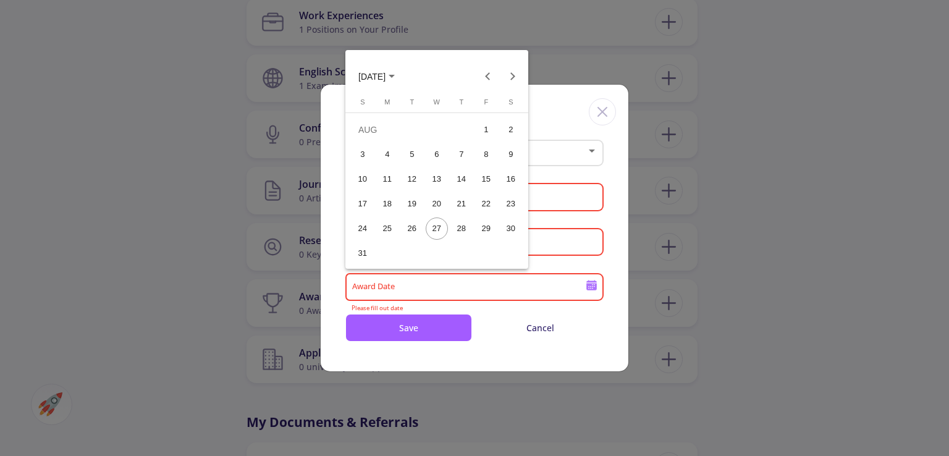
click at [546, 104] on div at bounding box center [474, 228] width 949 height 456
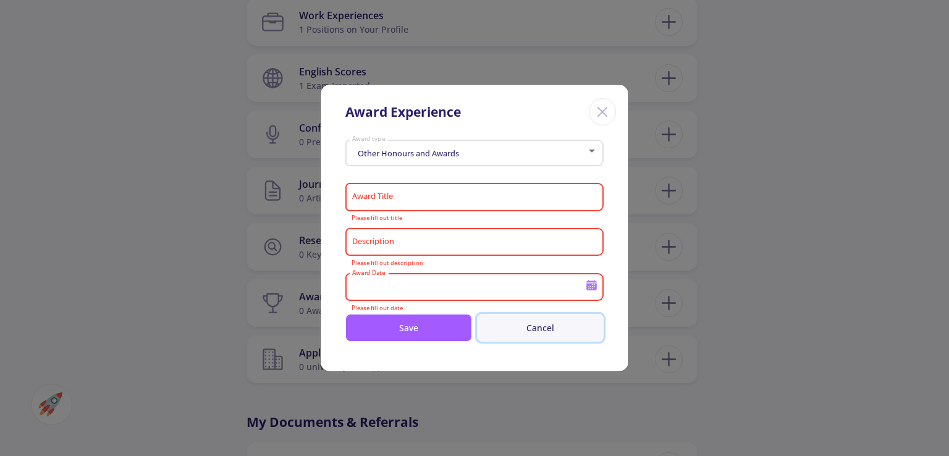
click at [542, 337] on button "Cancel" at bounding box center [540, 328] width 127 height 28
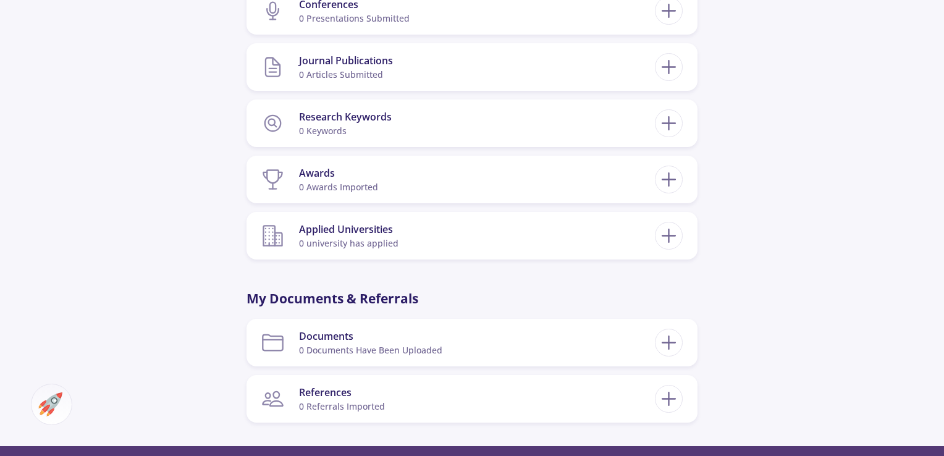
scroll to position [1085, 0]
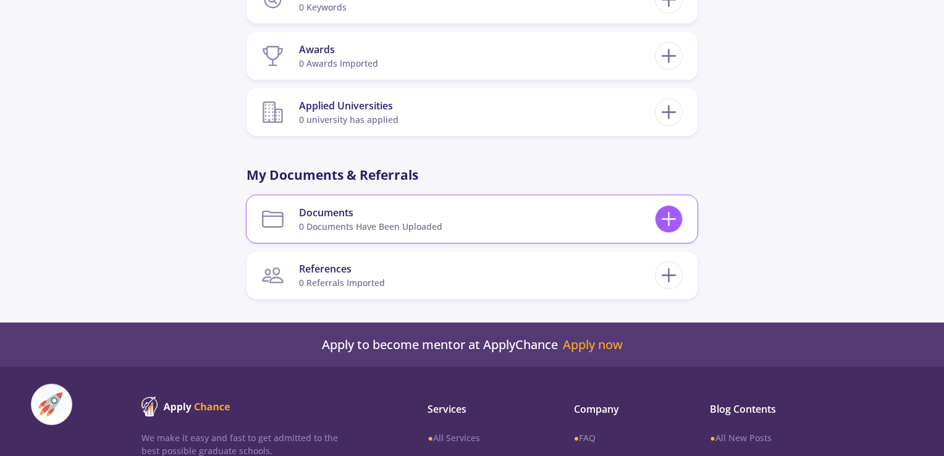
click at [675, 219] on line at bounding box center [668, 219] width 13 height 0
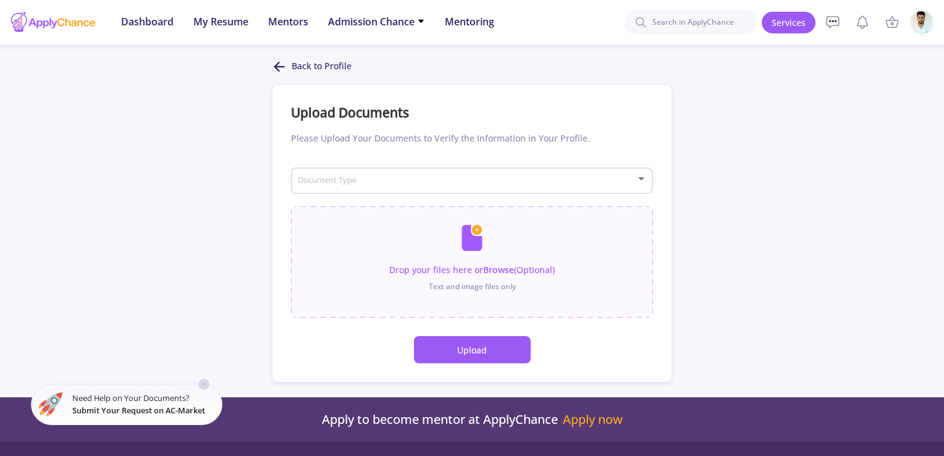
click at [279, 73] on icon at bounding box center [279, 66] width 15 height 15
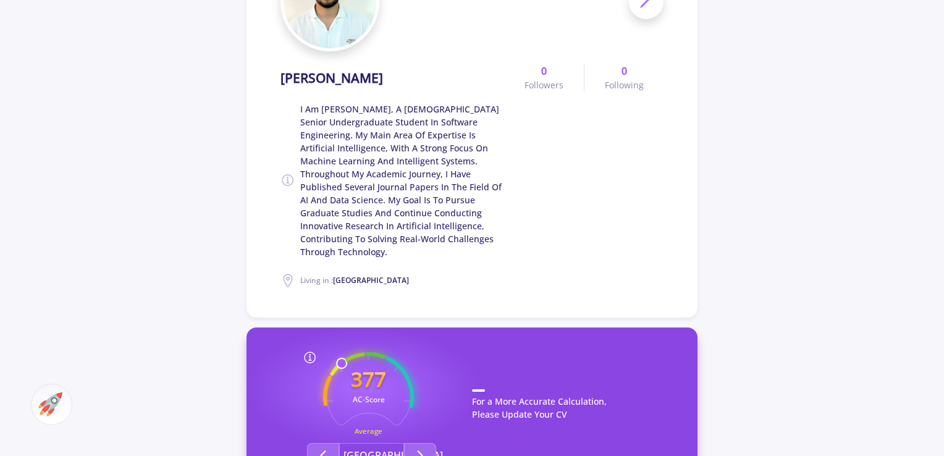
scroll to position [371, 0]
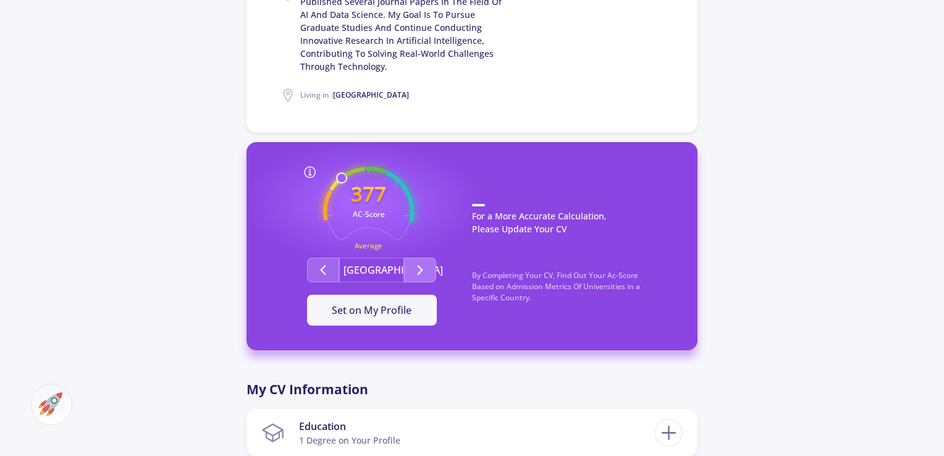
click at [420, 274] on icon "Second group" at bounding box center [420, 270] width 15 height 15
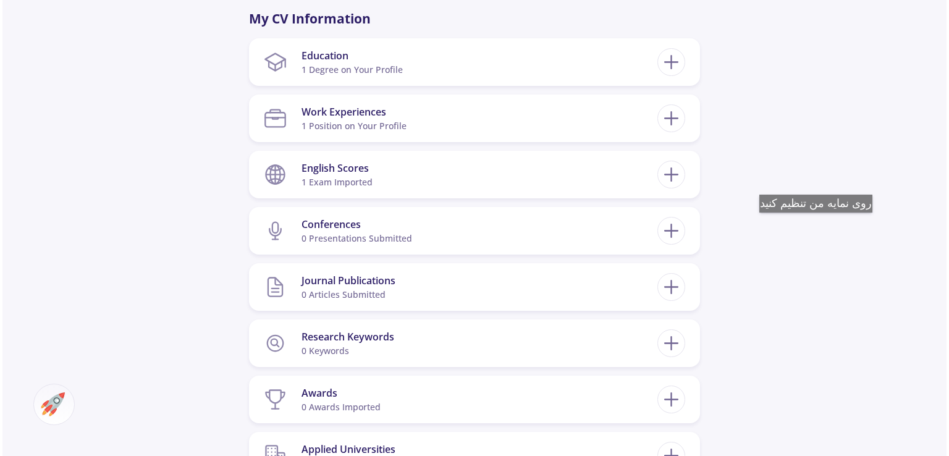
scroll to position [680, 0]
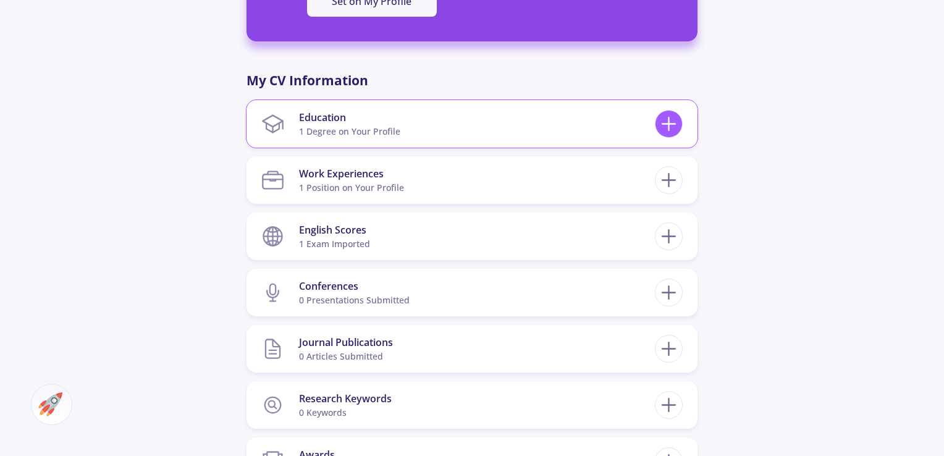
click at [670, 132] on icon at bounding box center [668, 123] width 23 height 23
checkbox input "false"
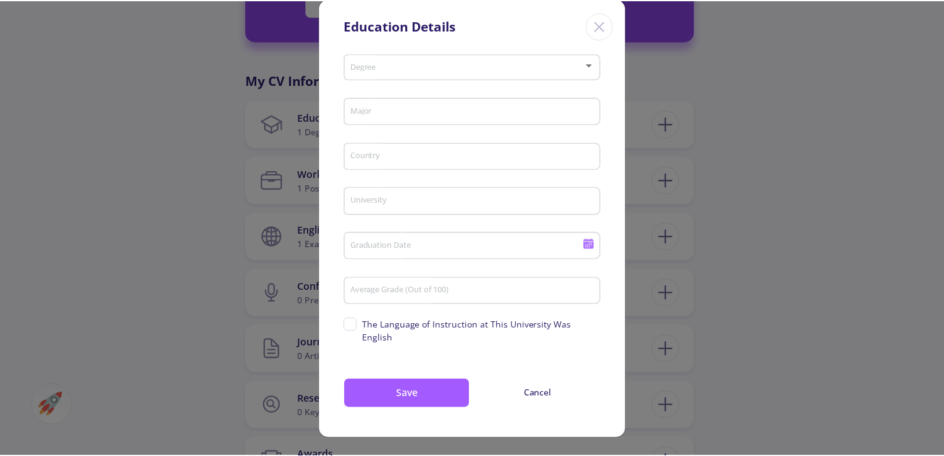
scroll to position [0, 0]
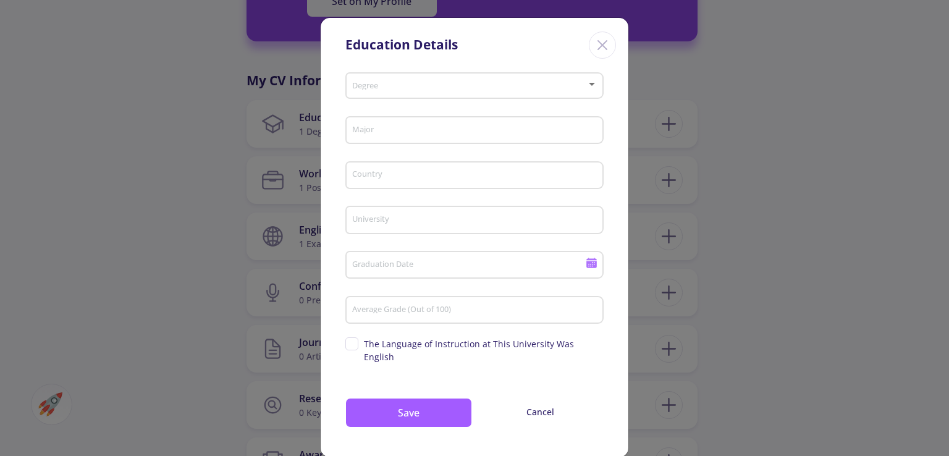
click at [600, 45] on line "Close" at bounding box center [602, 45] width 9 height 9
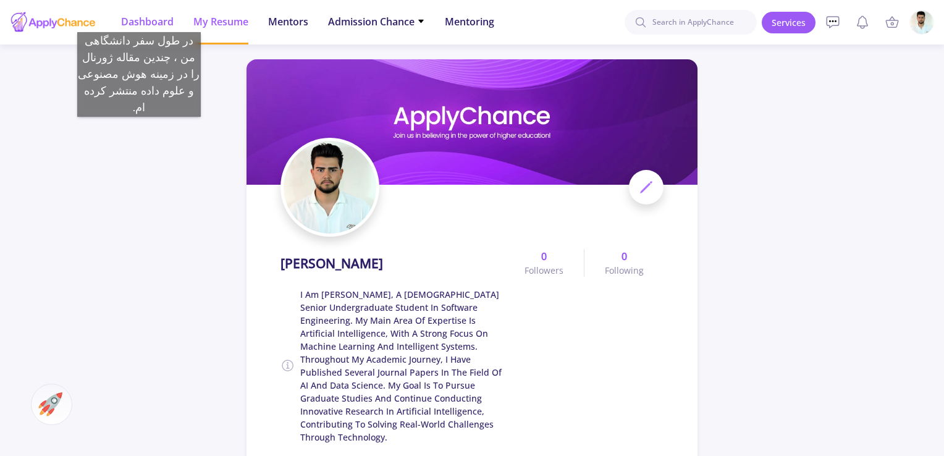
click at [139, 20] on span "Dashboard" at bounding box center [147, 21] width 53 height 15
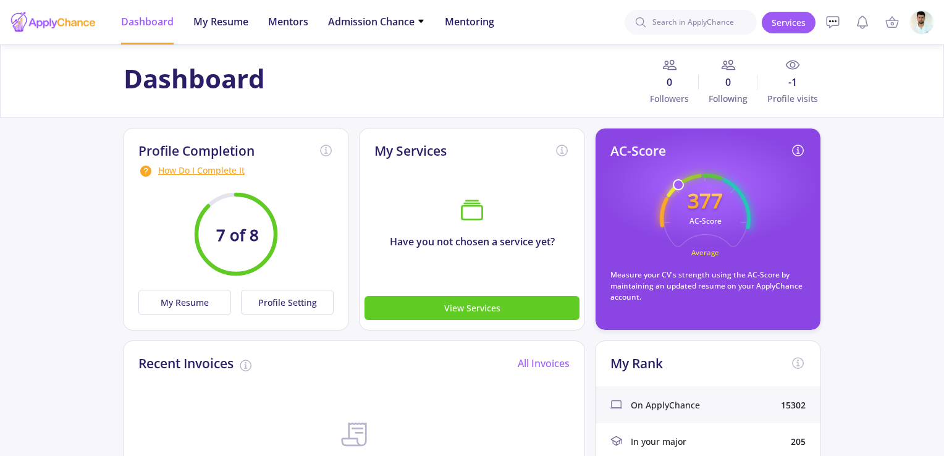
scroll to position [185, 0]
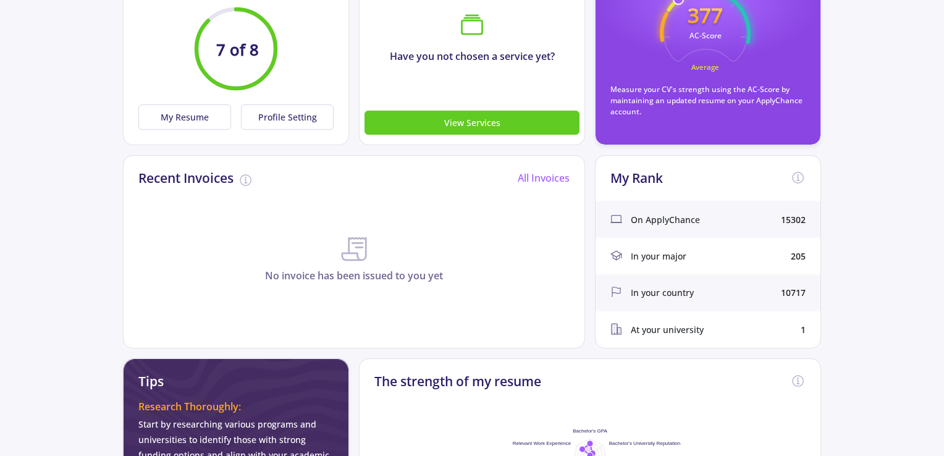
drag, startPoint x: 787, startPoint y: 218, endPoint x: 816, endPoint y: 222, distance: 28.7
click at [816, 222] on div "On ApplyChance 15302" at bounding box center [708, 219] width 225 height 36
click at [667, 250] on span "In your major" at bounding box center [659, 256] width 56 height 13
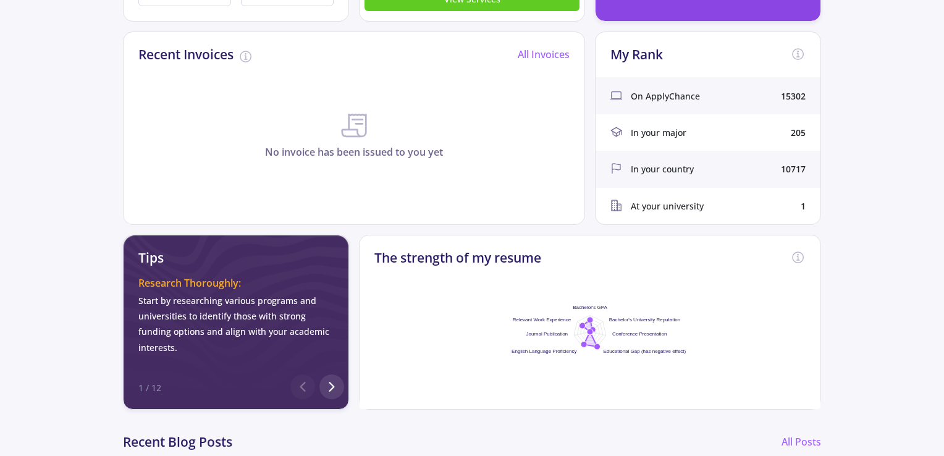
scroll to position [0, 0]
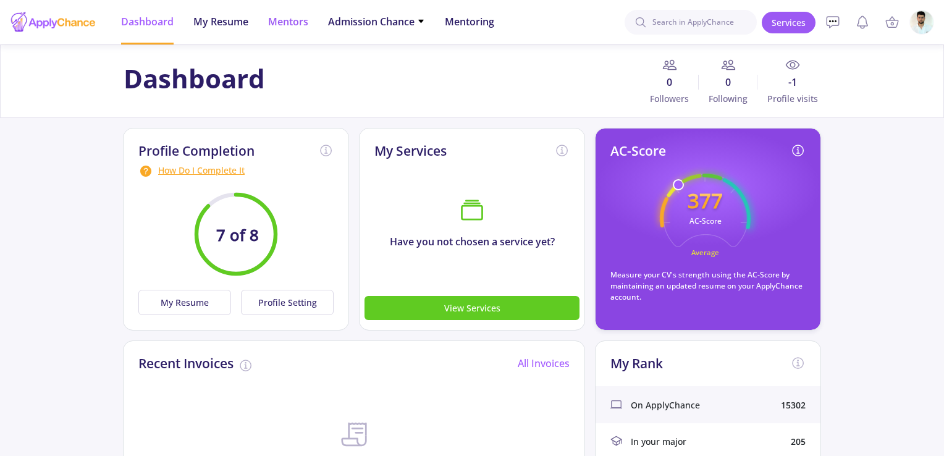
click at [289, 19] on span "Mentors" at bounding box center [288, 21] width 40 height 15
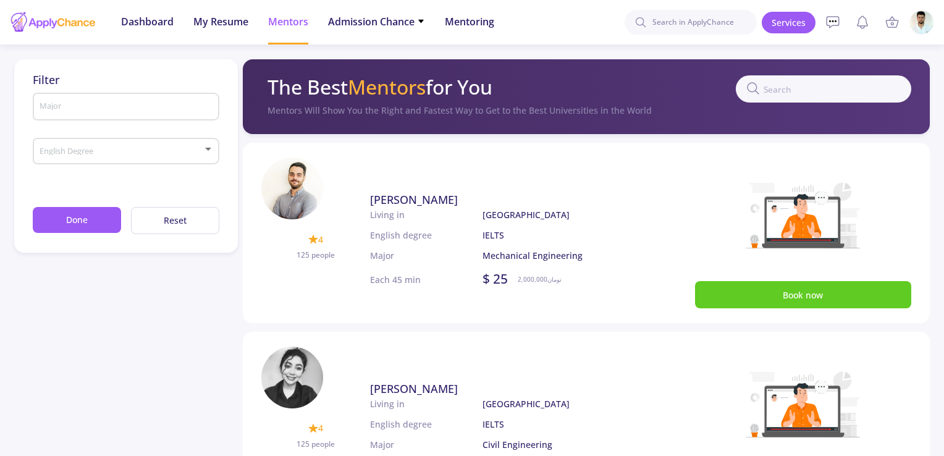
scroll to position [62, 0]
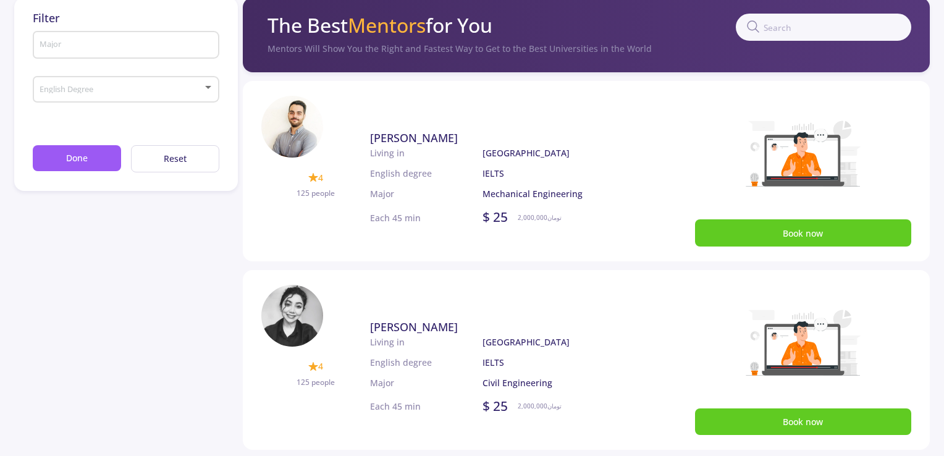
drag, startPoint x: 507, startPoint y: 219, endPoint x: 479, endPoint y: 218, distance: 27.8
click at [484, 219] on div "$ 25 2,000,000 تومان" at bounding box center [562, 218] width 158 height 20
click at [556, 219] on span "تومان" at bounding box center [554, 217] width 14 height 9
drag, startPoint x: 563, startPoint y: 219, endPoint x: 489, endPoint y: 232, distance: 75.3
click at [515, 219] on div "$ 25 2,000,000 تومان" at bounding box center [562, 218] width 158 height 20
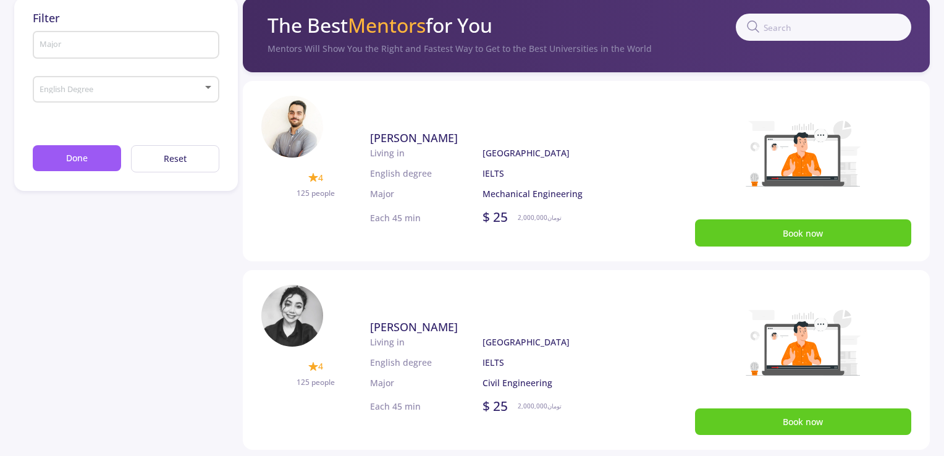
click at [489, 232] on div "Ali Mohammadi 4 125 people Living in English degree Major Canada IELTS Mechanic…" at bounding box center [505, 178] width 271 height 135
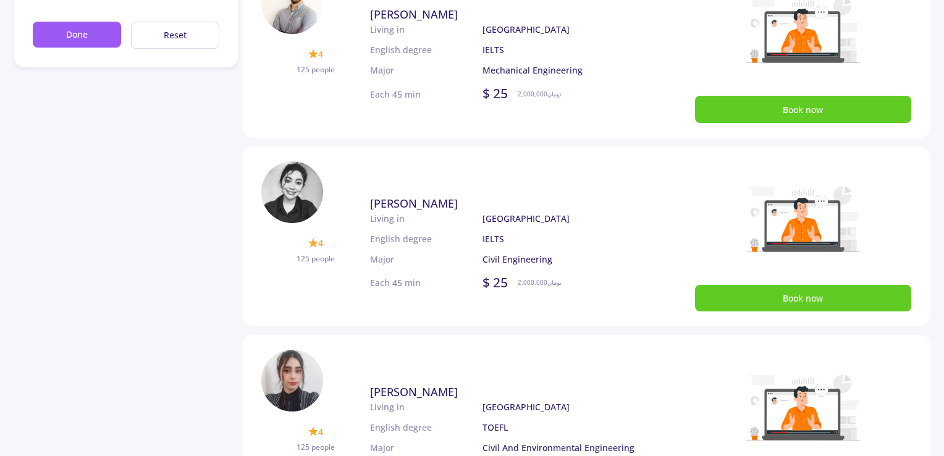
scroll to position [0, 0]
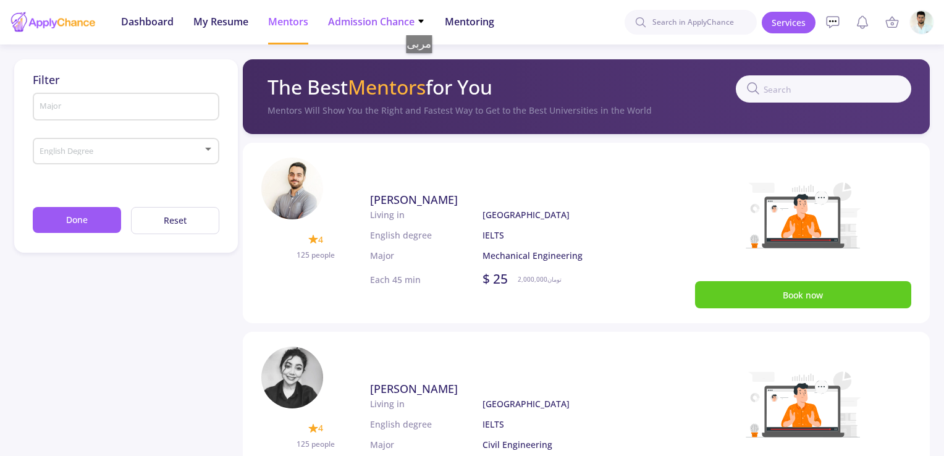
click at [423, 23] on icon at bounding box center [420, 21] width 5 height 3
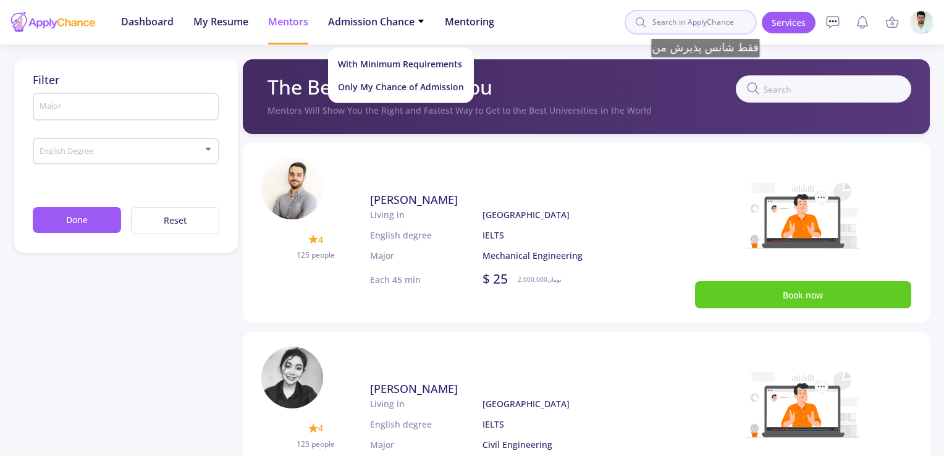
click at [699, 22] on input at bounding box center [691, 22] width 132 height 25
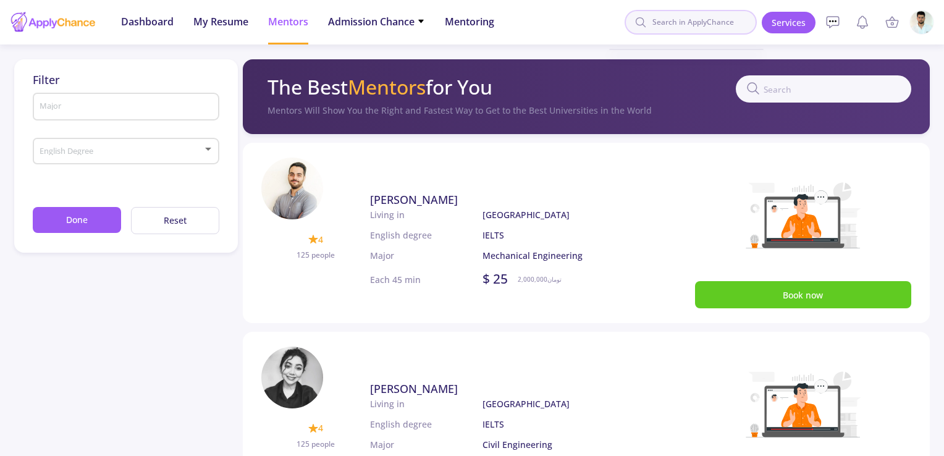
click at [667, 25] on input at bounding box center [691, 22] width 132 height 25
type input "TORENTO"
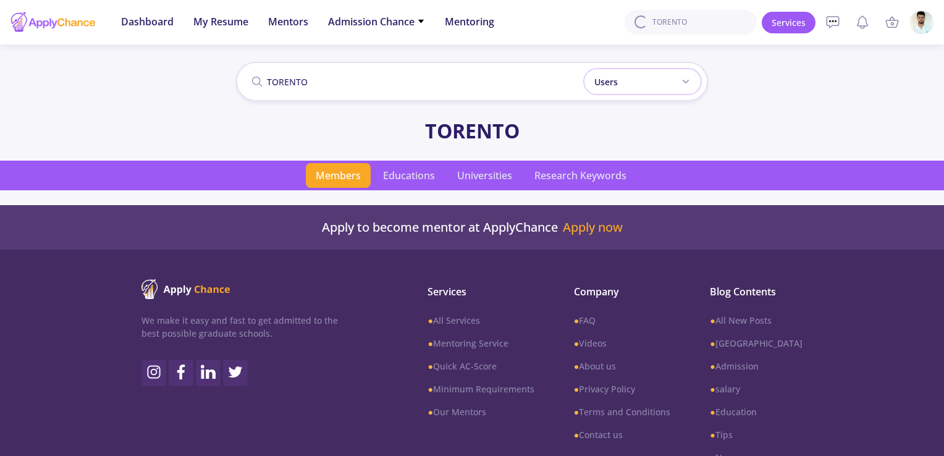
click at [638, 79] on div "Users" at bounding box center [642, 81] width 119 height 27
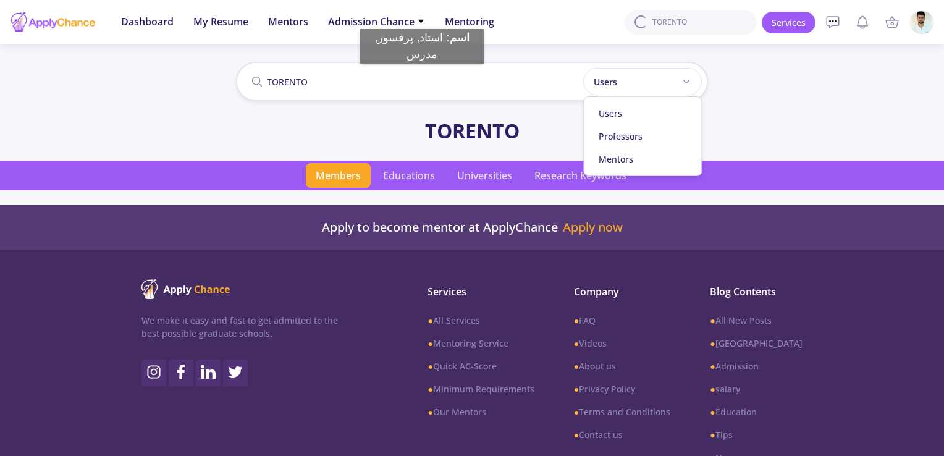
click at [422, 76] on input "TORENTO" at bounding box center [472, 82] width 472 height 40
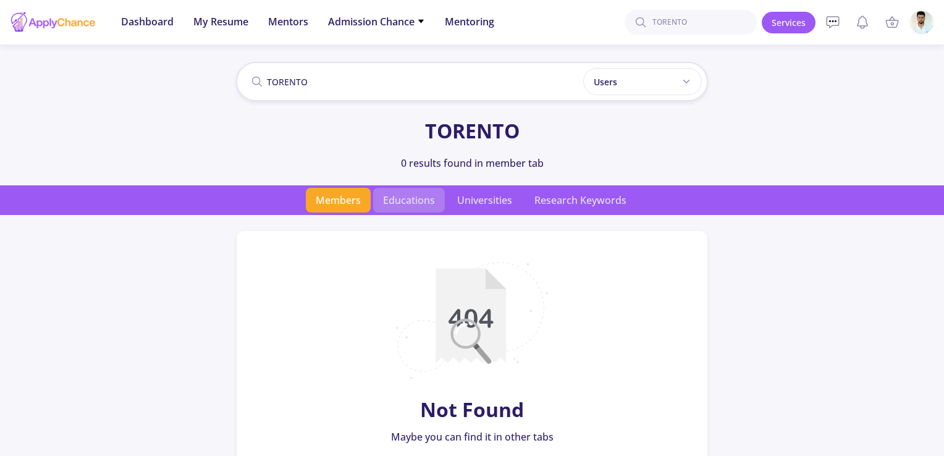
click at [404, 201] on span "Educations" at bounding box center [409, 200] width 72 height 25
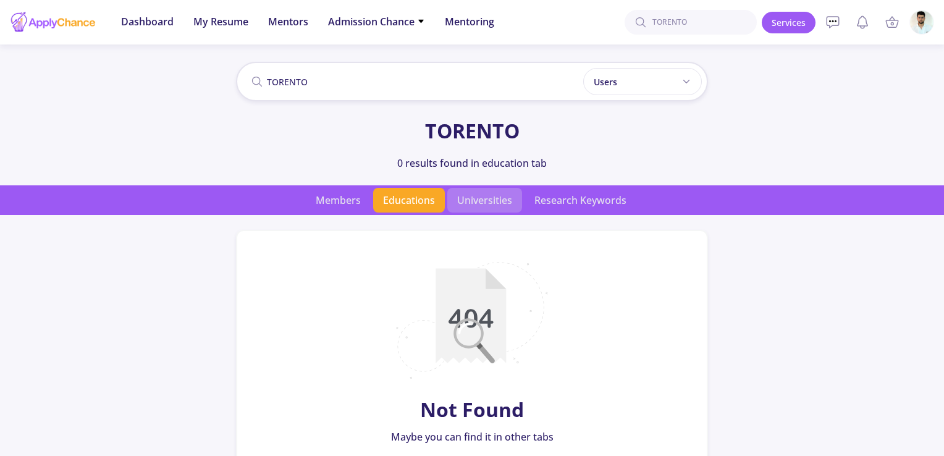
click at [489, 203] on span "Universities" at bounding box center [484, 200] width 75 height 25
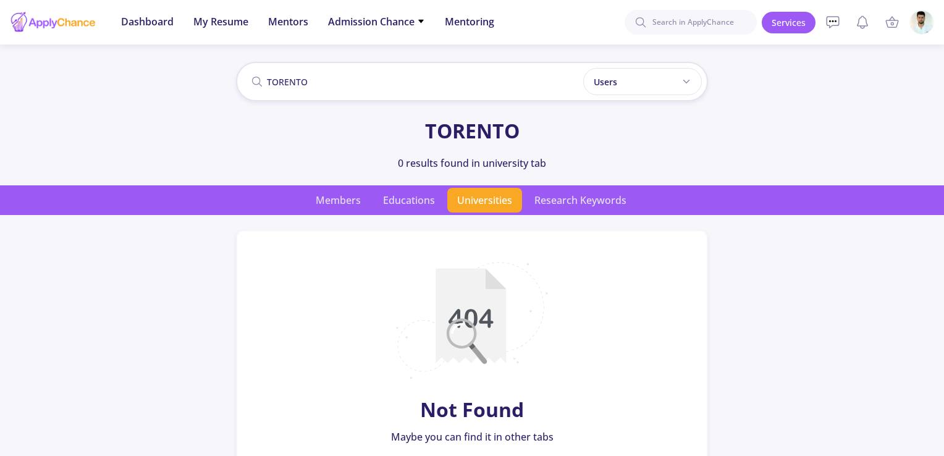
click at [369, 88] on input "TORENTO" at bounding box center [472, 82] width 472 height 40
click at [683, 80] on app-root "Recent TORENTO TORENTO TORENTO TORENTO TORENTO Dashboard My Resume Services Men…" at bounding box center [472, 405] width 944 height 811
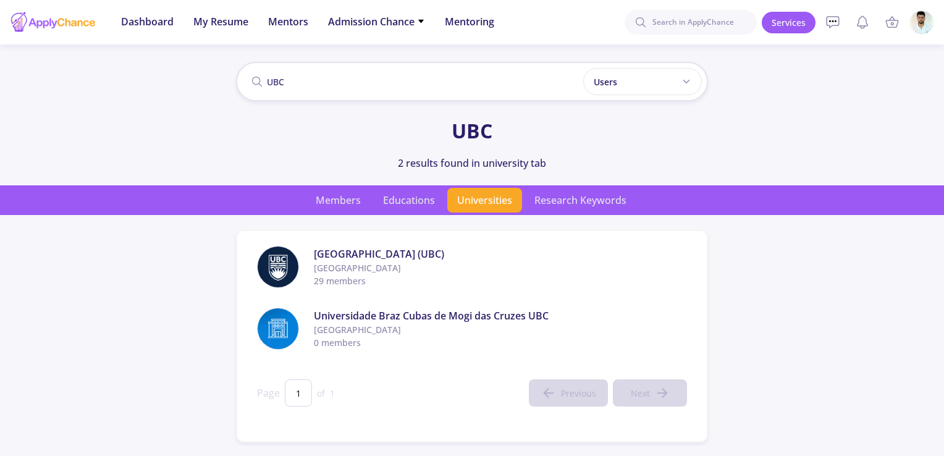
scroll to position [62, 0]
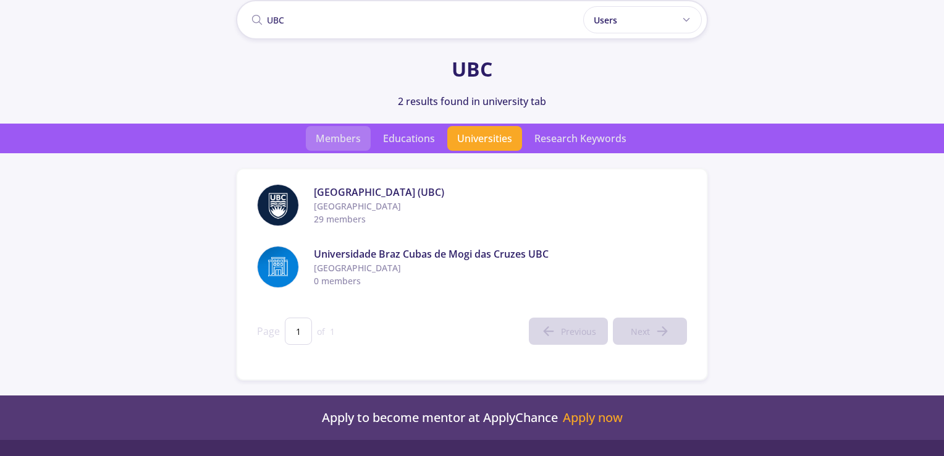
click at [345, 138] on span "Members" at bounding box center [338, 138] width 65 height 25
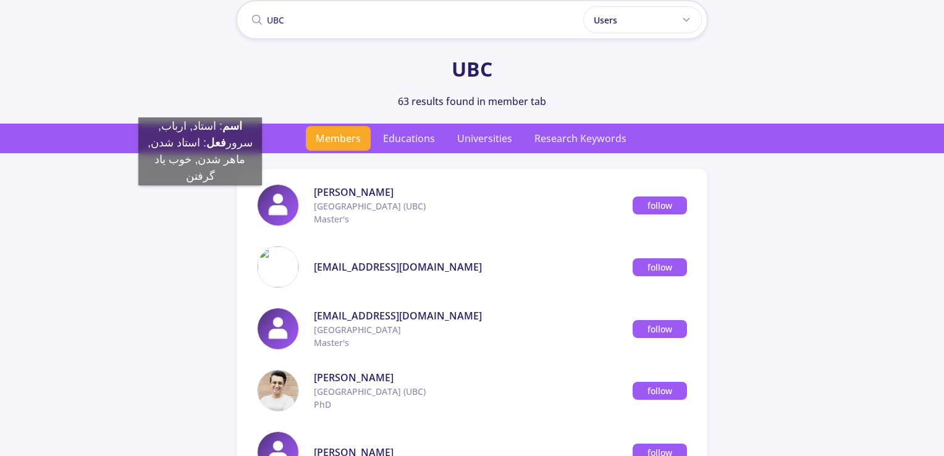
scroll to position [124, 0]
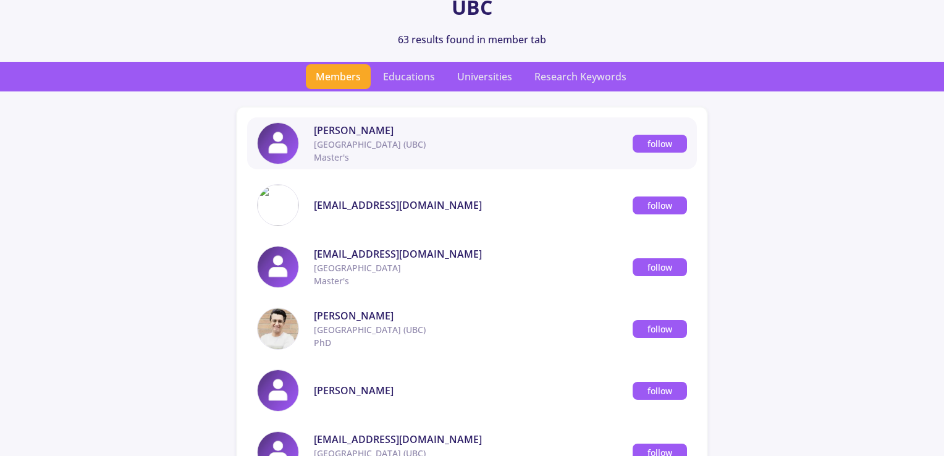
click at [348, 133] on span "Arezoo Rezai" at bounding box center [473, 130] width 319 height 15
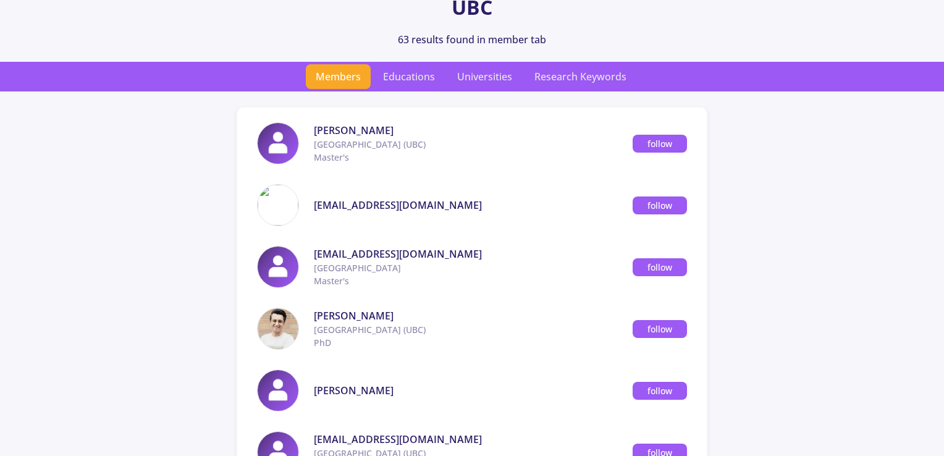
scroll to position [185, 0]
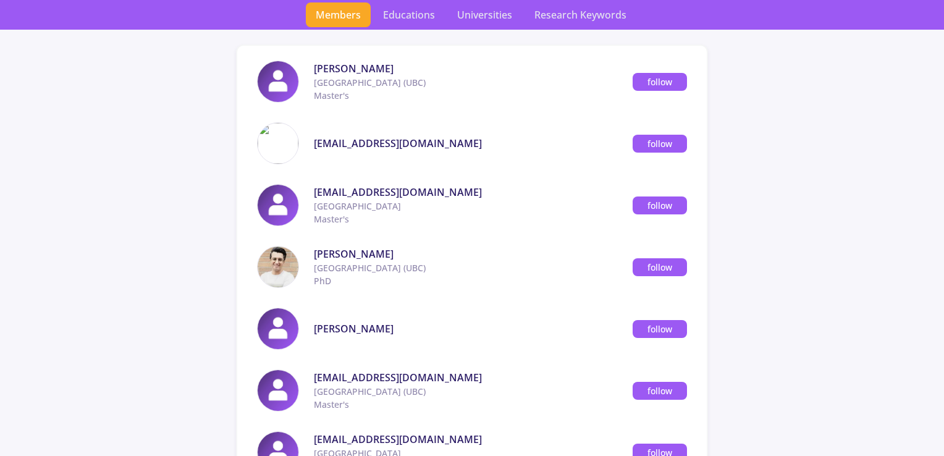
click at [203, 260] on app-search-result "UBC Users Users Professors Mentors UBC 63 results found in member tab Members E…" at bounding box center [472, 312] width 944 height 877
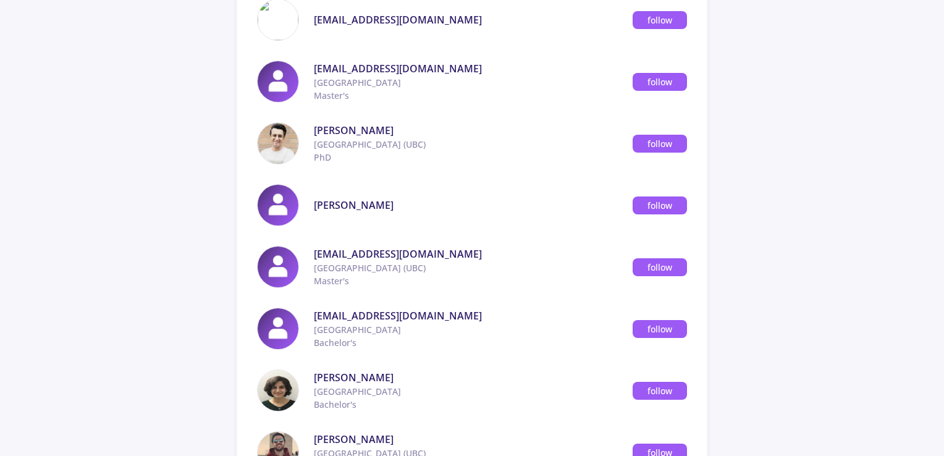
scroll to position [0, 0]
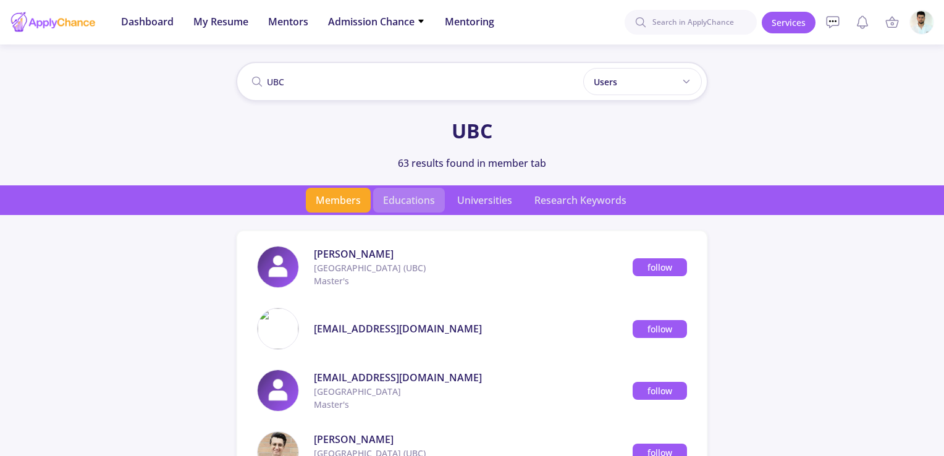
click at [399, 198] on span "Educations" at bounding box center [409, 200] width 72 height 25
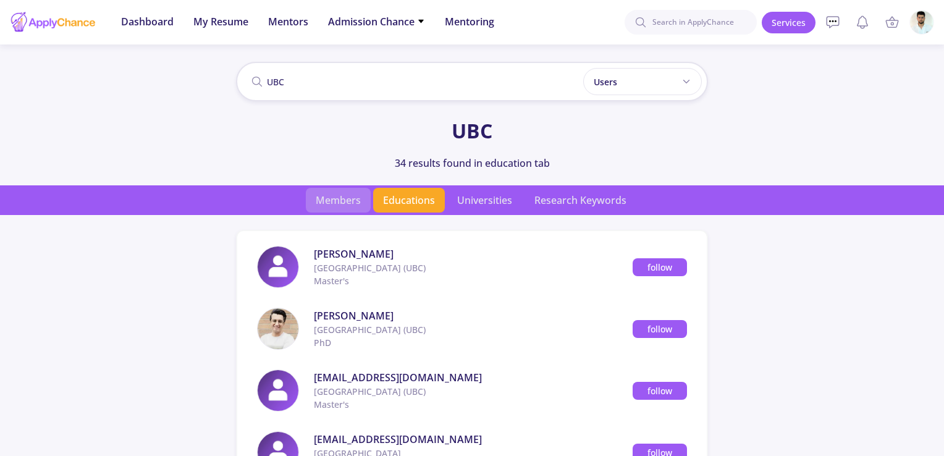
click at [356, 203] on span "Members" at bounding box center [338, 200] width 65 height 25
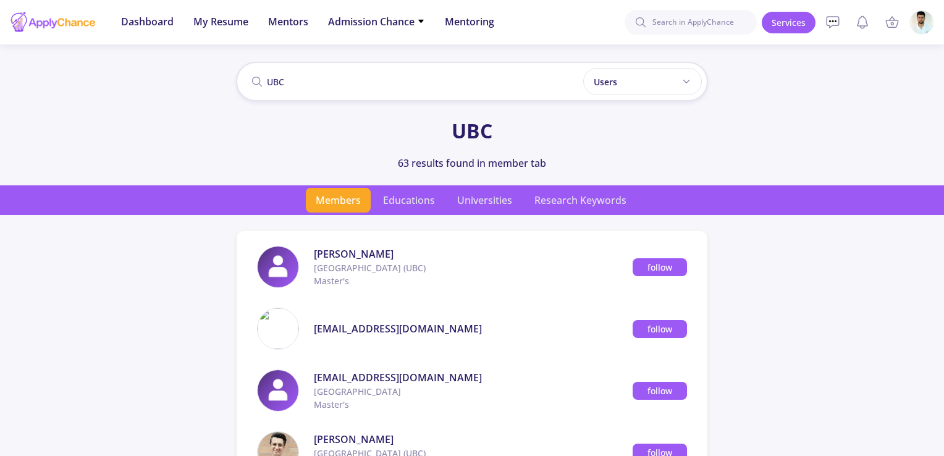
click at [426, 72] on input "UBC" at bounding box center [472, 82] width 472 height 40
paste input "[GEOGRAPHIC_DATA]"
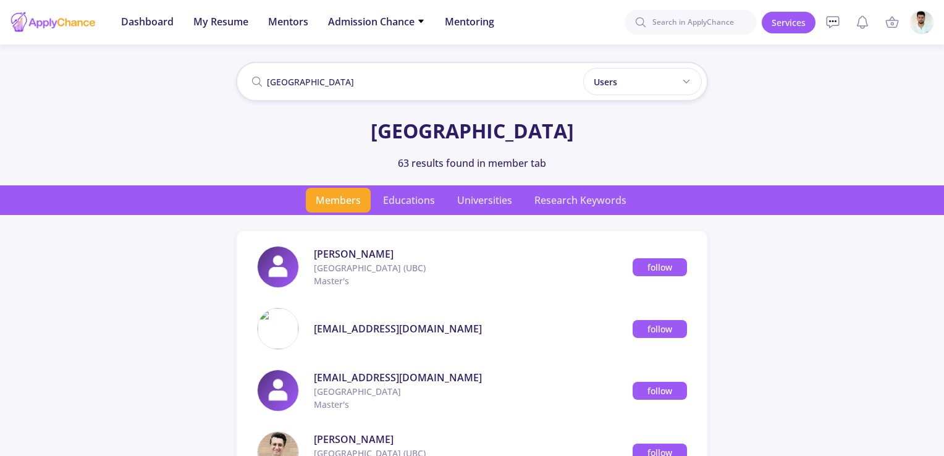
type input "[GEOGRAPHIC_DATA]"
click at [408, 196] on span "Educations" at bounding box center [409, 200] width 72 height 25
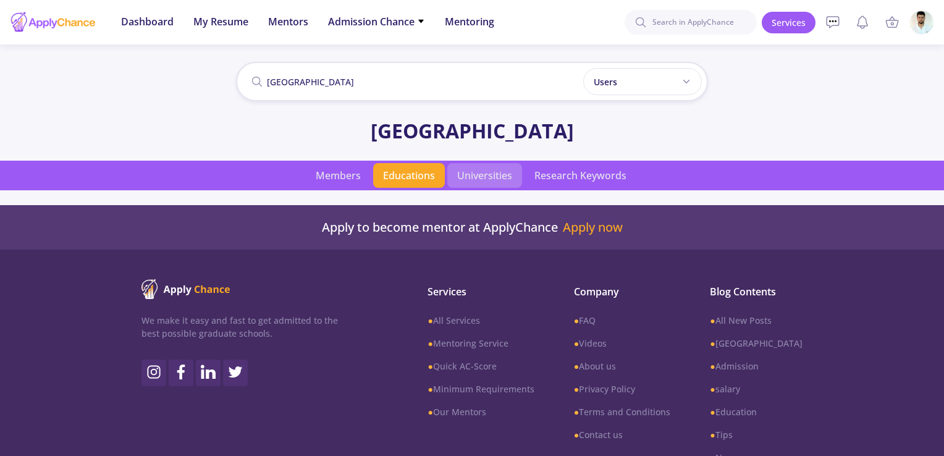
click at [487, 178] on span "Universities" at bounding box center [484, 175] width 75 height 25
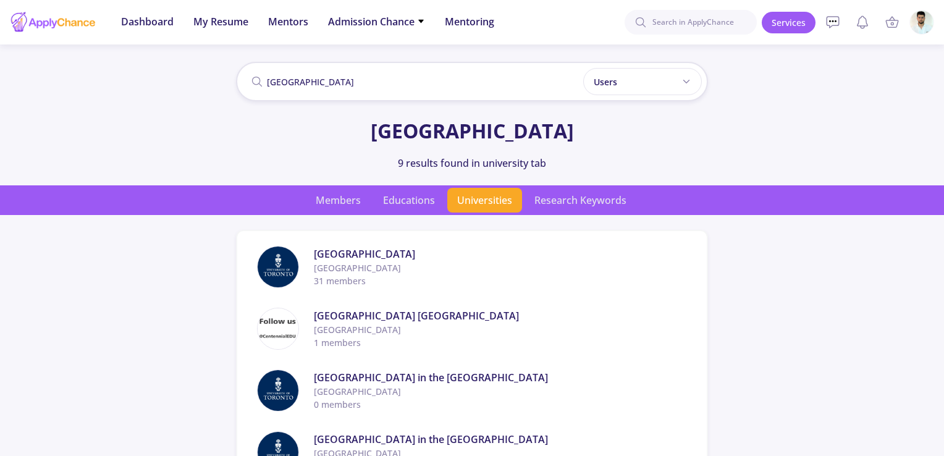
scroll to position [62, 0]
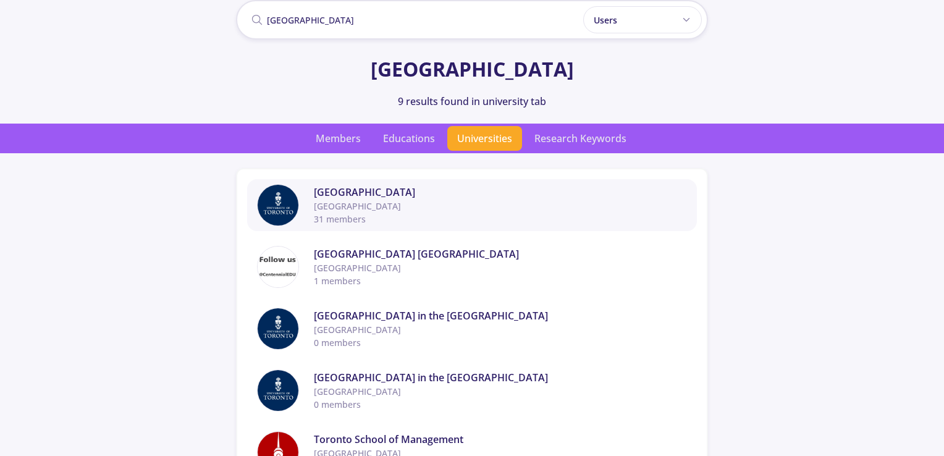
click at [347, 188] on span "University of Toronto" at bounding box center [500, 192] width 373 height 15
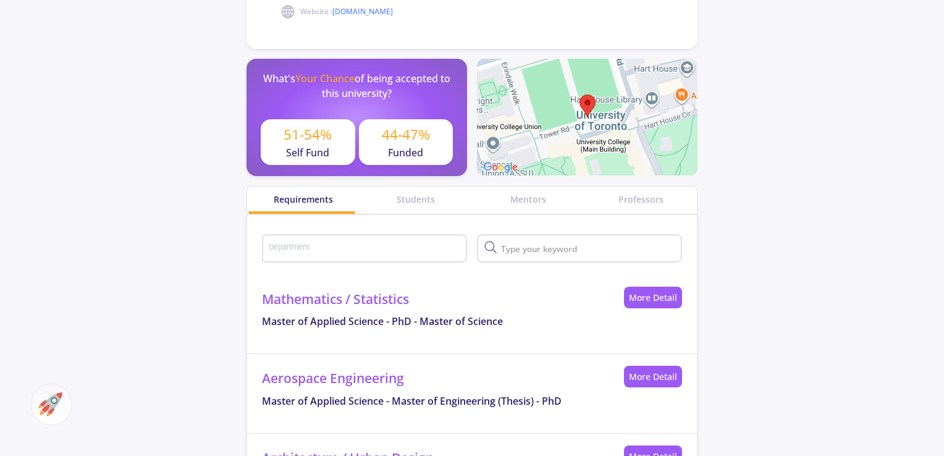
scroll to position [433, 0]
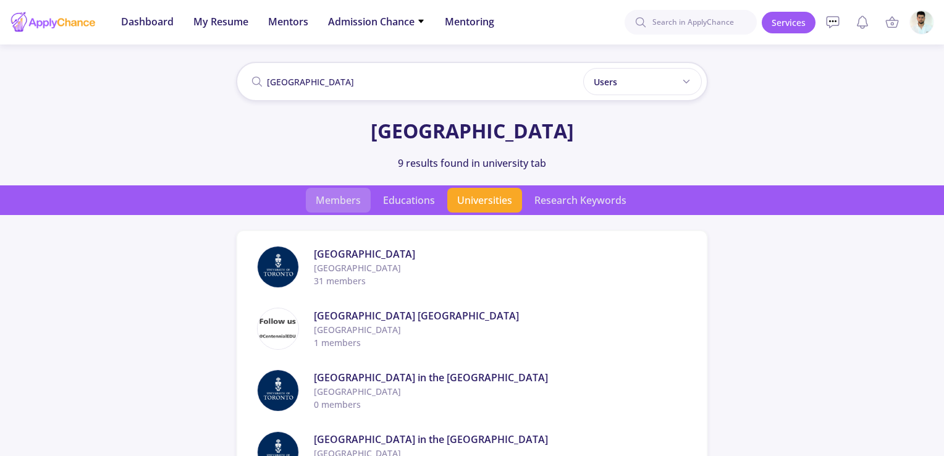
click at [334, 203] on span "Members" at bounding box center [338, 200] width 65 height 25
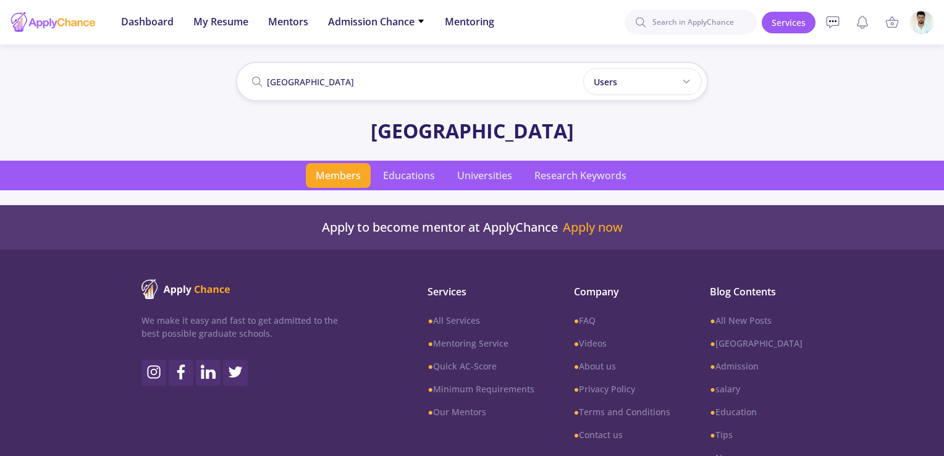
click at [328, 85] on input "[GEOGRAPHIC_DATA]" at bounding box center [472, 82] width 472 height 40
click at [403, 176] on span "Educations" at bounding box center [409, 175] width 72 height 25
click at [333, 174] on span "Members" at bounding box center [338, 175] width 65 height 25
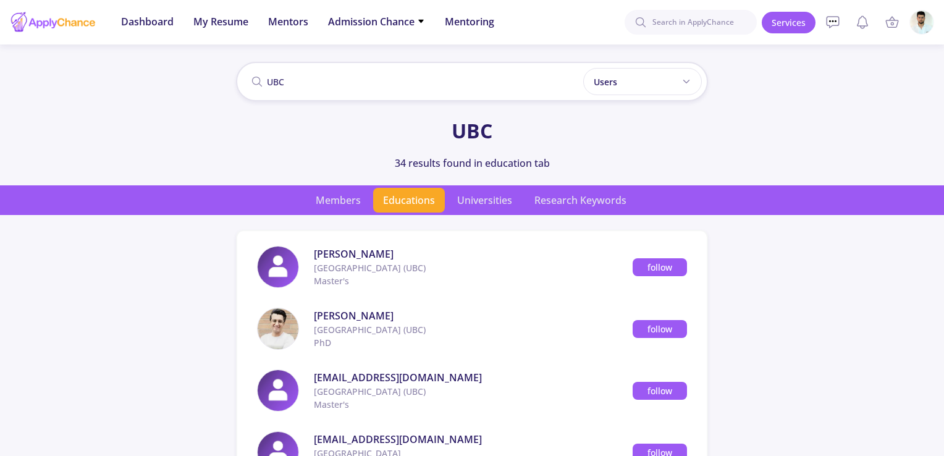
click at [307, 81] on input "UBC" at bounding box center [472, 82] width 472 height 40
paste input "[GEOGRAPHIC_DATA]"
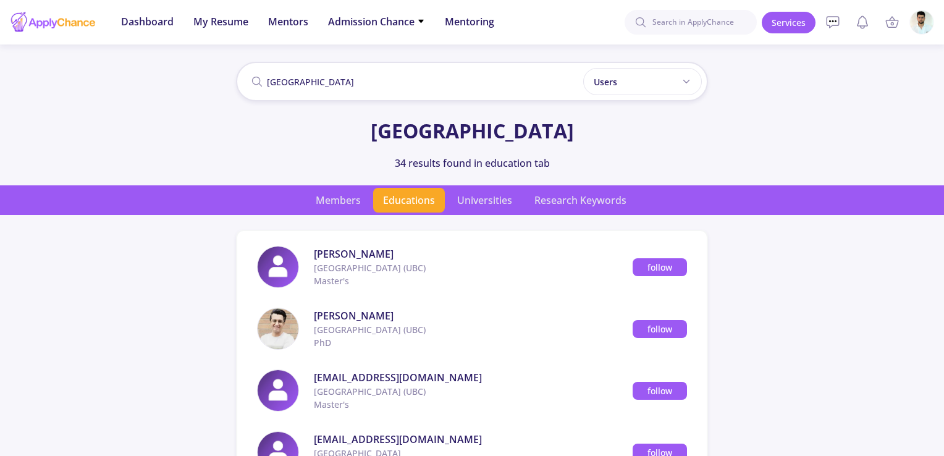
type input "[GEOGRAPHIC_DATA]"
click at [348, 202] on span "Members" at bounding box center [338, 200] width 65 height 25
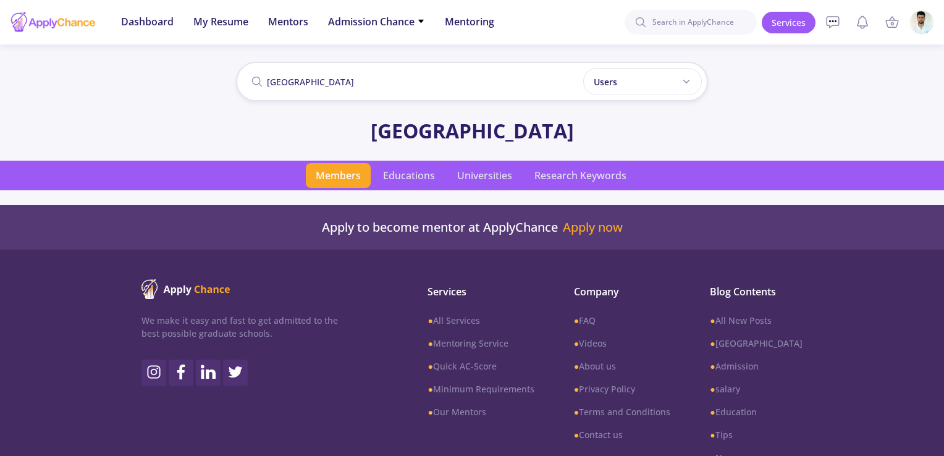
click at [316, 71] on input "[GEOGRAPHIC_DATA]" at bounding box center [472, 82] width 472 height 40
click at [670, 20] on input at bounding box center [691, 22] width 132 height 25
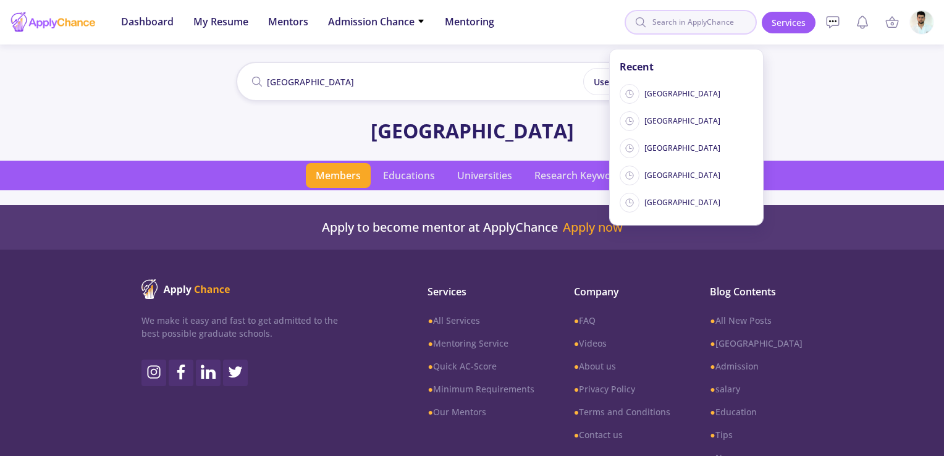
paste input "[GEOGRAPHIC_DATA]"
type input "[GEOGRAPHIC_DATA]"
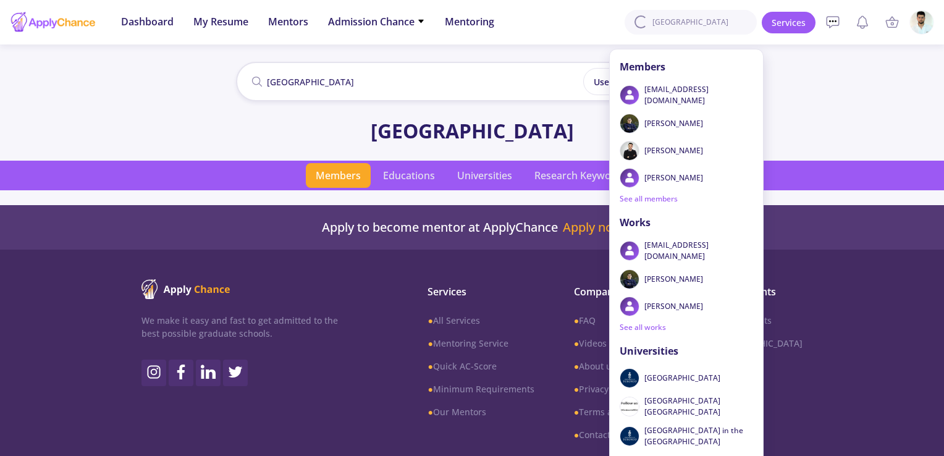
click at [357, 80] on input "[GEOGRAPHIC_DATA]" at bounding box center [472, 82] width 472 height 40
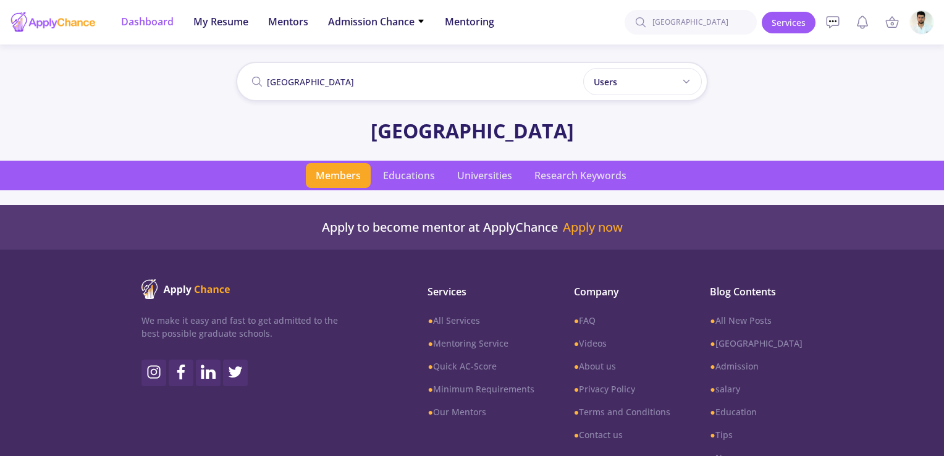
click at [137, 19] on span "Dashboard" at bounding box center [147, 21] width 53 height 15
